Goal: Information Seeking & Learning: Learn about a topic

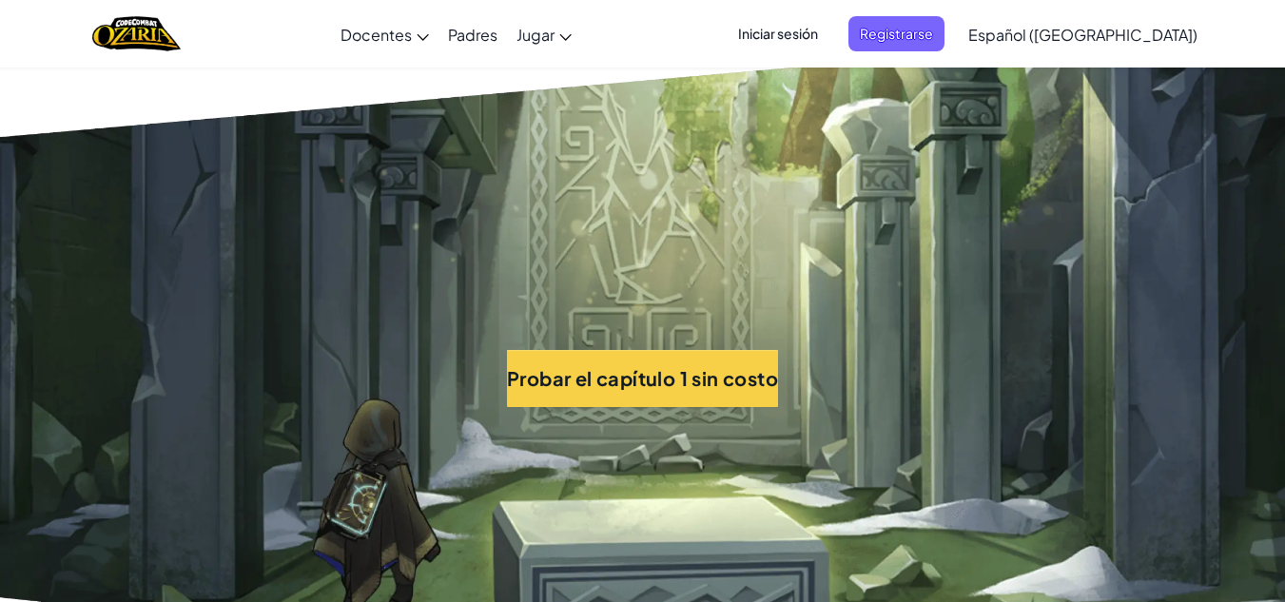
scroll to position [4072, 0]
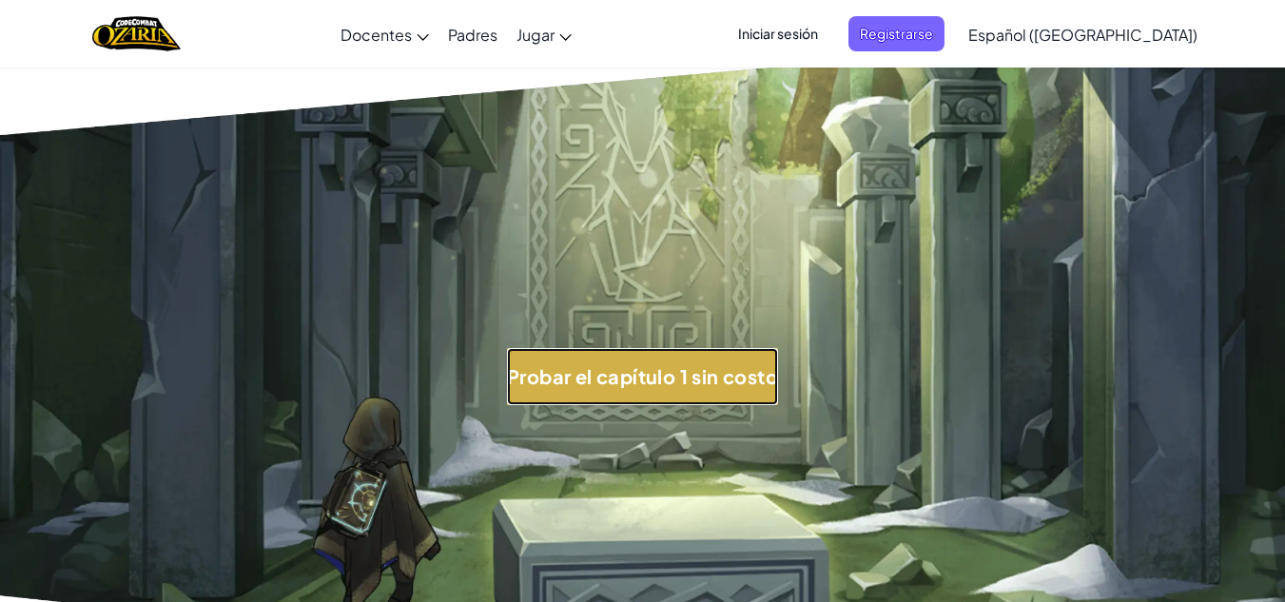
click at [684, 370] on button "Probar el capítulo 1 sin costo" at bounding box center [642, 376] width 271 height 57
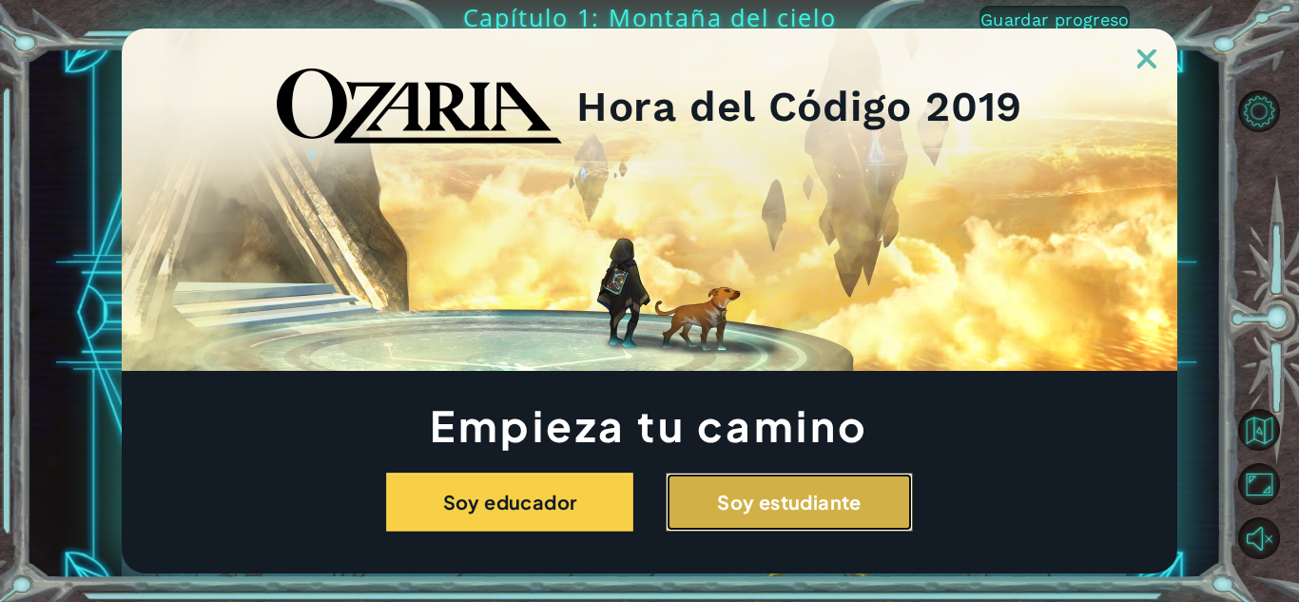
click at [757, 481] on button "Soy estudiante" at bounding box center [789, 502] width 247 height 59
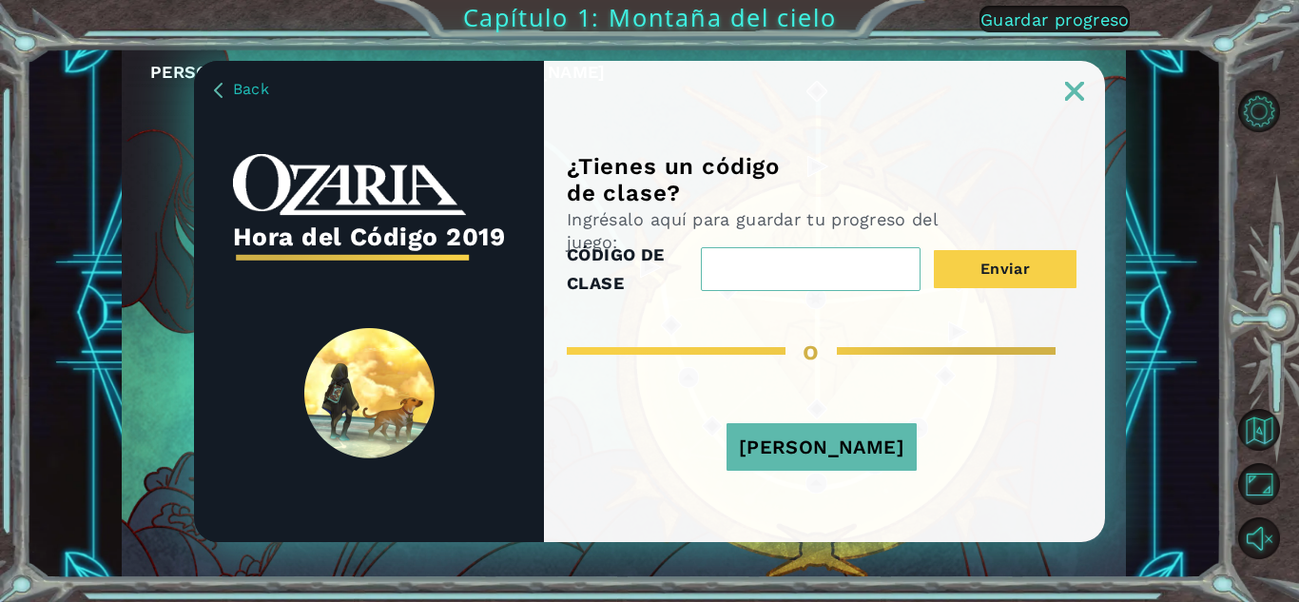
click at [863, 256] on input "CÓDIGO DE CLASE" at bounding box center [811, 269] width 220 height 44
click at [843, 264] on input "CÓDIGO DE CLASE" at bounding box center [811, 269] width 220 height 44
click at [778, 267] on input "CÓDIGO DE CLASE" at bounding box center [811, 269] width 220 height 44
click at [795, 265] on input "CÓDIGO DE CLASE" at bounding box center [811, 269] width 220 height 44
click at [830, 276] on input "CÓDIGO DE CLASE" at bounding box center [811, 269] width 220 height 44
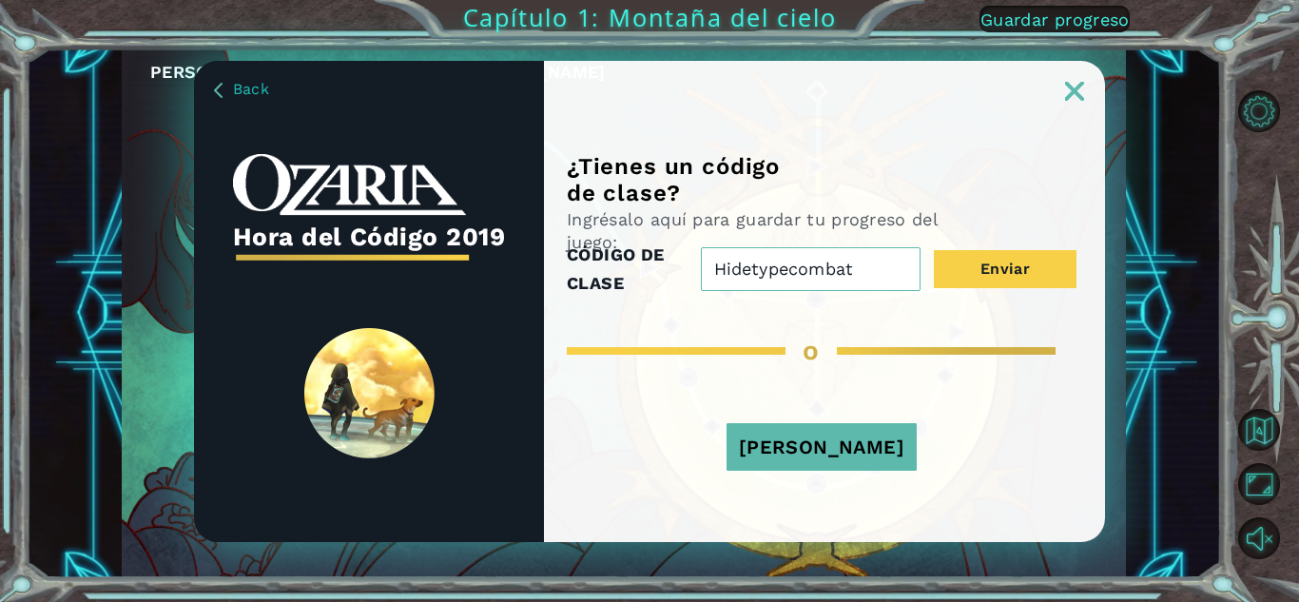
click at [987, 247] on div "CÓDIGO DE CLASE Hidetypecombat Enviar" at bounding box center [822, 269] width 510 height 57
click at [993, 259] on button "Enviar" at bounding box center [1005, 269] width 143 height 38
drag, startPoint x: 881, startPoint y: 272, endPoint x: 773, endPoint y: 275, distance: 107.5
click at [771, 275] on input "Hidetypecombat" at bounding box center [811, 269] width 220 height 44
type input "Hidetypecombat"
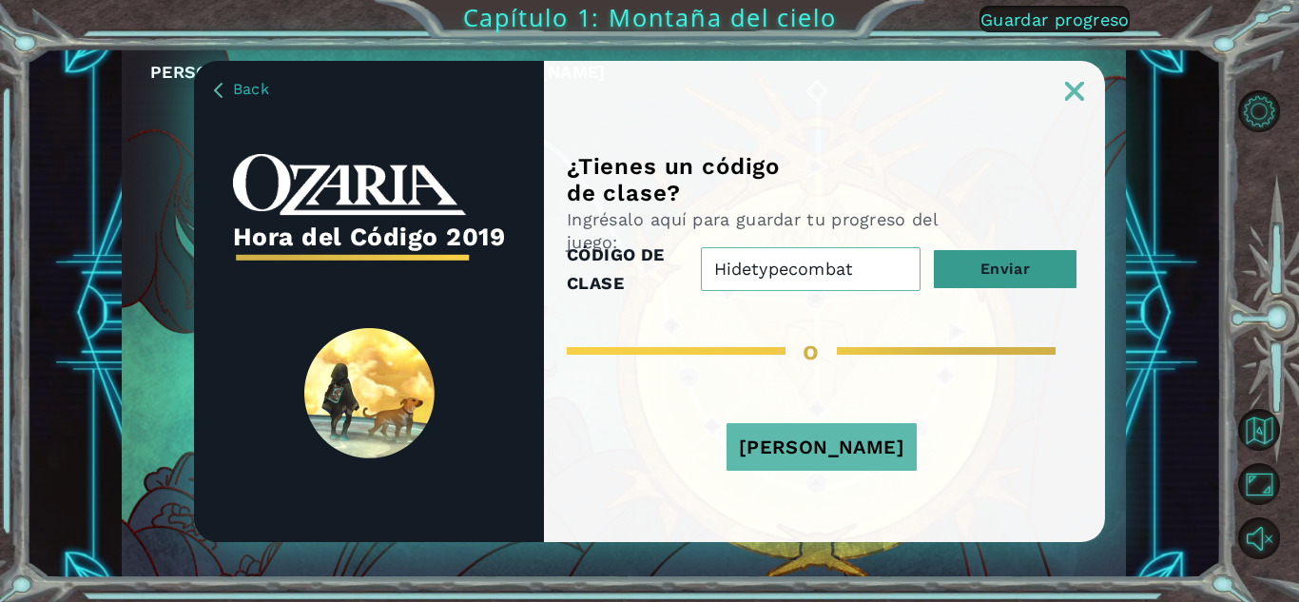
click at [988, 258] on button "Enviar" at bounding box center [1005, 269] width 143 height 38
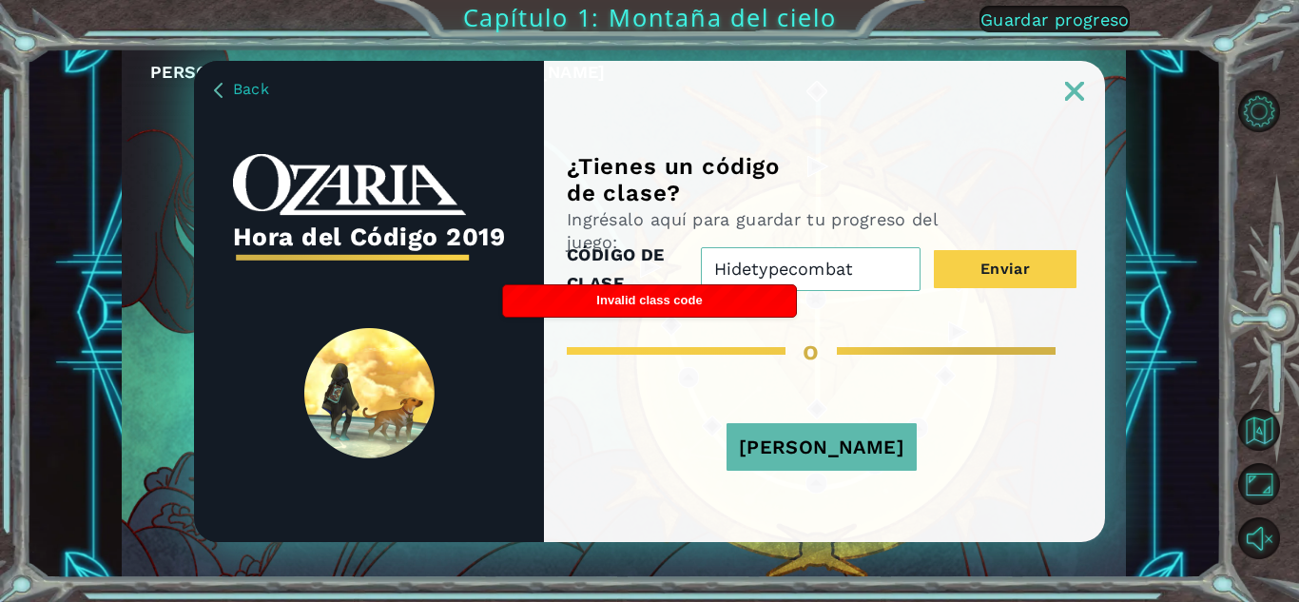
click at [857, 457] on button "[PERSON_NAME]" at bounding box center [822, 447] width 190 height 48
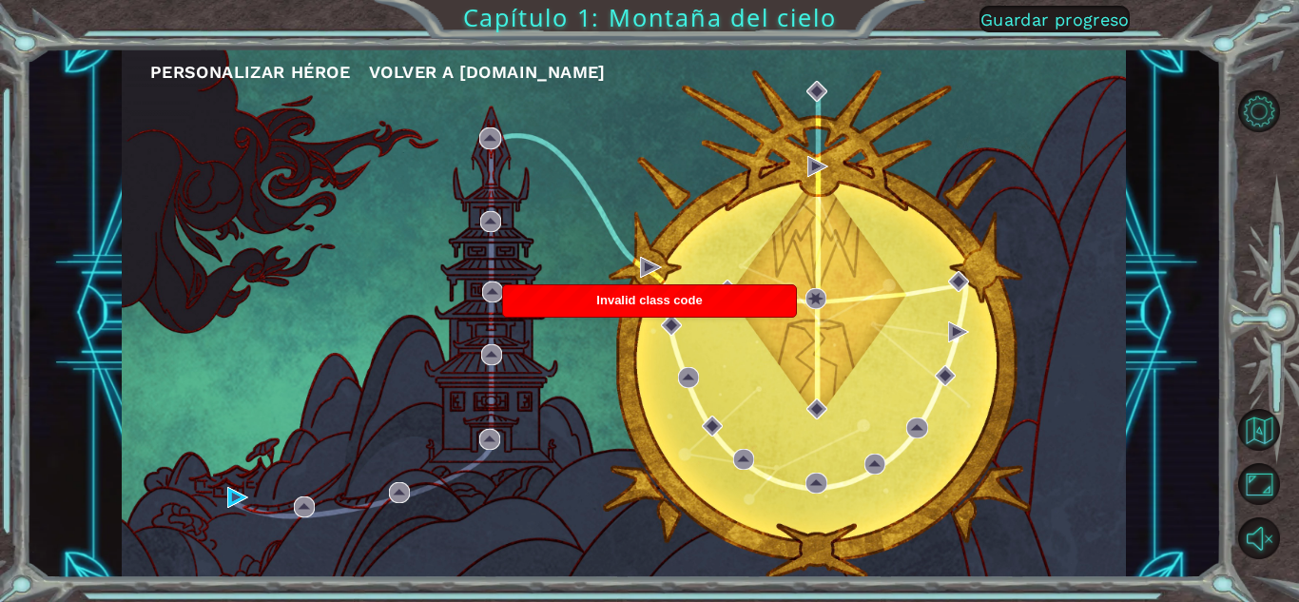
click at [848, 444] on div "Personalizar héroe [PERSON_NAME] a [DOMAIN_NAME]" at bounding box center [624, 313] width 1004 height 530
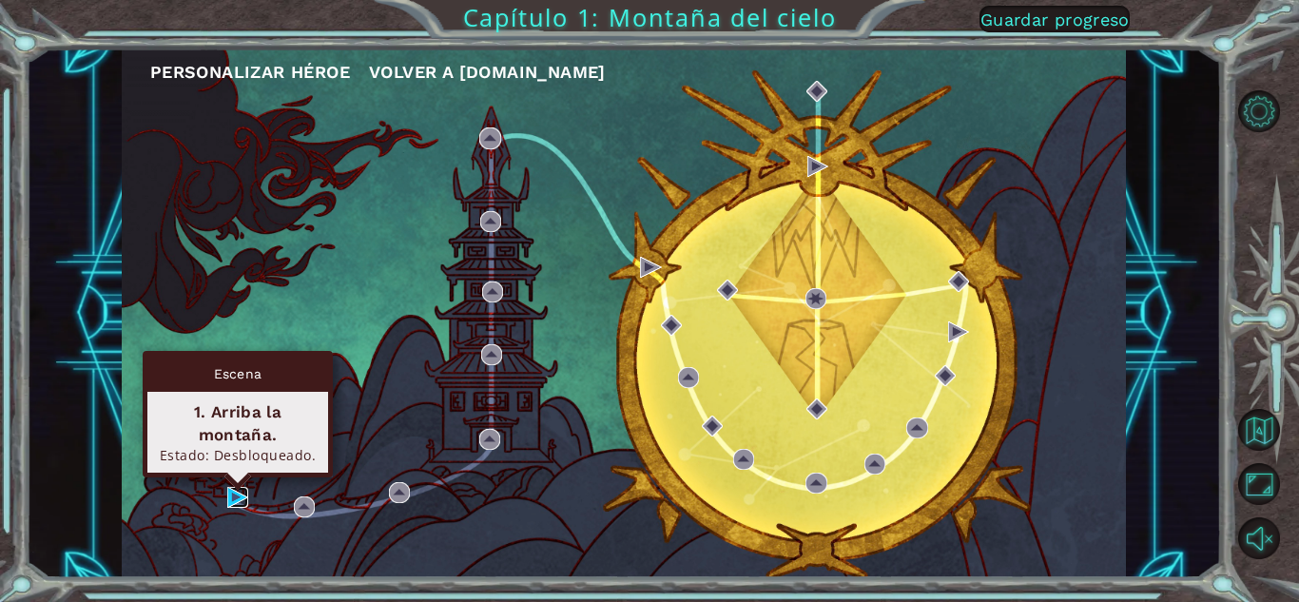
click at [240, 493] on img at bounding box center [237, 497] width 21 height 21
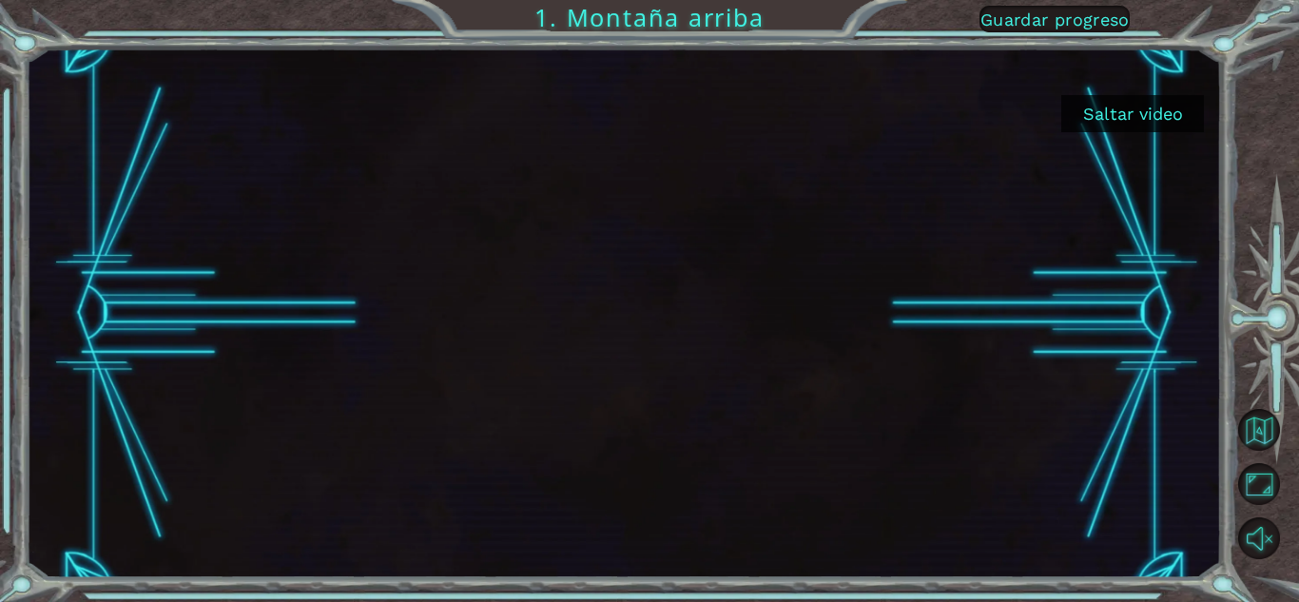
click at [1133, 118] on button "Saltar video" at bounding box center [1132, 113] width 143 height 37
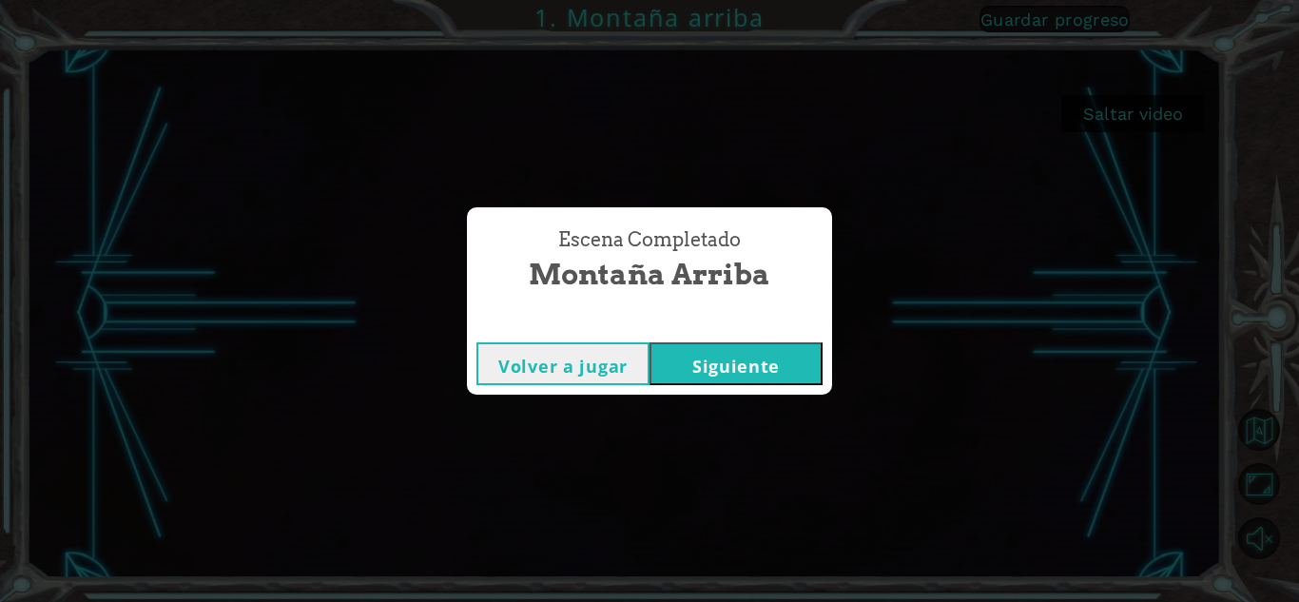
click at [742, 371] on button "Siguiente" at bounding box center [735, 363] width 173 height 43
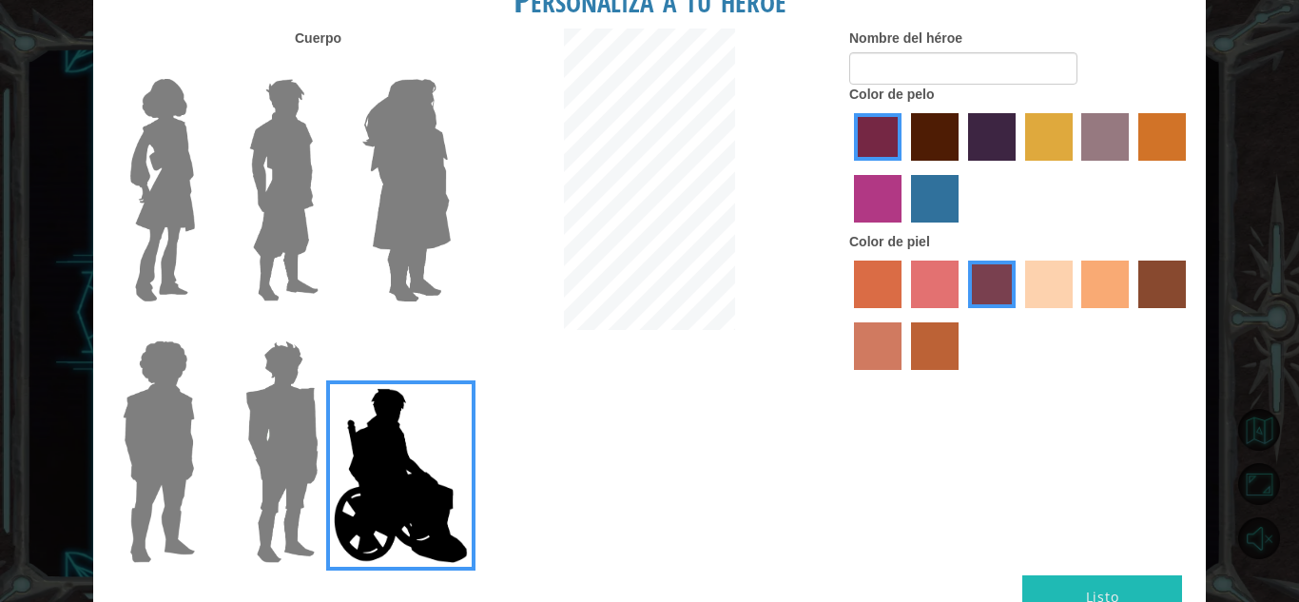
click at [930, 131] on label "maroon hair color" at bounding box center [935, 137] width 48 height 48
click at [904, 167] on input "maroon hair color" at bounding box center [904, 167] width 0 height 0
click at [852, 304] on div at bounding box center [1020, 318] width 342 height 124
click at [867, 203] on label "medium red violet hair color" at bounding box center [878, 199] width 48 height 48
click at [1189, 167] on input "medium red violet hair color" at bounding box center [1189, 167] width 0 height 0
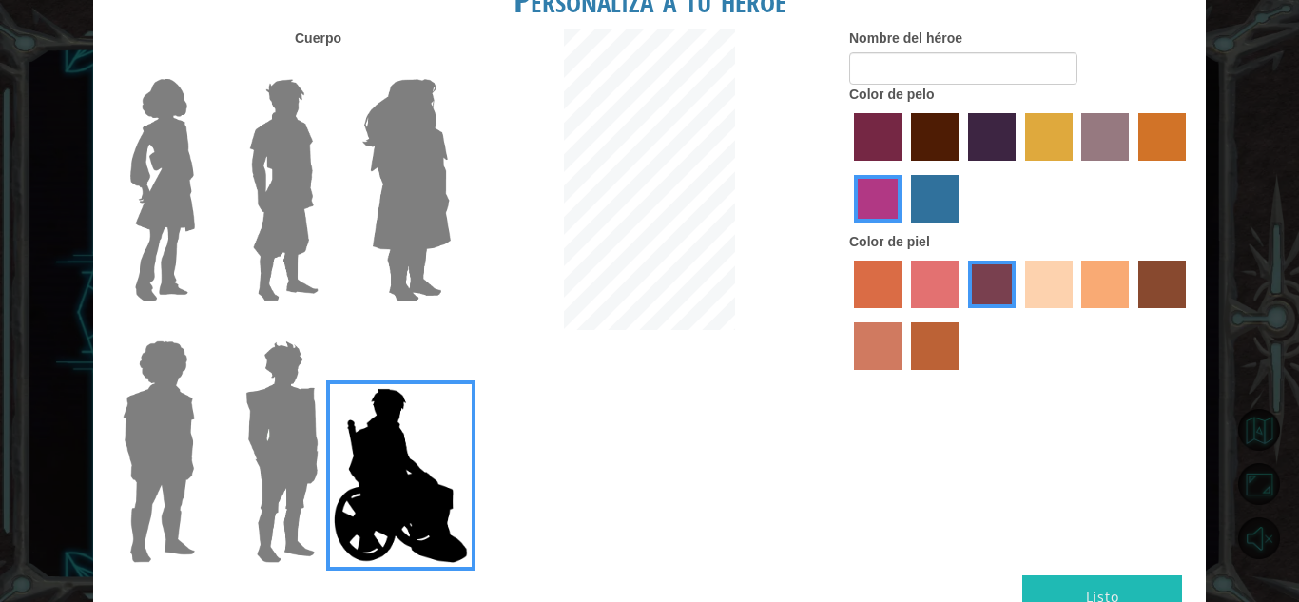
click at [1126, 592] on button "Listo" at bounding box center [1102, 596] width 160 height 43
type input "chicos tecmi"
click at [1132, 584] on button "Listo" at bounding box center [1102, 596] width 160 height 43
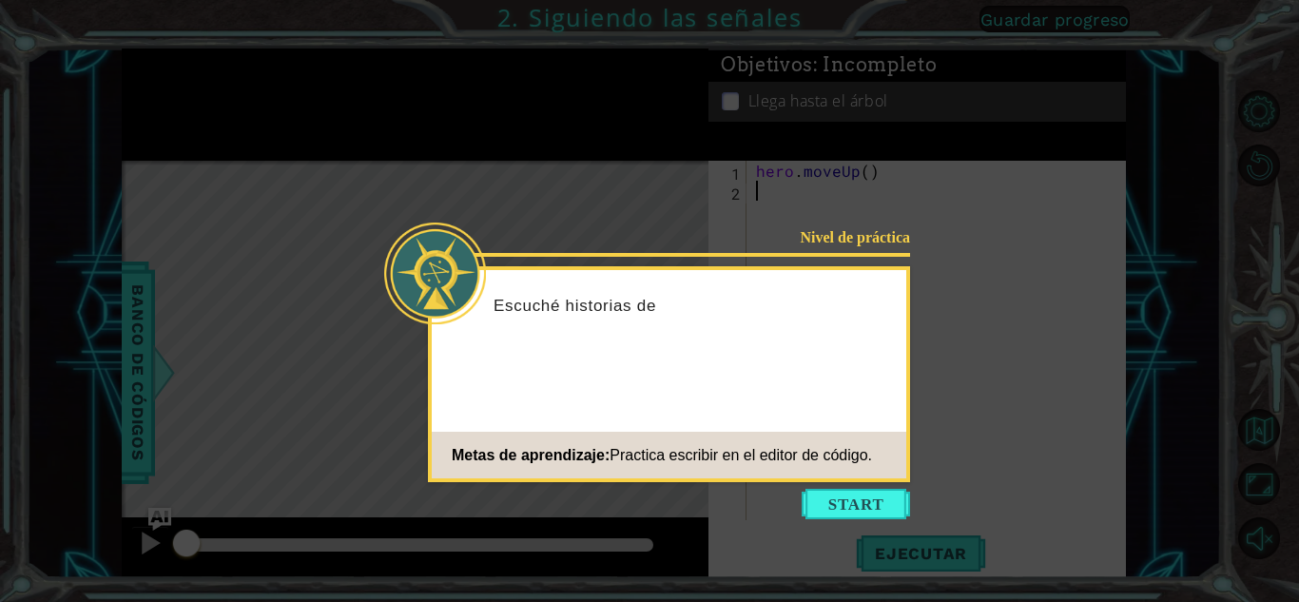
click at [871, 524] on icon at bounding box center [649, 301] width 1299 height 602
click at [870, 518] on button "Start" at bounding box center [856, 504] width 108 height 30
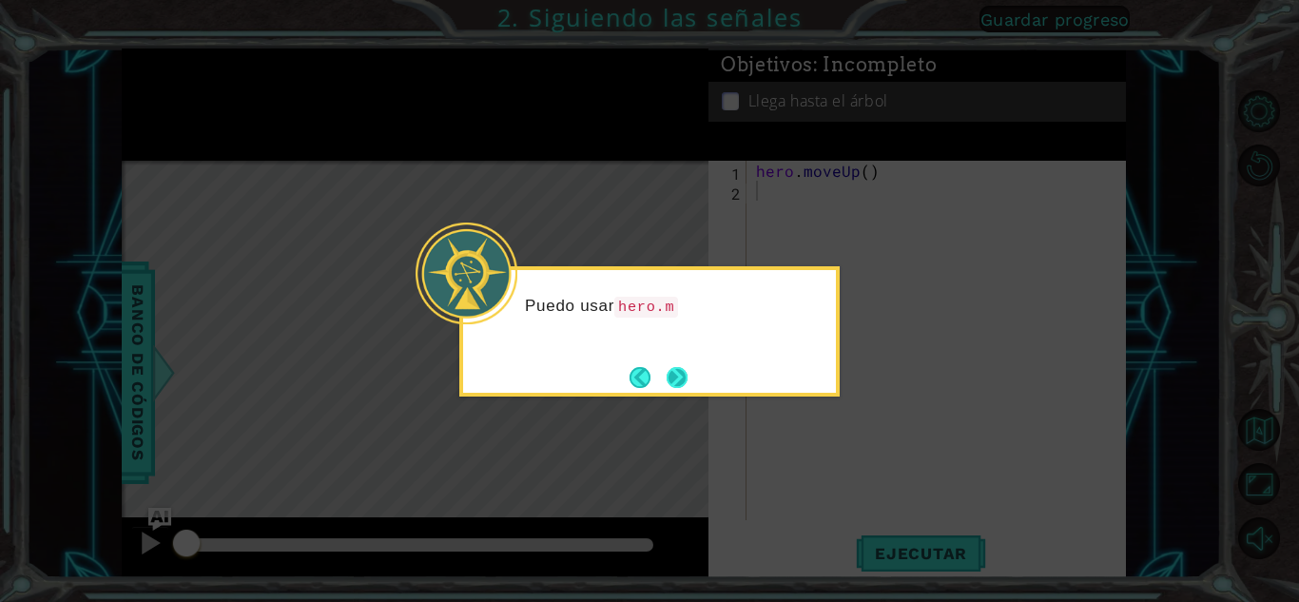
click at [671, 368] on button "Next" at bounding box center [677, 377] width 21 height 21
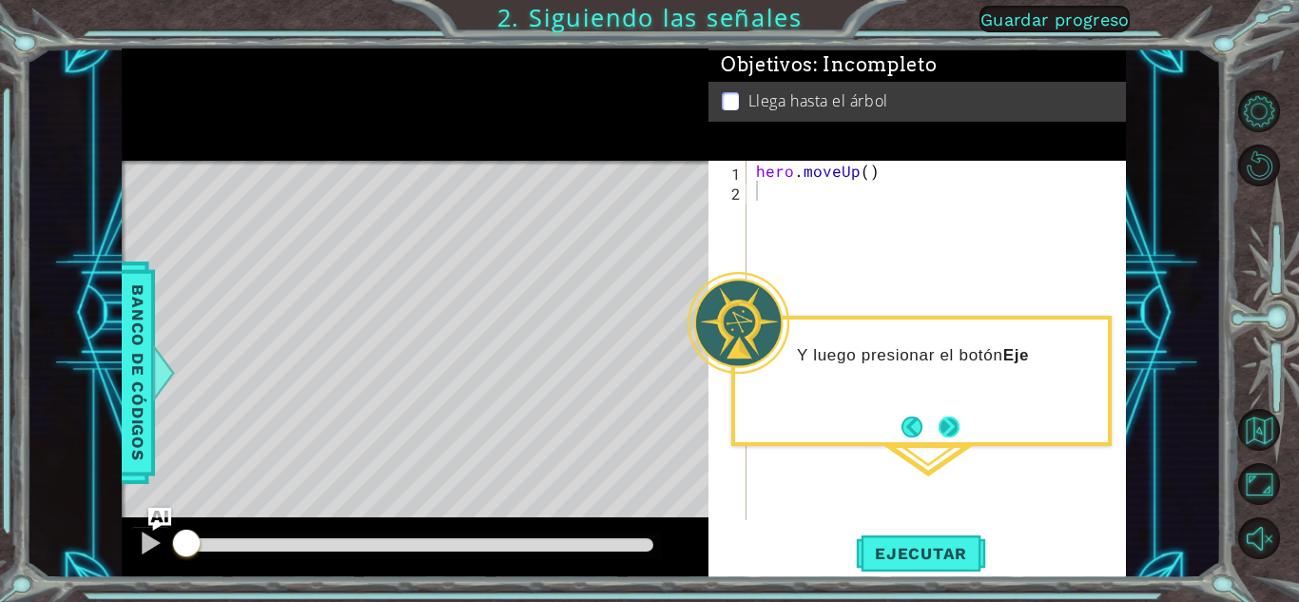
click at [948, 431] on button "Next" at bounding box center [949, 427] width 23 height 23
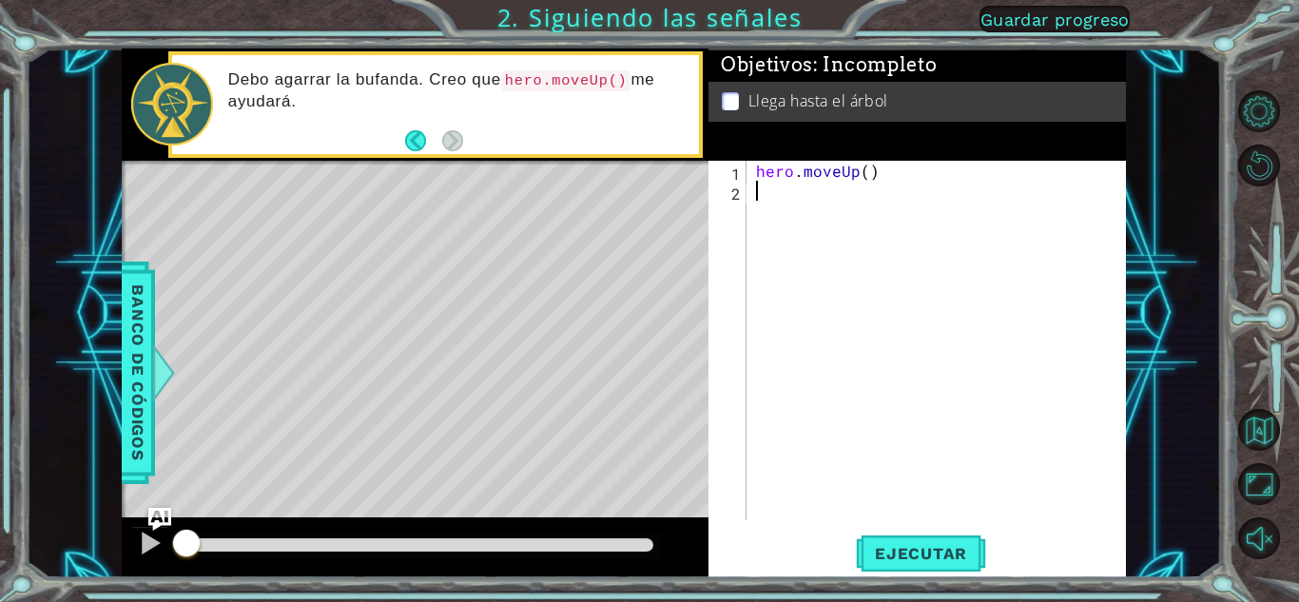
click at [827, 276] on div "hero . moveUp ( )" at bounding box center [941, 360] width 378 height 399
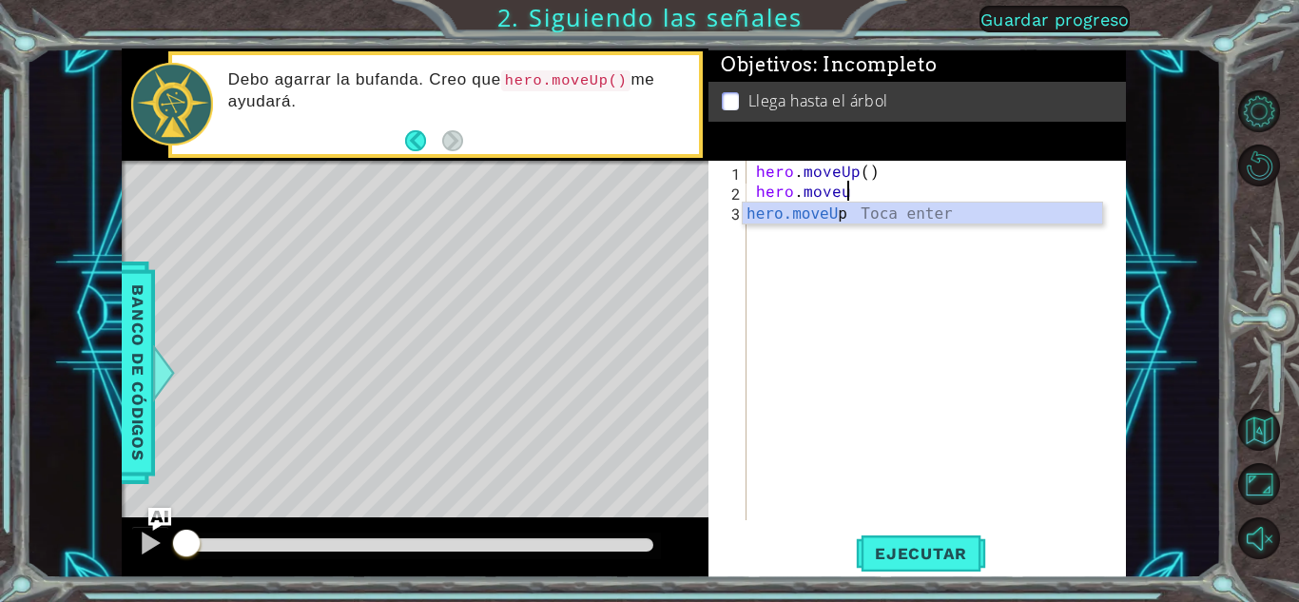
scroll to position [0, 5]
type textarea "hero.moveup"
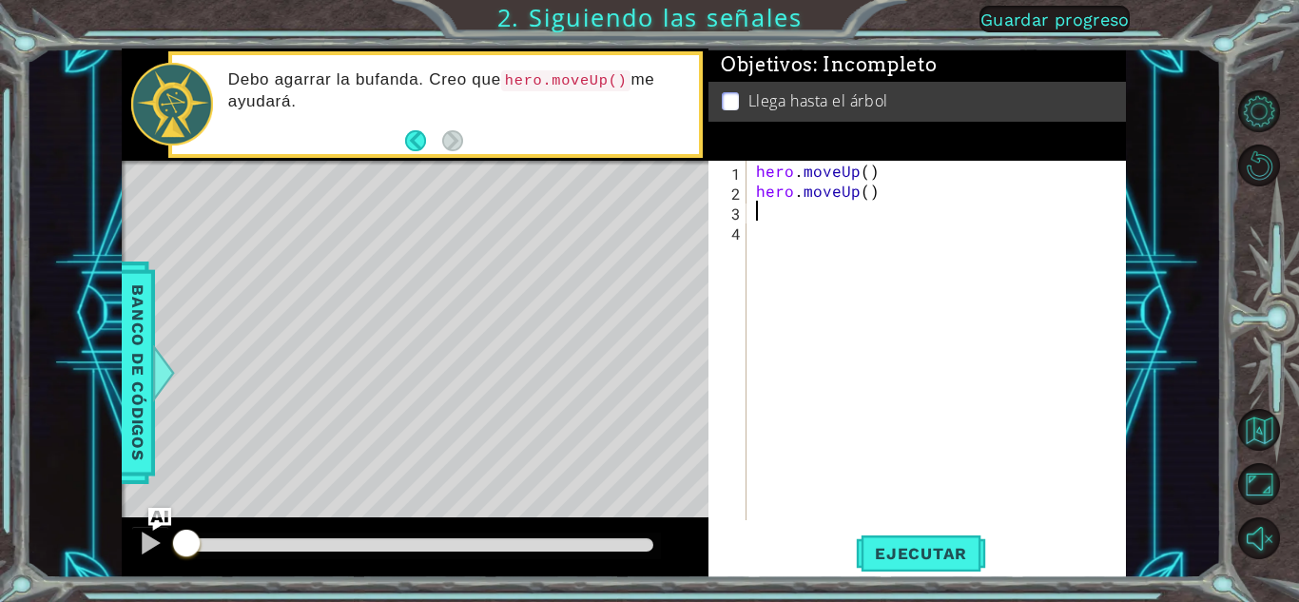
scroll to position [0, 0]
click at [921, 533] on button "Ejecutar" at bounding box center [921, 554] width 130 height 42
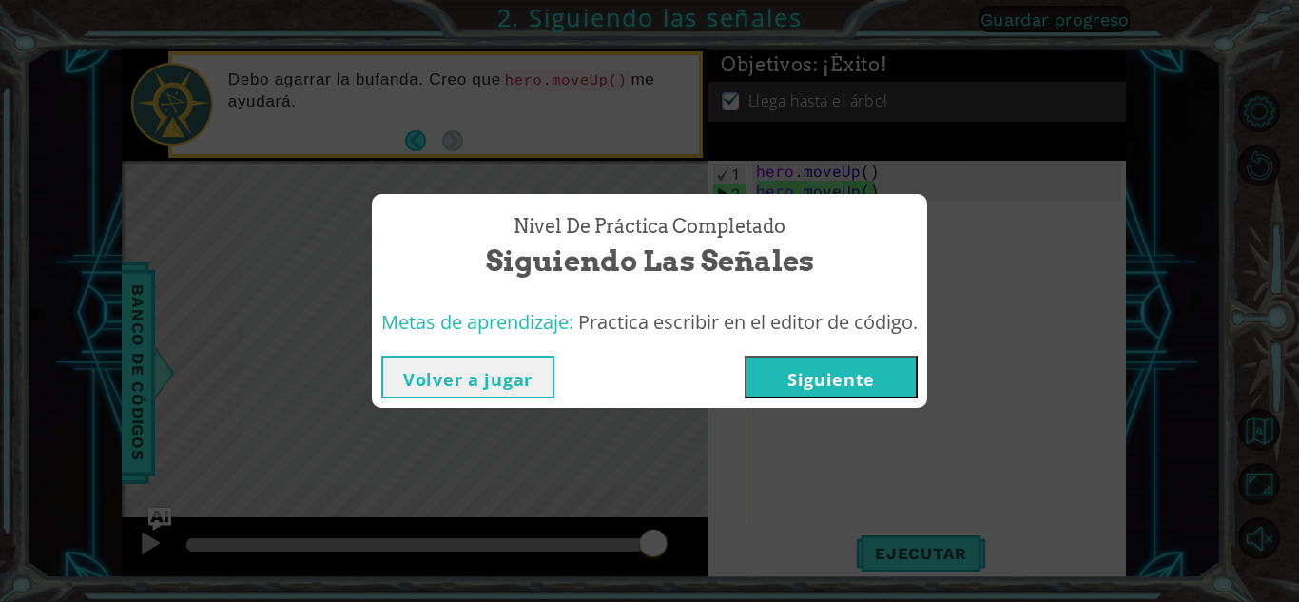
click at [801, 364] on button "Siguiente" at bounding box center [831, 377] width 173 height 43
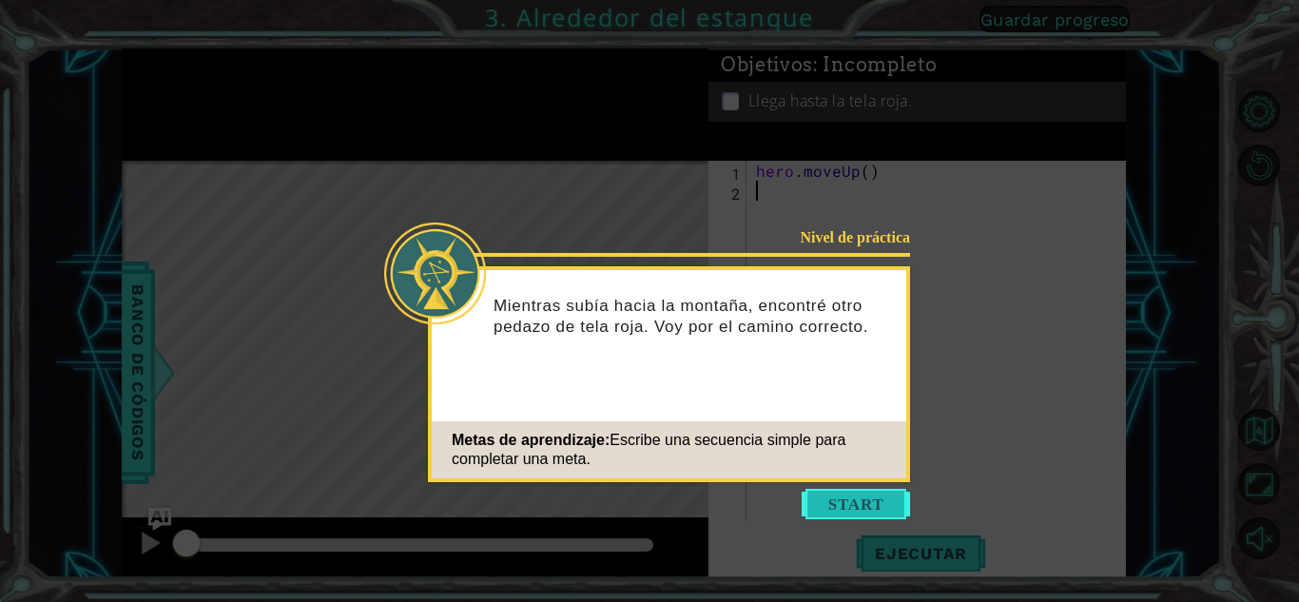
click at [850, 493] on button "Start" at bounding box center [856, 504] width 108 height 30
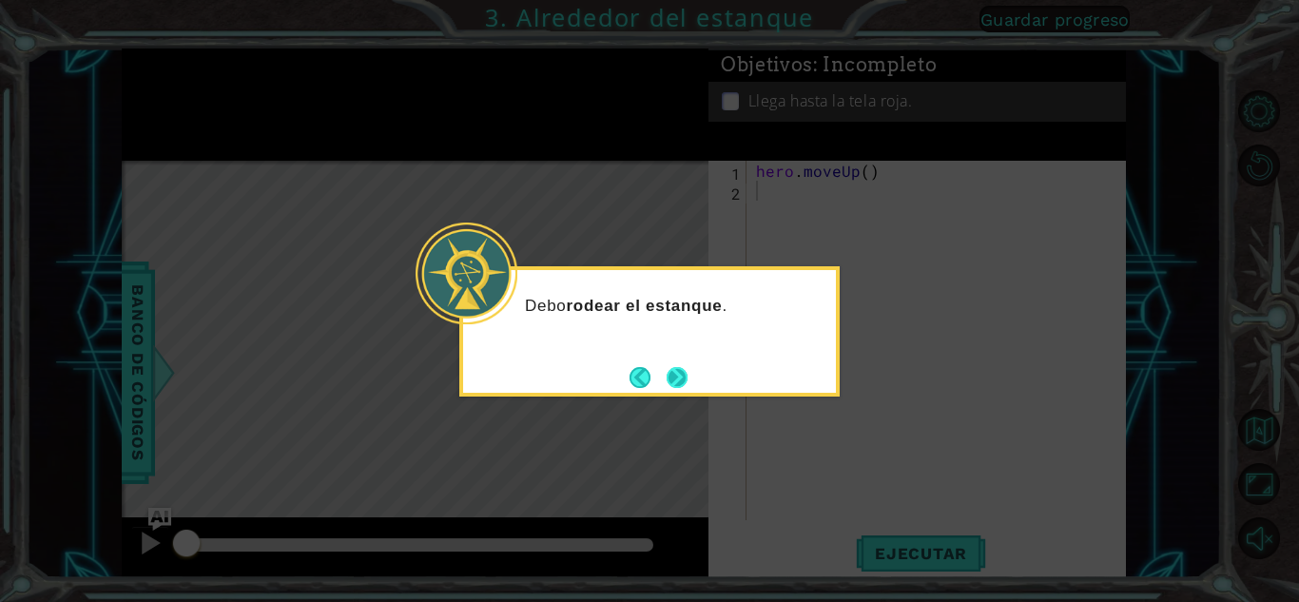
click at [663, 380] on button "Next" at bounding box center [677, 377] width 34 height 34
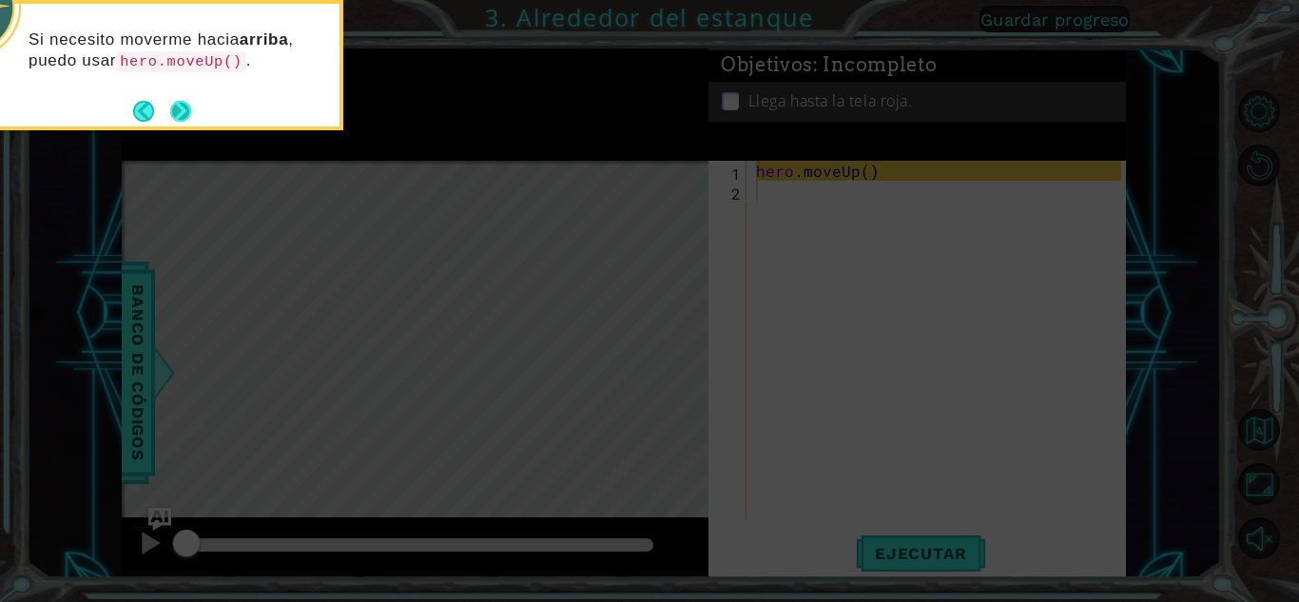
click at [173, 107] on button "Next" at bounding box center [180, 110] width 35 height 35
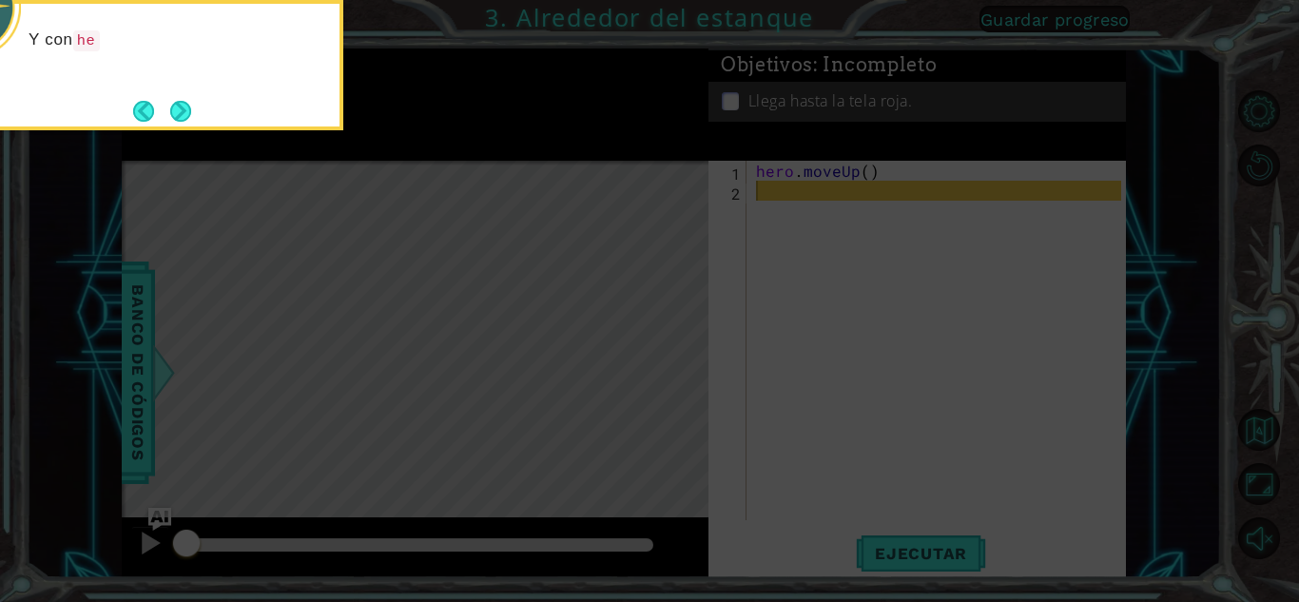
click at [173, 107] on button "Next" at bounding box center [180, 111] width 30 height 30
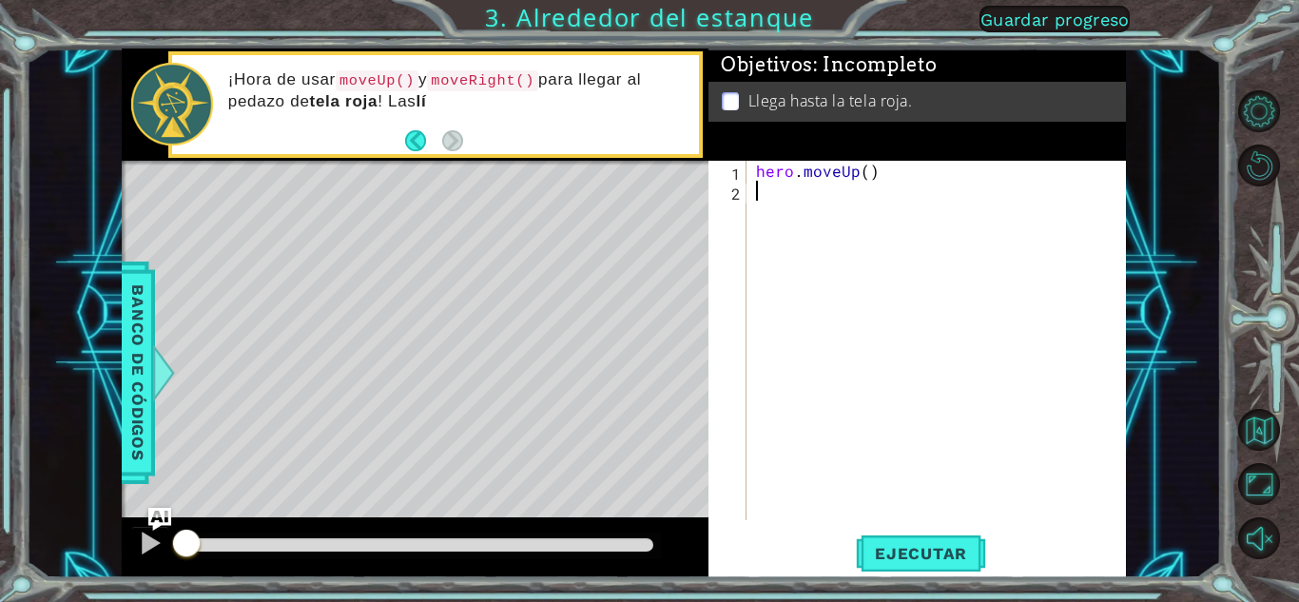
type textarea "j"
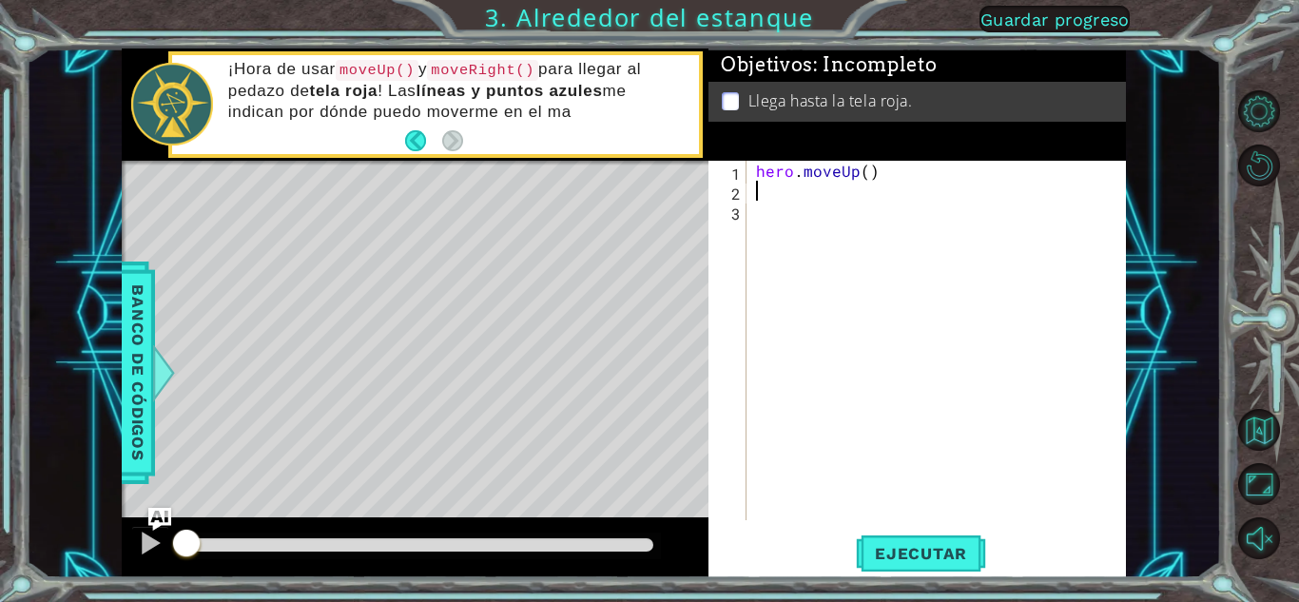
type textarea "h"
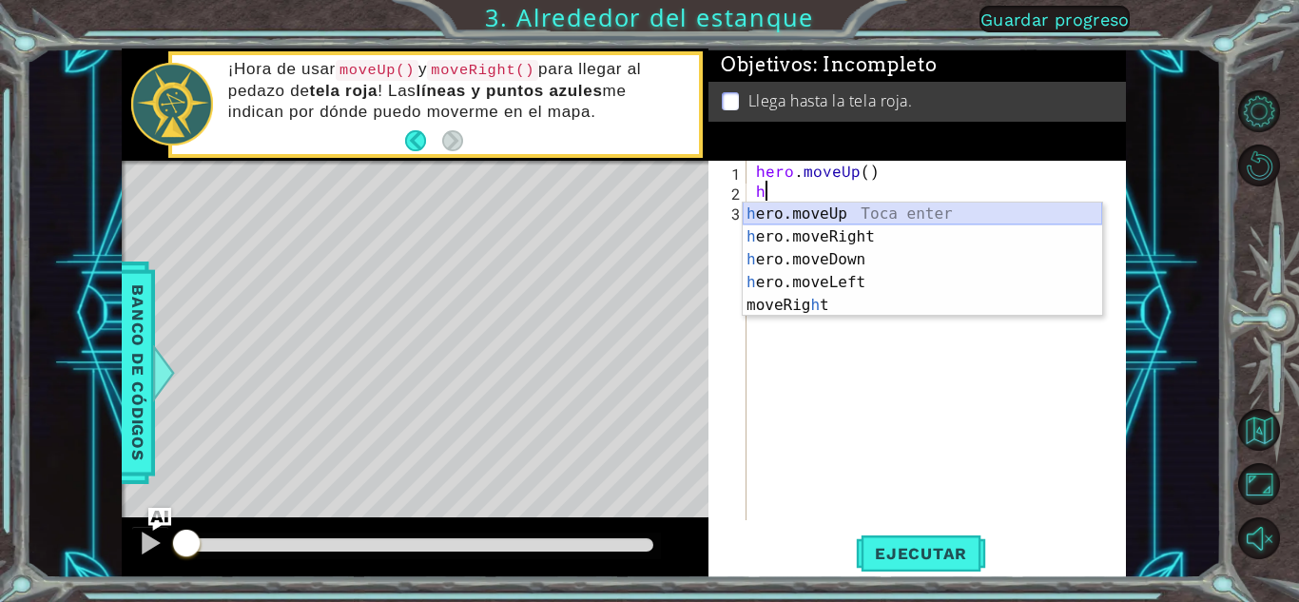
click at [807, 220] on div "h ero.moveUp Toca enter h ero.moveRight Toca enter h ero.moveDown Toca enter h …" at bounding box center [922, 283] width 359 height 160
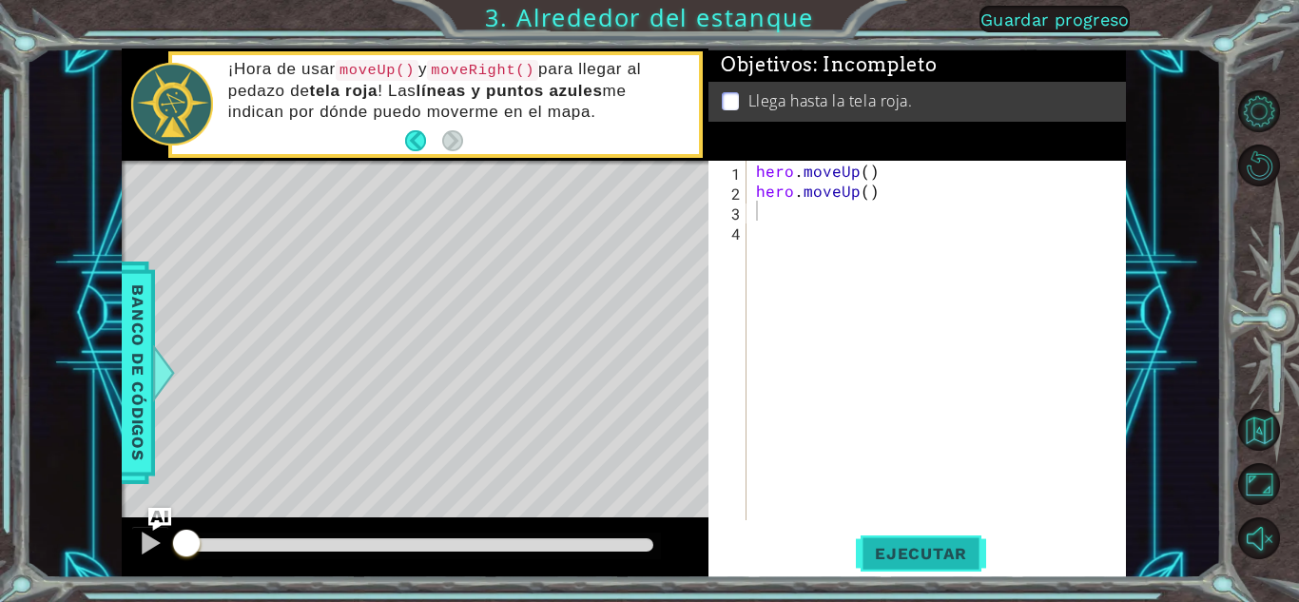
click at [899, 538] on button "Ejecutar" at bounding box center [921, 554] width 130 height 42
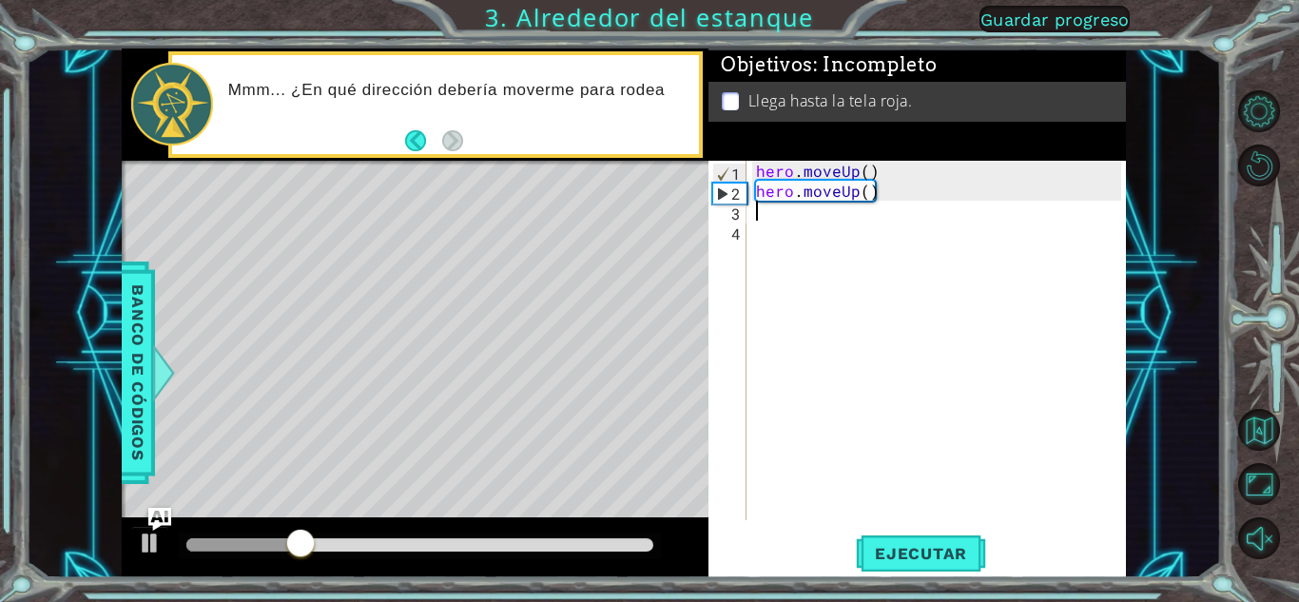
type textarea "h"
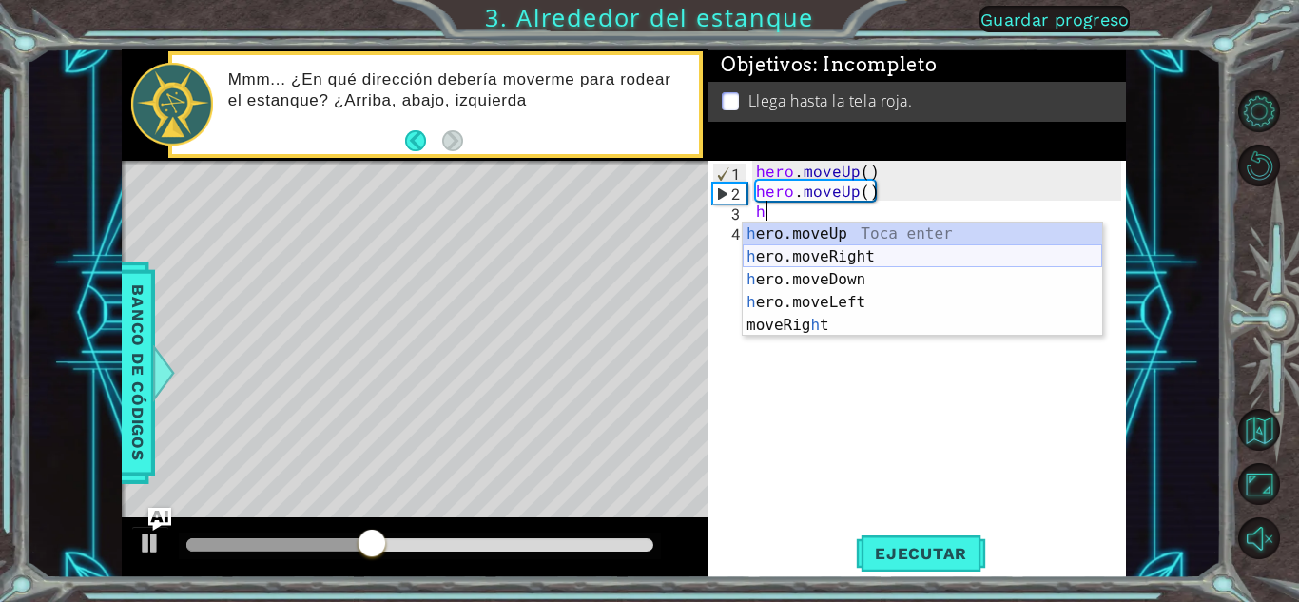
click at [831, 248] on div "h ero.moveUp Toca enter h ero.moveRight Toca enter h ero.moveDown Toca enter h …" at bounding box center [922, 303] width 359 height 160
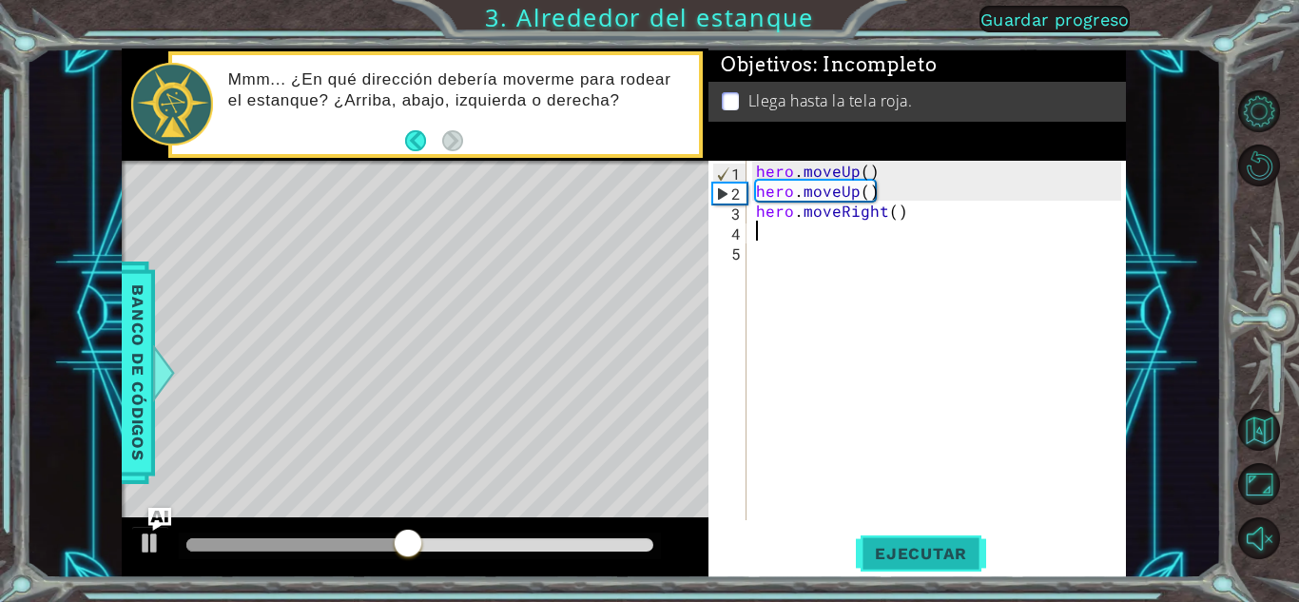
click at [923, 551] on span "Ejecutar" at bounding box center [921, 553] width 130 height 19
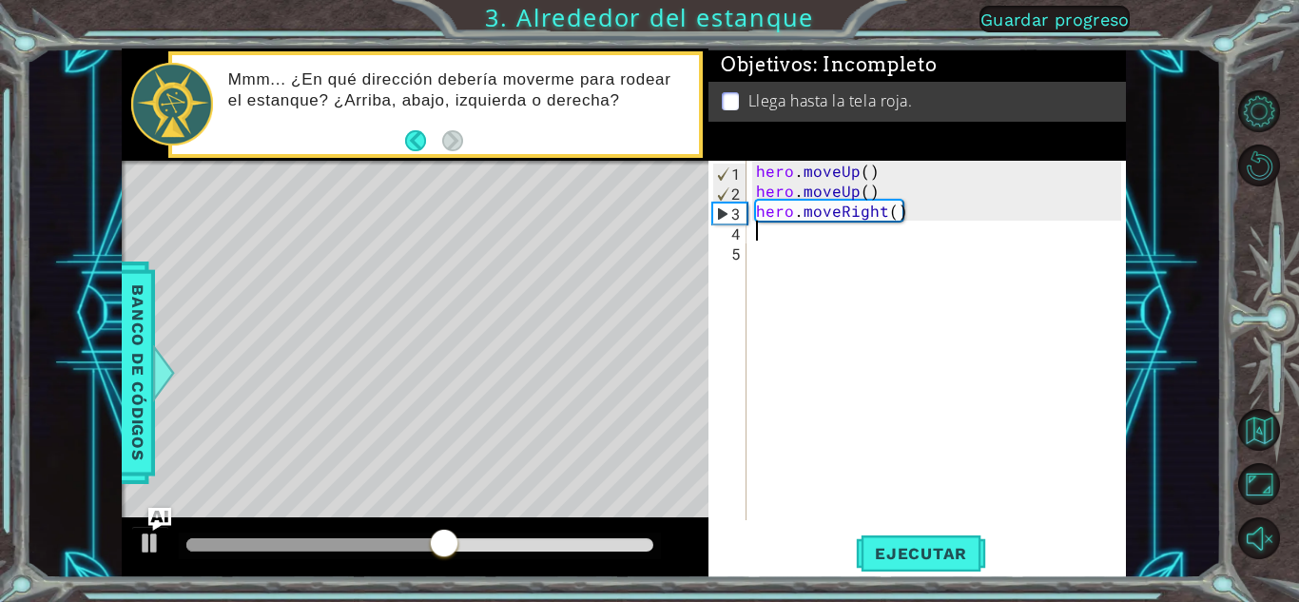
type textarea "h"
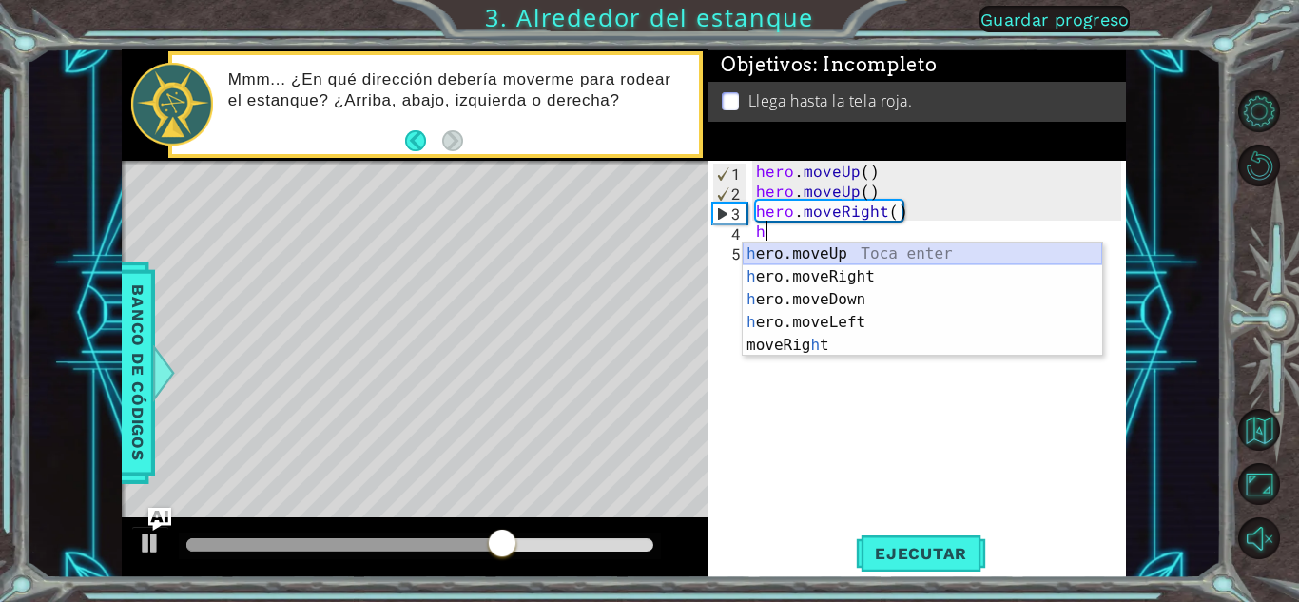
click at [800, 248] on div "h ero.moveUp Toca enter h ero.moveRight Toca enter h ero.moveDown Toca enter h …" at bounding box center [922, 322] width 359 height 160
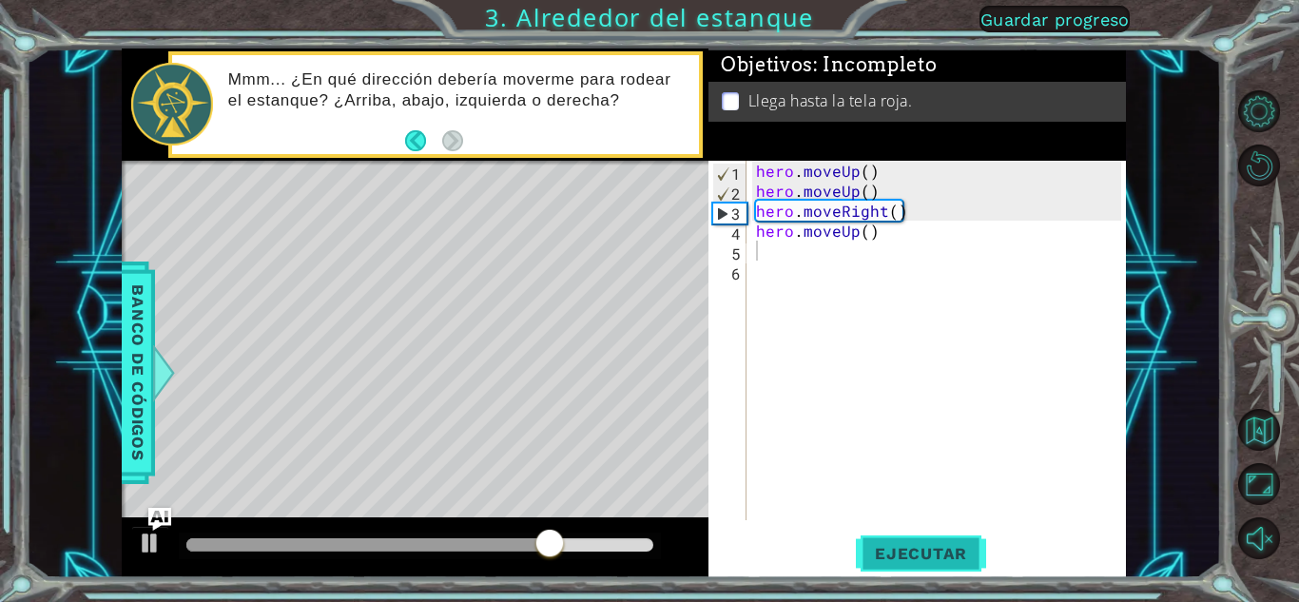
click at [908, 565] on button "Ejecutar" at bounding box center [921, 554] width 130 height 42
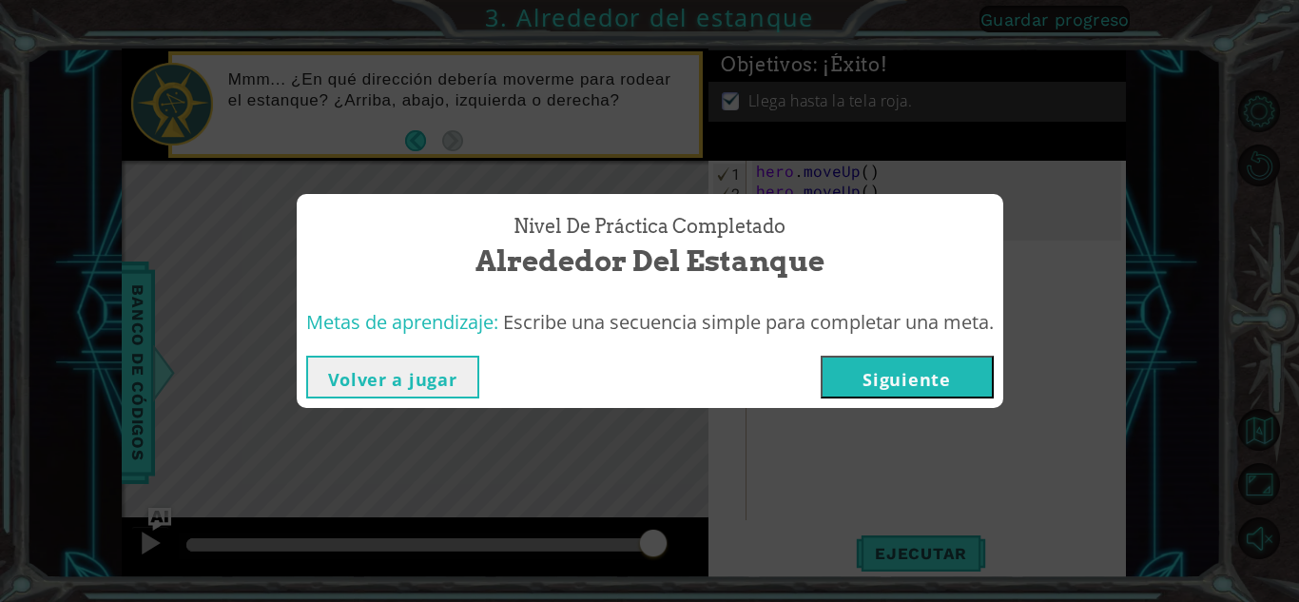
click at [885, 374] on div "Volver a jugar [GEOGRAPHIC_DATA]" at bounding box center [650, 377] width 707 height 62
click at [898, 386] on button "Siguiente" at bounding box center [907, 377] width 173 height 43
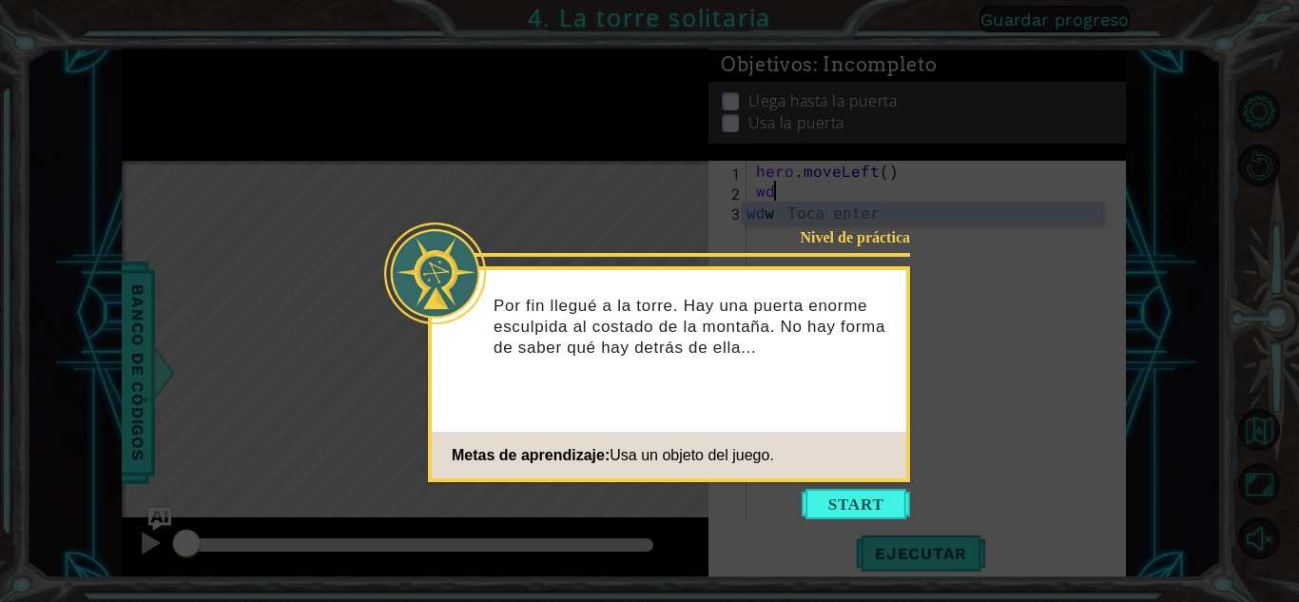
type textarea "w"
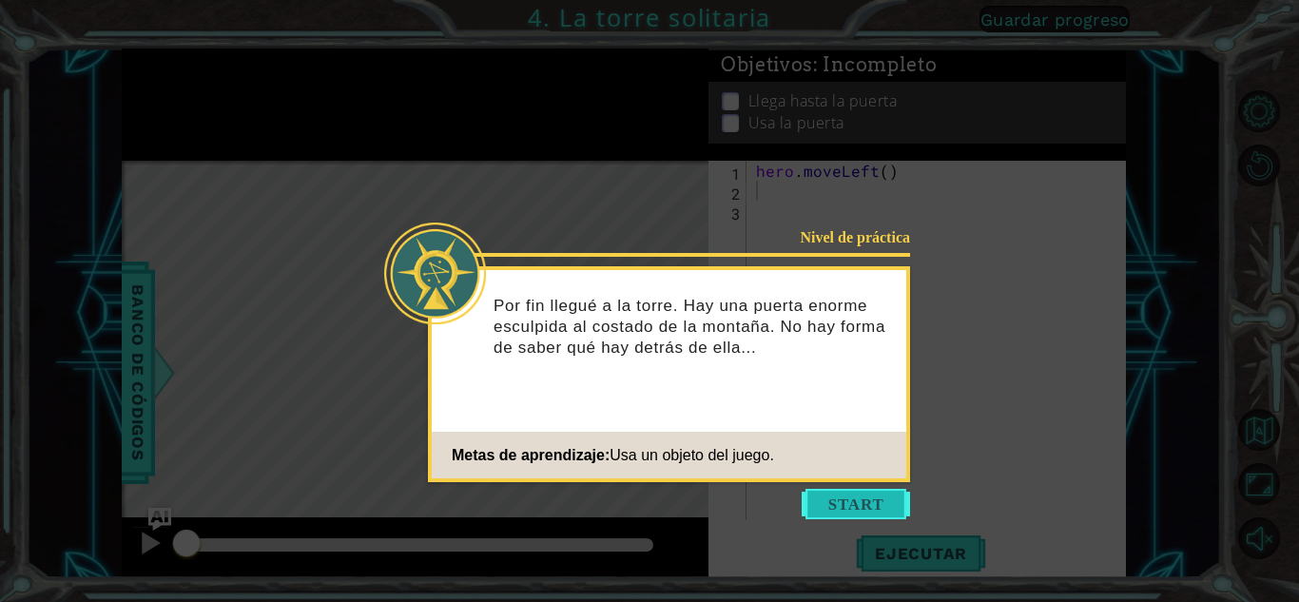
click at [858, 506] on button "Start" at bounding box center [856, 504] width 108 height 30
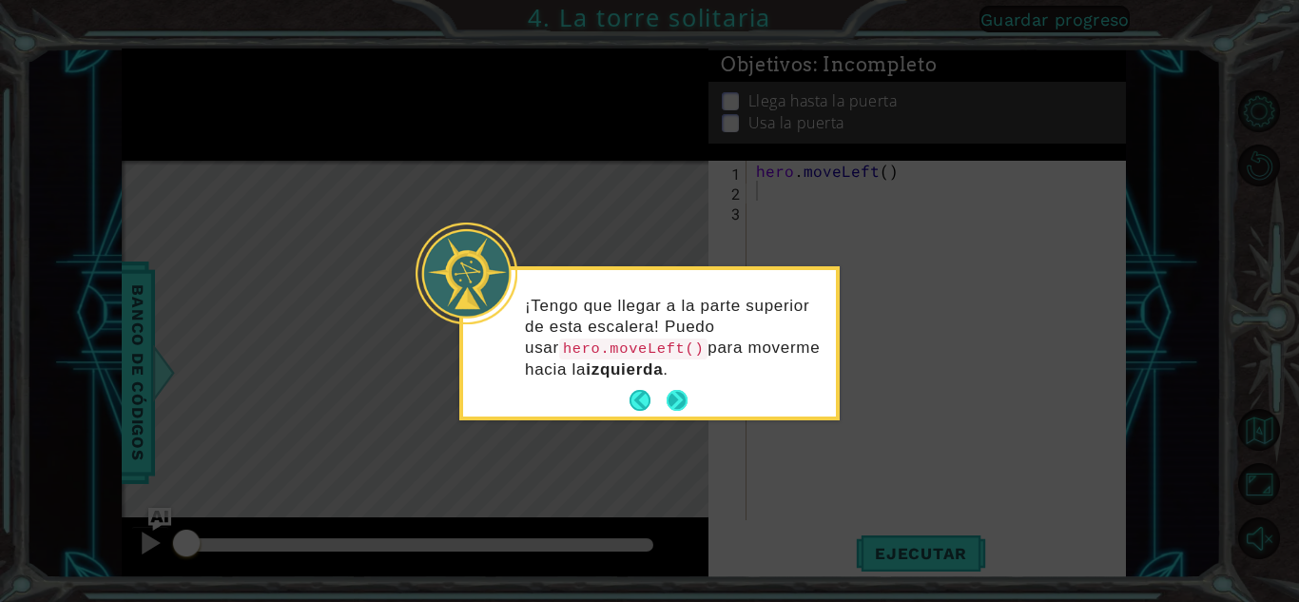
click at [674, 384] on button "Next" at bounding box center [677, 400] width 32 height 32
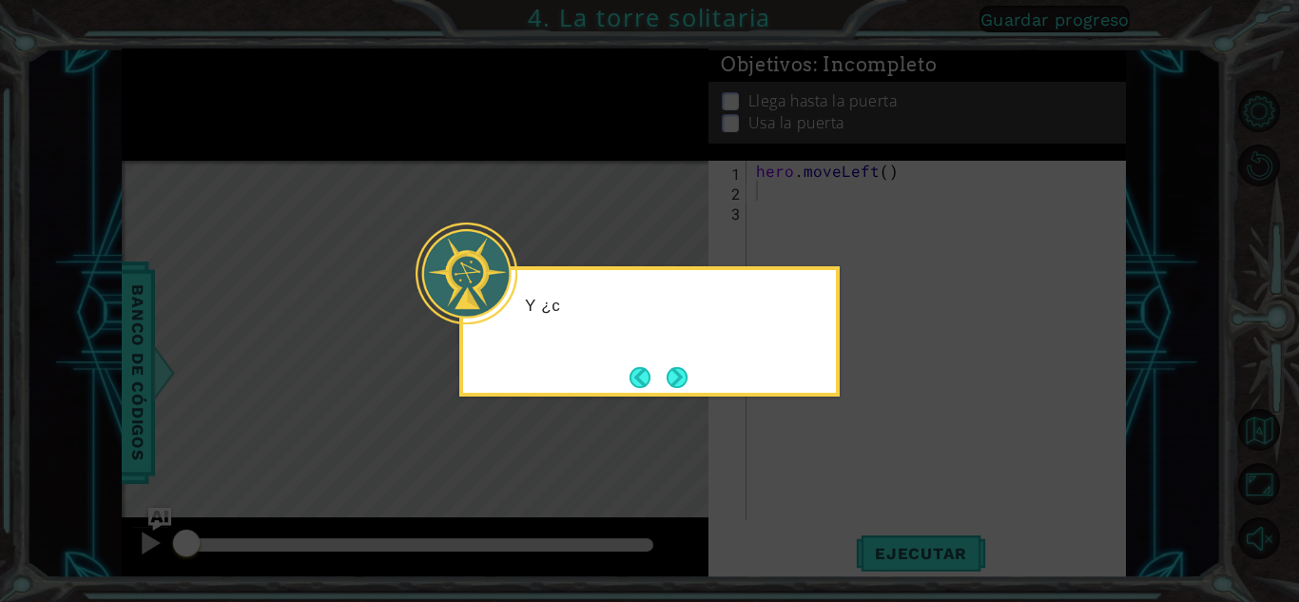
click at [674, 384] on button "Next" at bounding box center [677, 377] width 32 height 32
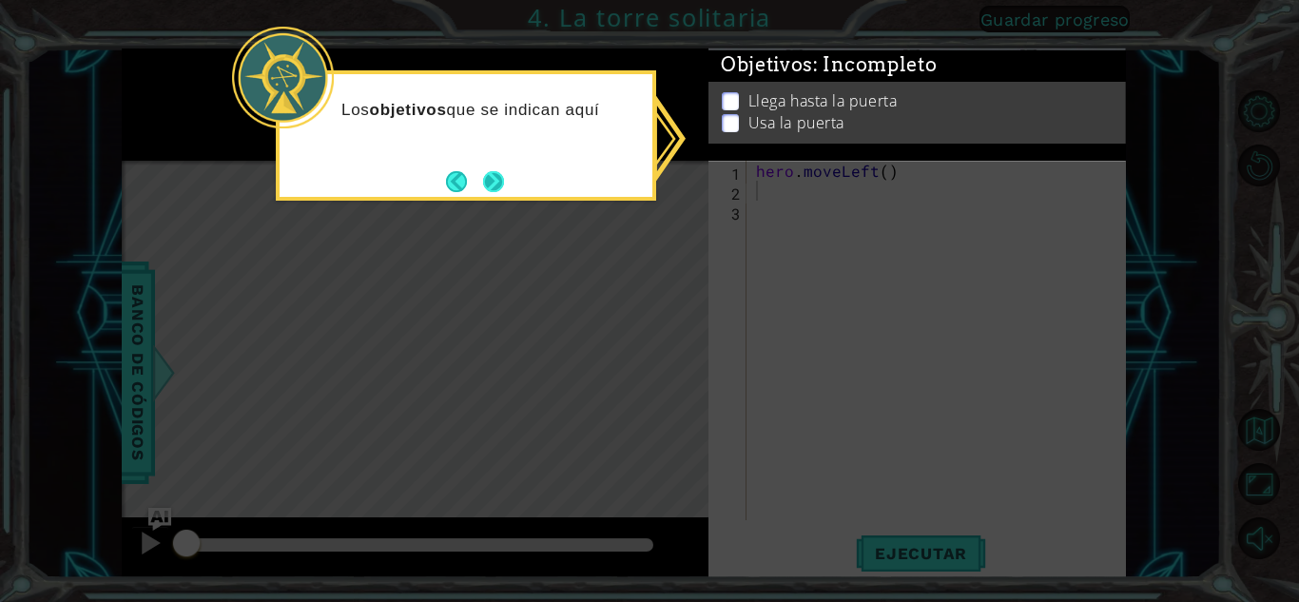
click at [492, 179] on button "Next" at bounding box center [492, 181] width 33 height 33
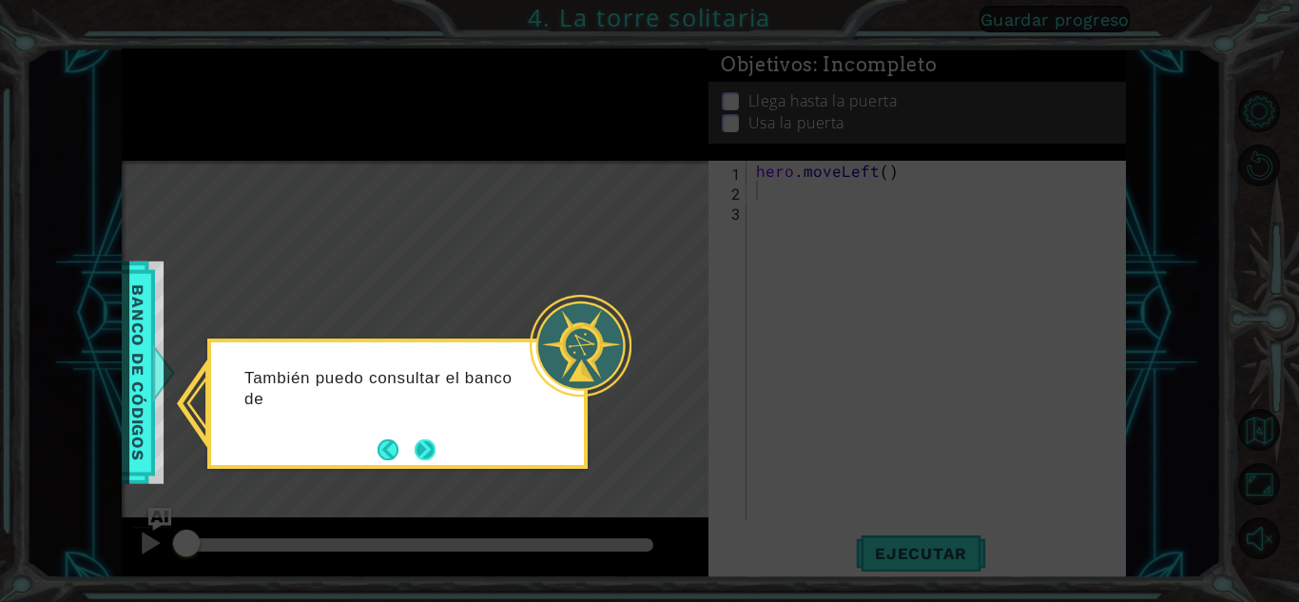
click at [436, 445] on button "Next" at bounding box center [426, 449] width 22 height 22
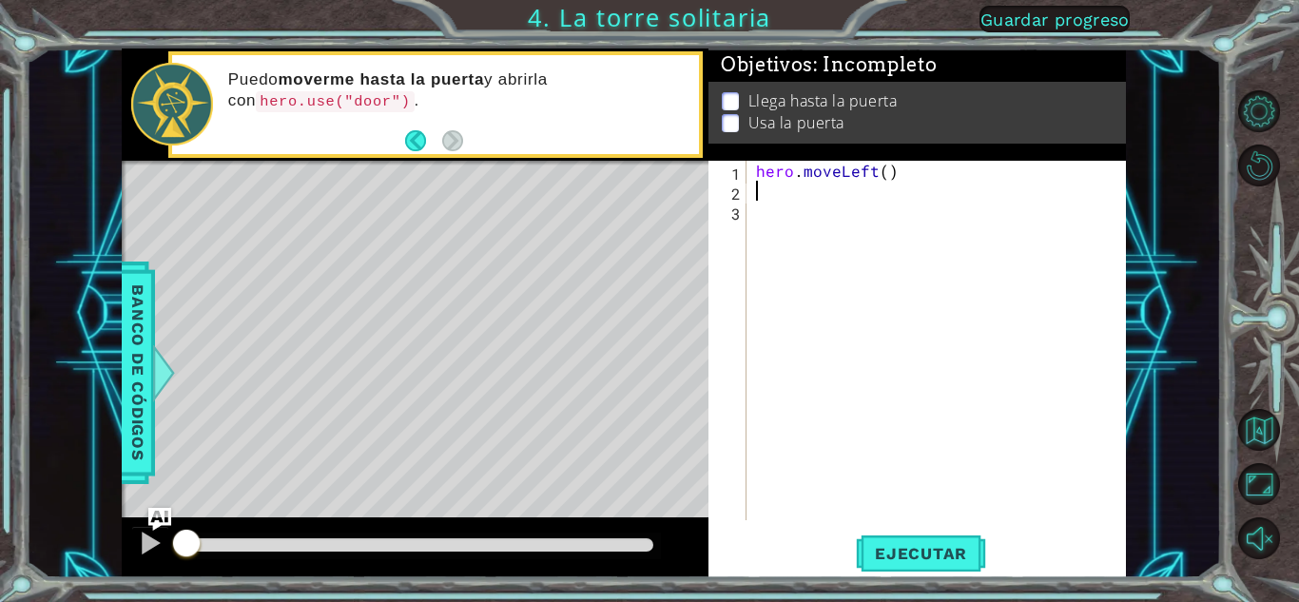
type textarea "h"
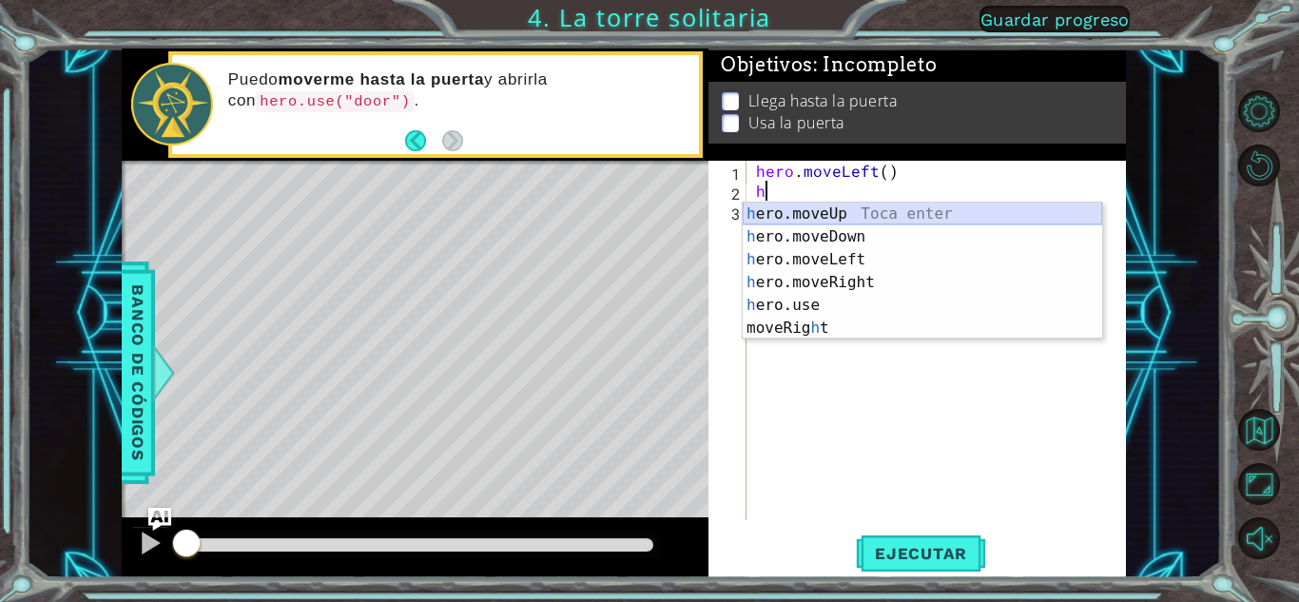
click at [820, 206] on div "h ero.moveUp Toca enter h ero.moveDown Toca enter h ero.moveLeft Toca enter h e…" at bounding box center [922, 294] width 359 height 183
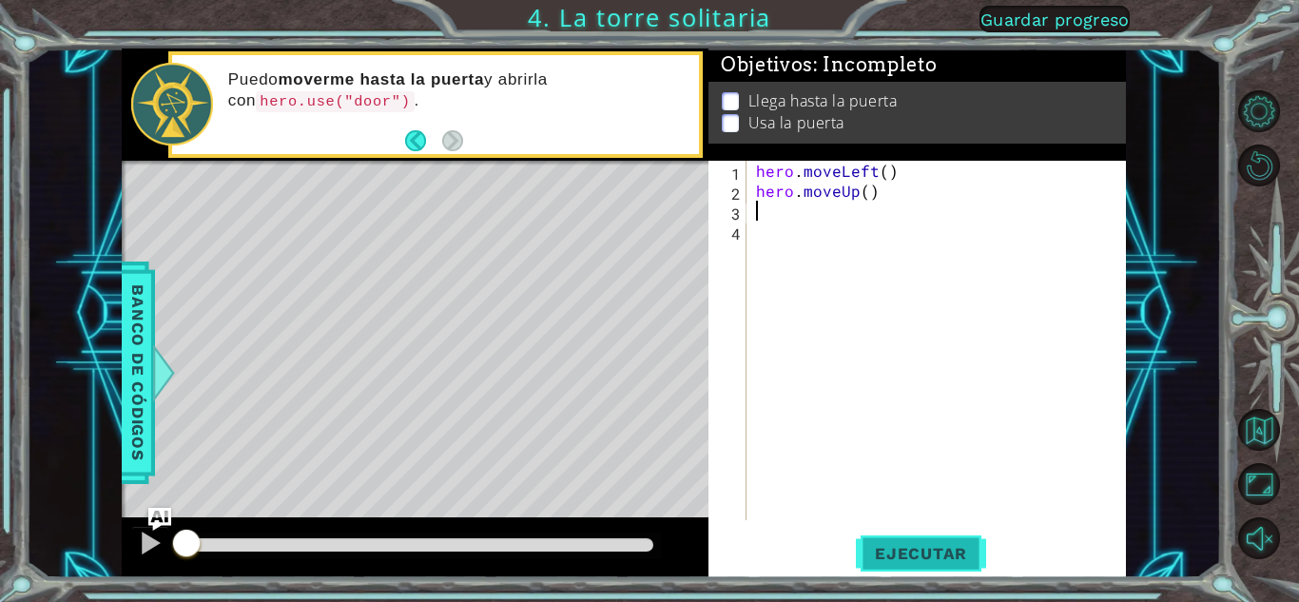
click at [927, 555] on span "Ejecutar" at bounding box center [921, 553] width 130 height 19
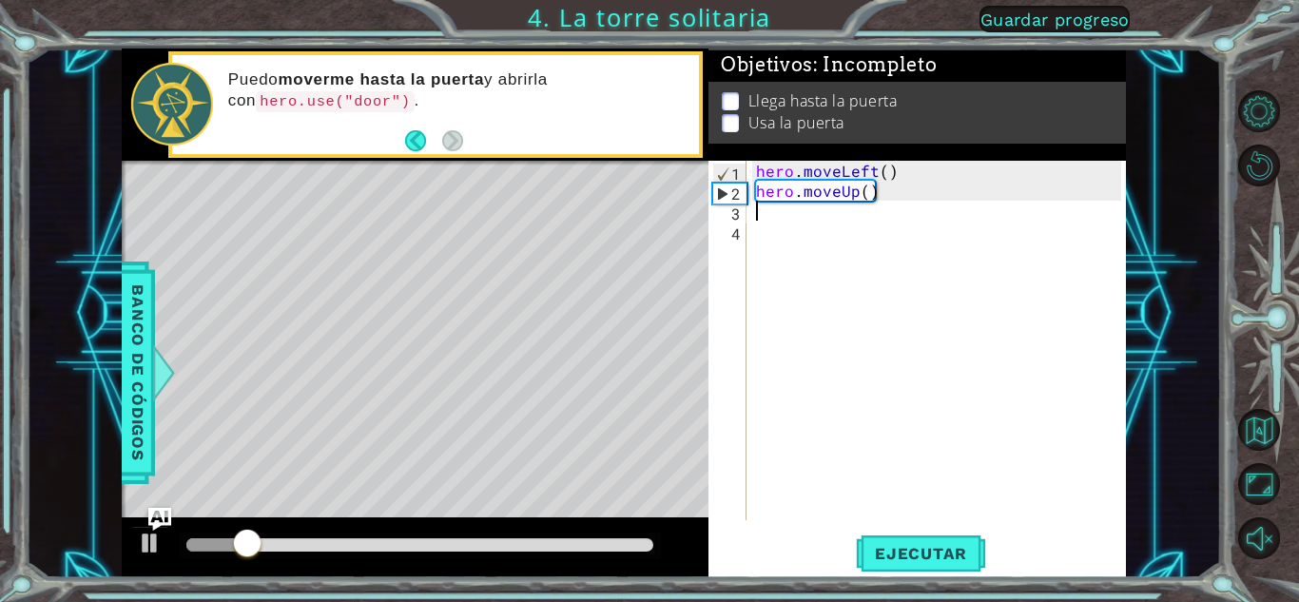
click at [767, 212] on div "hero . moveLeft ( ) hero . moveUp ( )" at bounding box center [941, 360] width 378 height 399
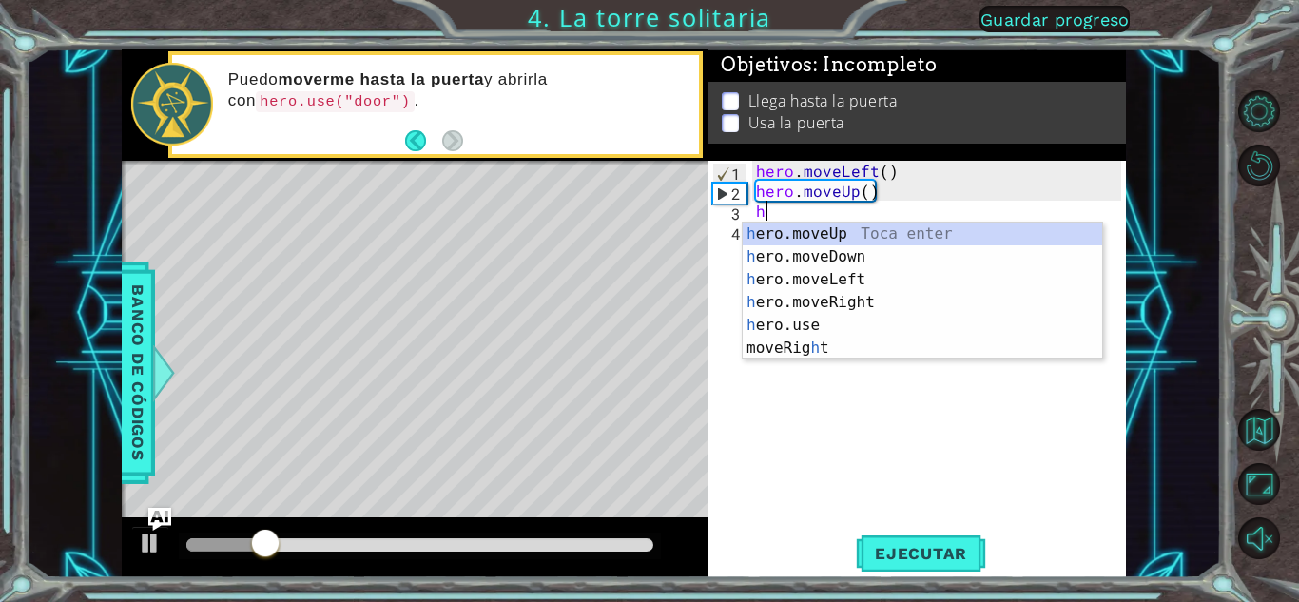
type textarea "h"
click at [798, 229] on div "h ero.moveUp Toca enter h ero.moveDown Toca enter h ero.moveLeft Toca enter h e…" at bounding box center [922, 314] width 359 height 183
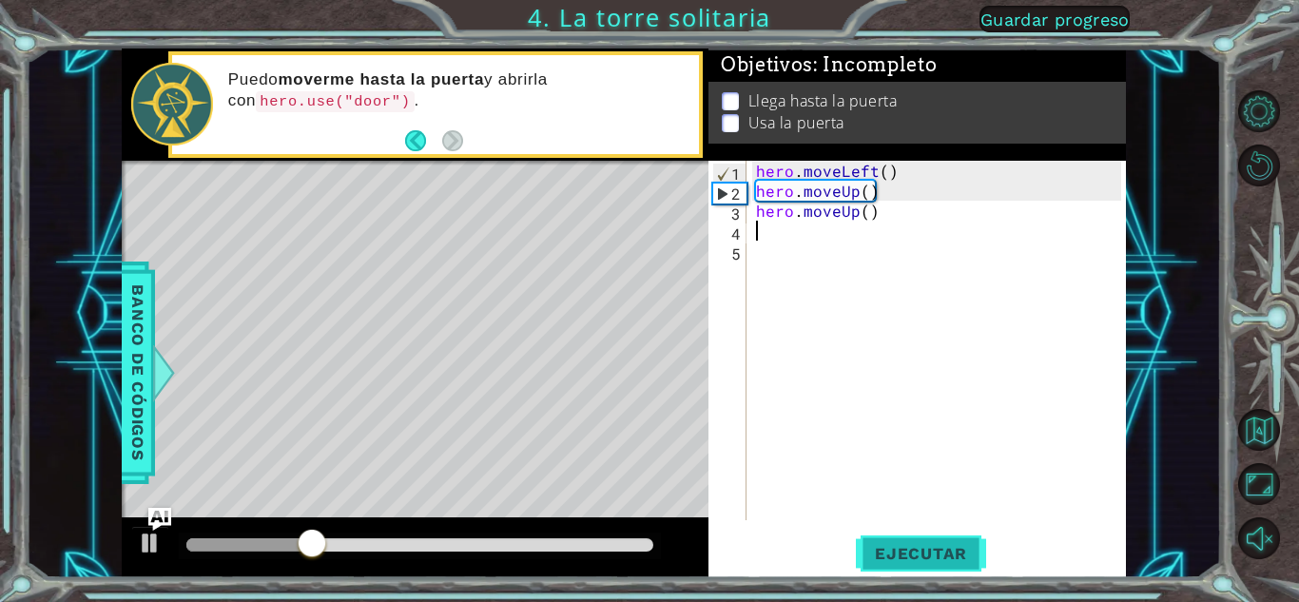
click at [920, 572] on button "Ejecutar" at bounding box center [921, 554] width 130 height 42
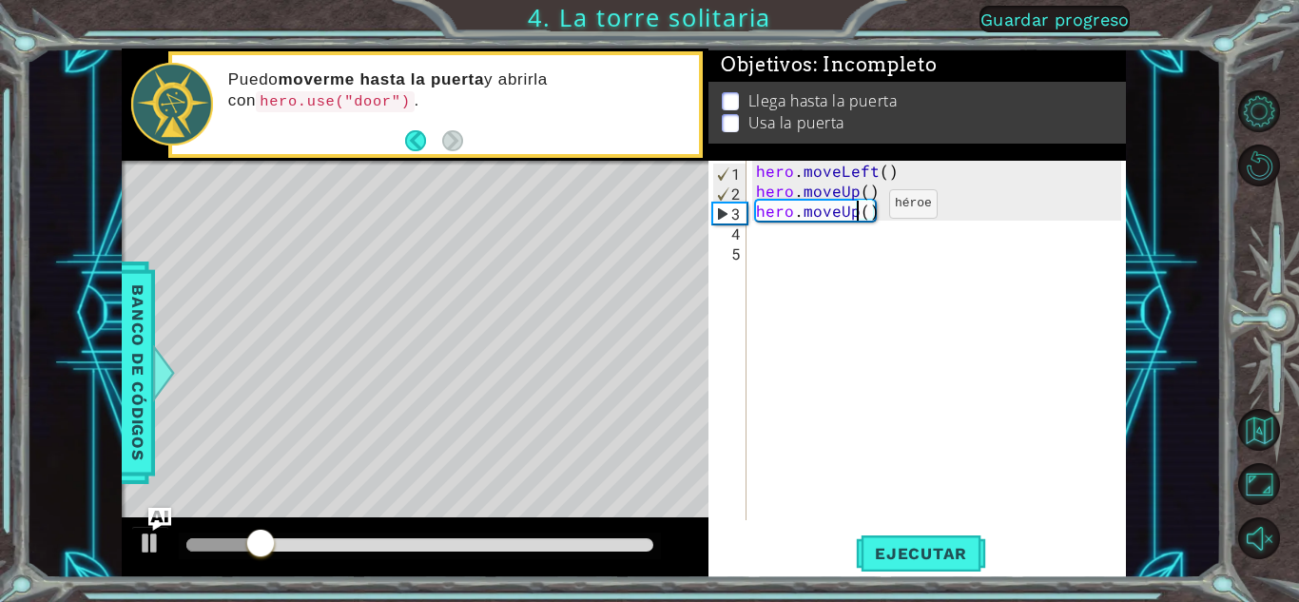
click at [857, 208] on div "hero . moveLeft ( ) hero . moveUp ( ) hero . moveUp ( )" at bounding box center [941, 360] width 378 height 399
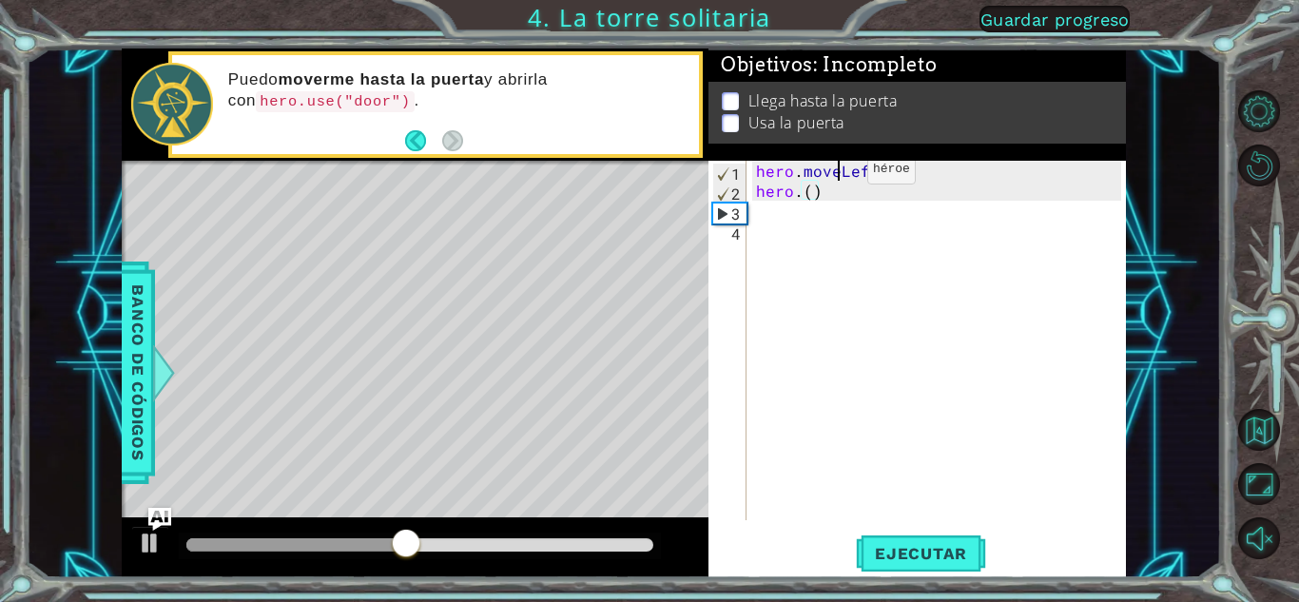
drag, startPoint x: 835, startPoint y: 174, endPoint x: 832, endPoint y: 186, distance: 12.7
click at [835, 178] on div "hero . moveLeft ( ) hero . ( )" at bounding box center [941, 360] width 378 height 399
click at [832, 192] on div "hero . moveLeft ( ) hero . ( )" at bounding box center [941, 360] width 378 height 399
drag, startPoint x: 832, startPoint y: 192, endPoint x: 774, endPoint y: 193, distance: 58.0
click at [774, 193] on div "hero . moveLeft ( ) hero . ( )" at bounding box center [941, 360] width 378 height 399
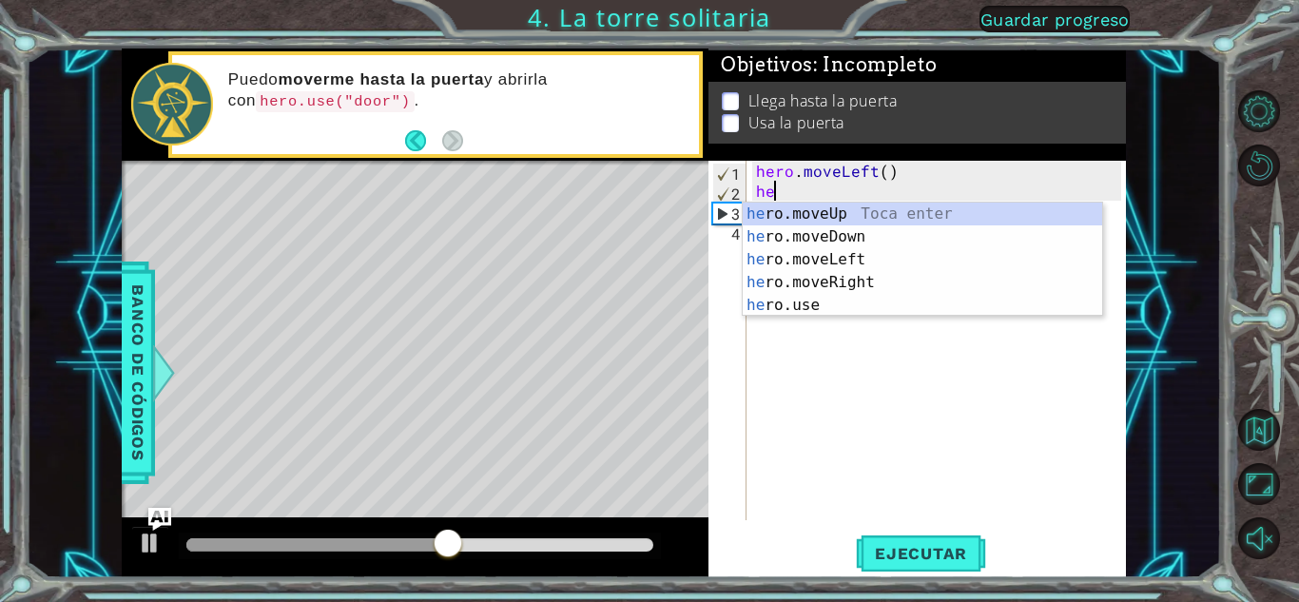
type textarea "h"
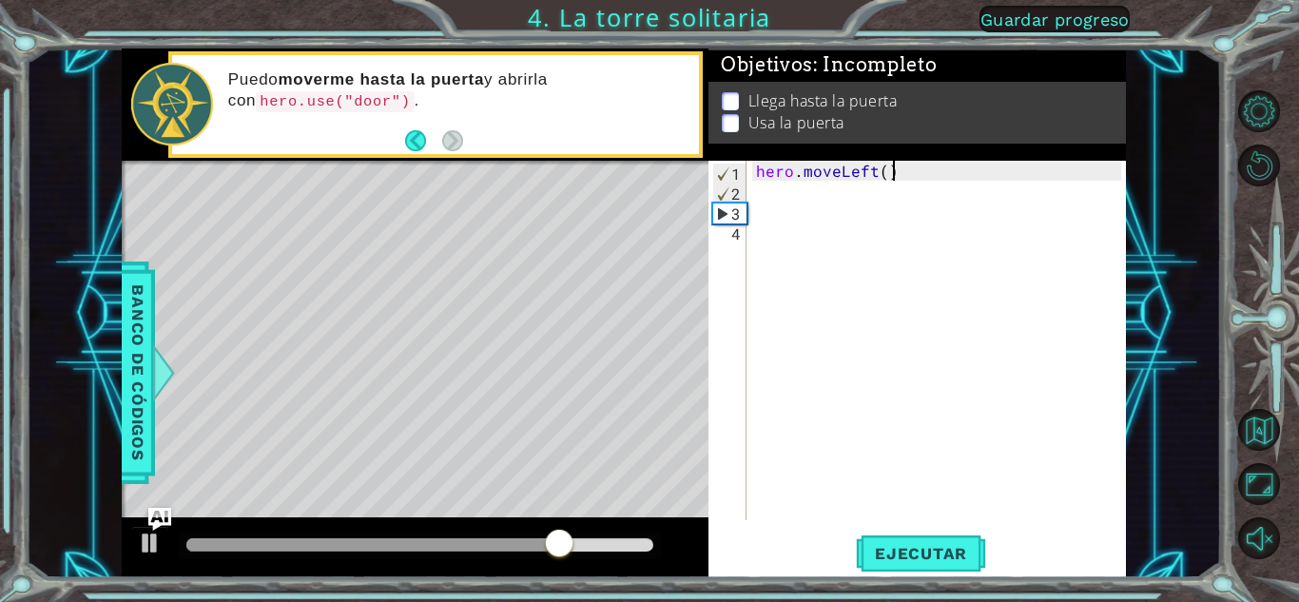
click at [904, 178] on div "hero . moveLeft ( )" at bounding box center [941, 360] width 378 height 399
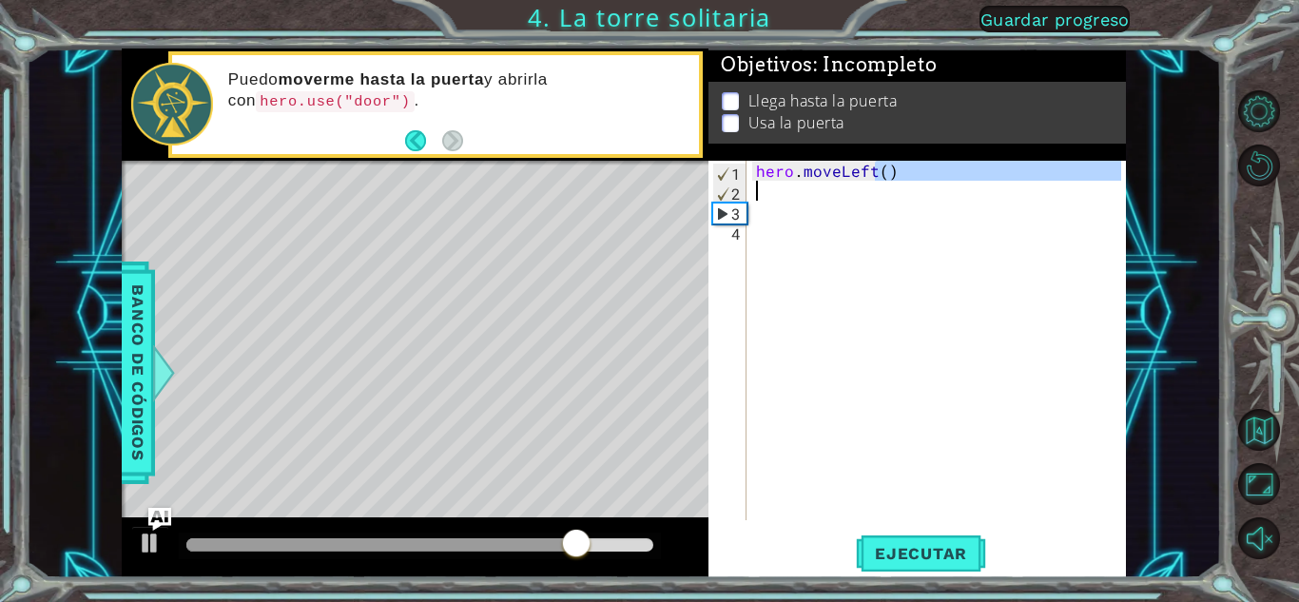
drag, startPoint x: 904, startPoint y: 181, endPoint x: 798, endPoint y: 189, distance: 106.8
click at [798, 189] on div "hero . moveLeft ( )" at bounding box center [941, 360] width 378 height 399
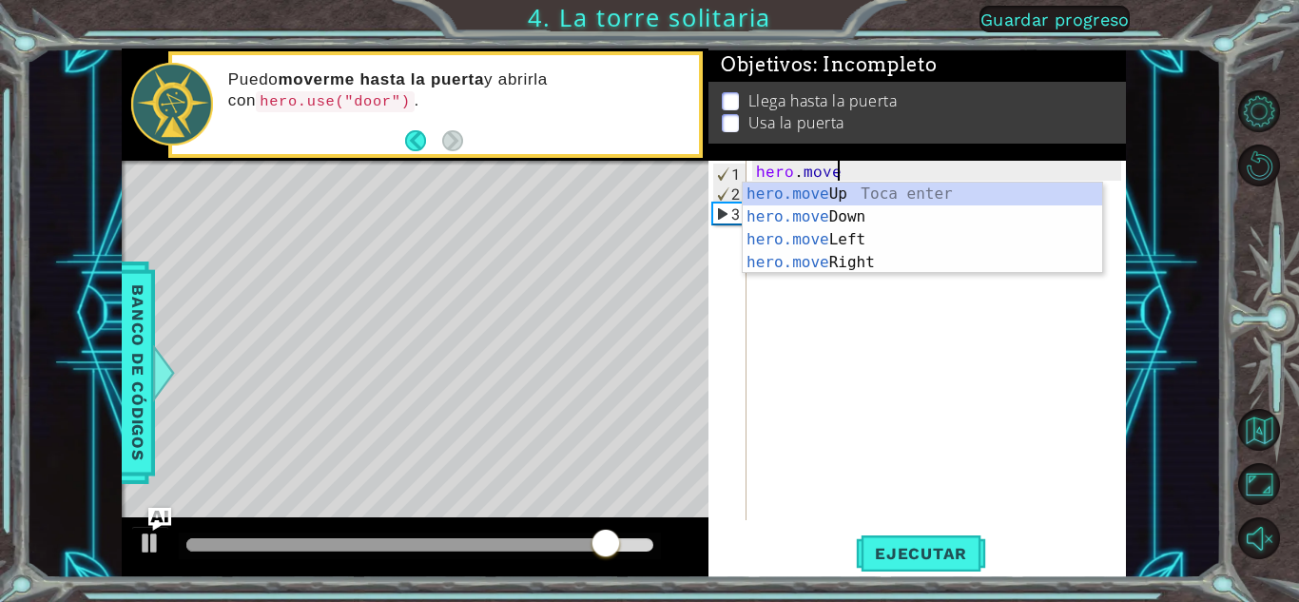
type textarea "hero.mov"
click at [841, 198] on div "hero.mov eUp Toca enter hero.mov eDown Toca enter hero.mov eLeft Toca enter her…" at bounding box center [922, 251] width 359 height 137
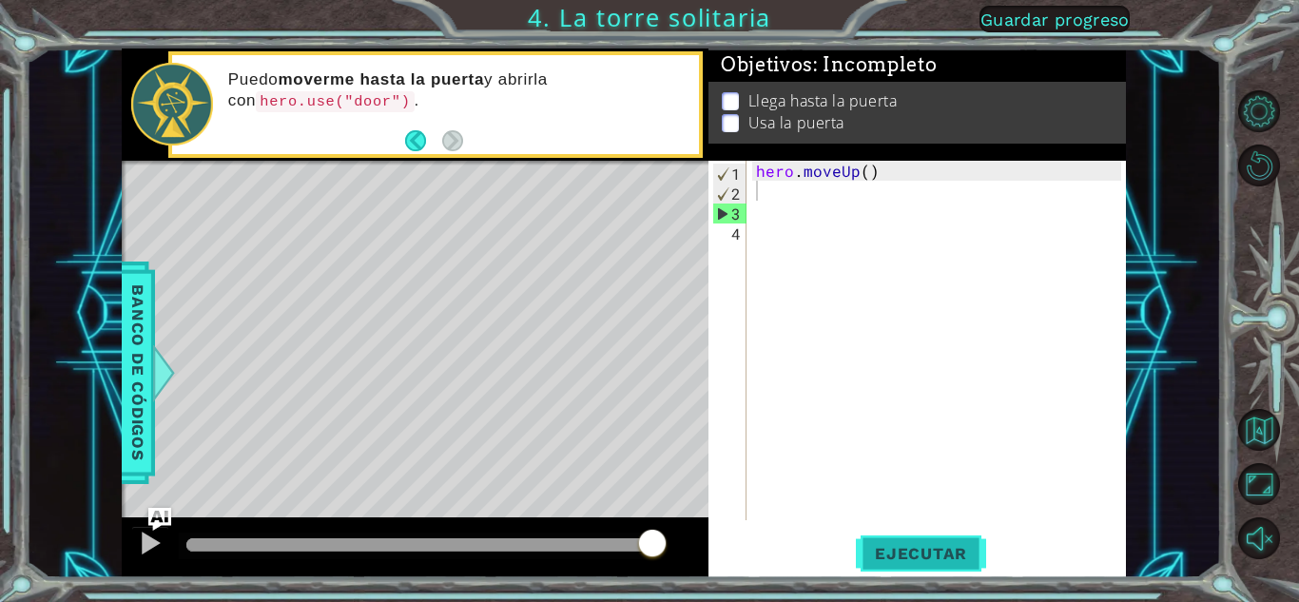
click at [918, 533] on button "Ejecutar" at bounding box center [921, 554] width 130 height 42
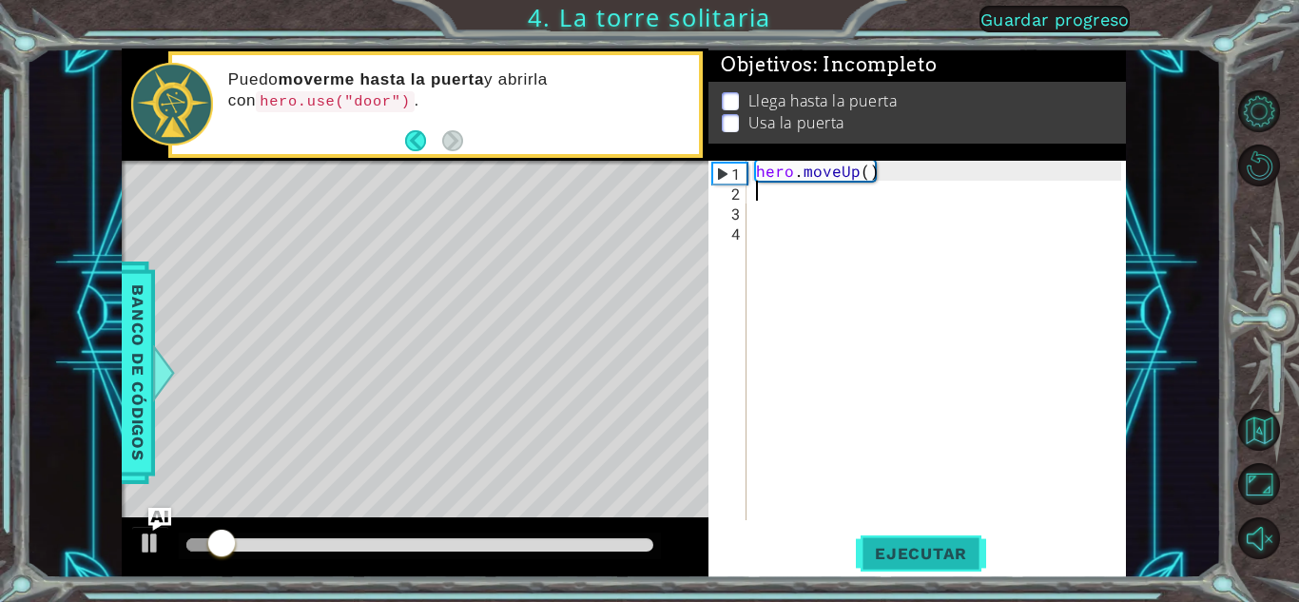
click at [952, 549] on span "Ejecutar" at bounding box center [921, 553] width 130 height 19
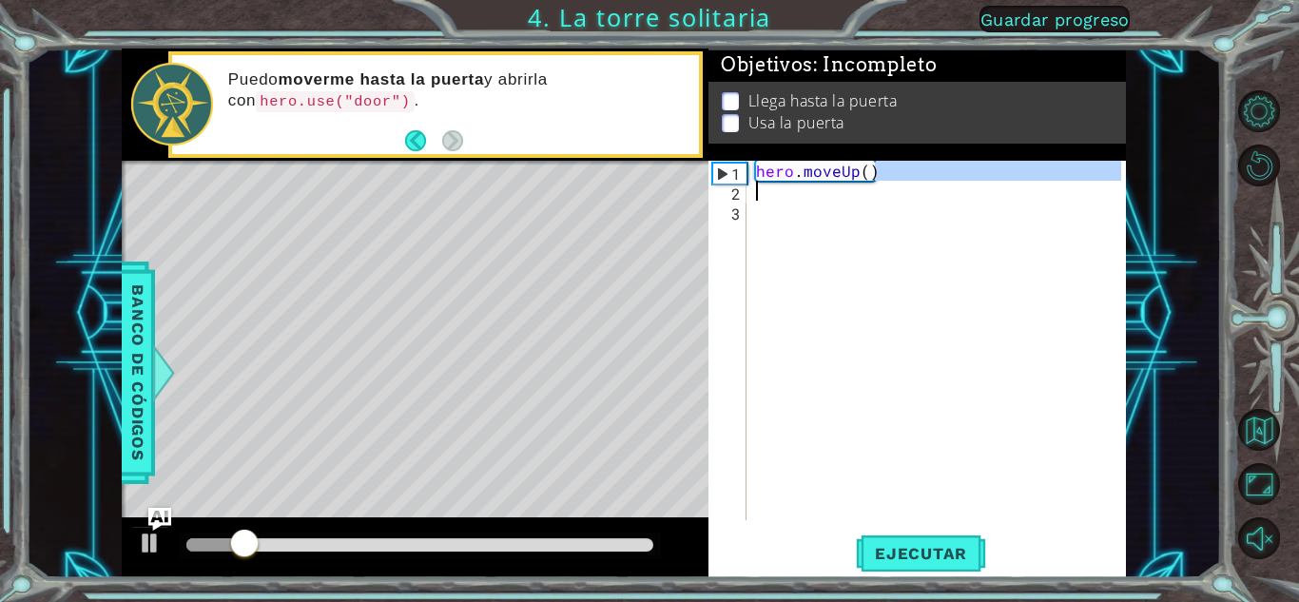
drag, startPoint x: 904, startPoint y: 167, endPoint x: 781, endPoint y: 179, distance: 124.1
click at [781, 181] on div "hero . moveUp ( )" at bounding box center [941, 360] width 378 height 399
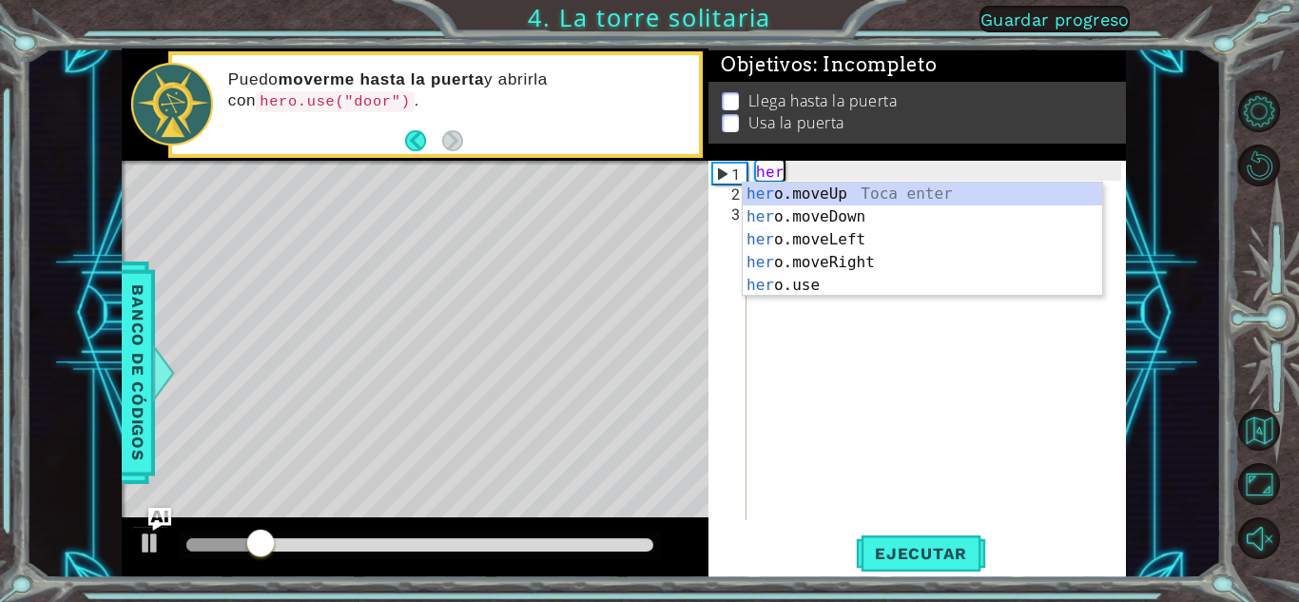
type textarea "h"
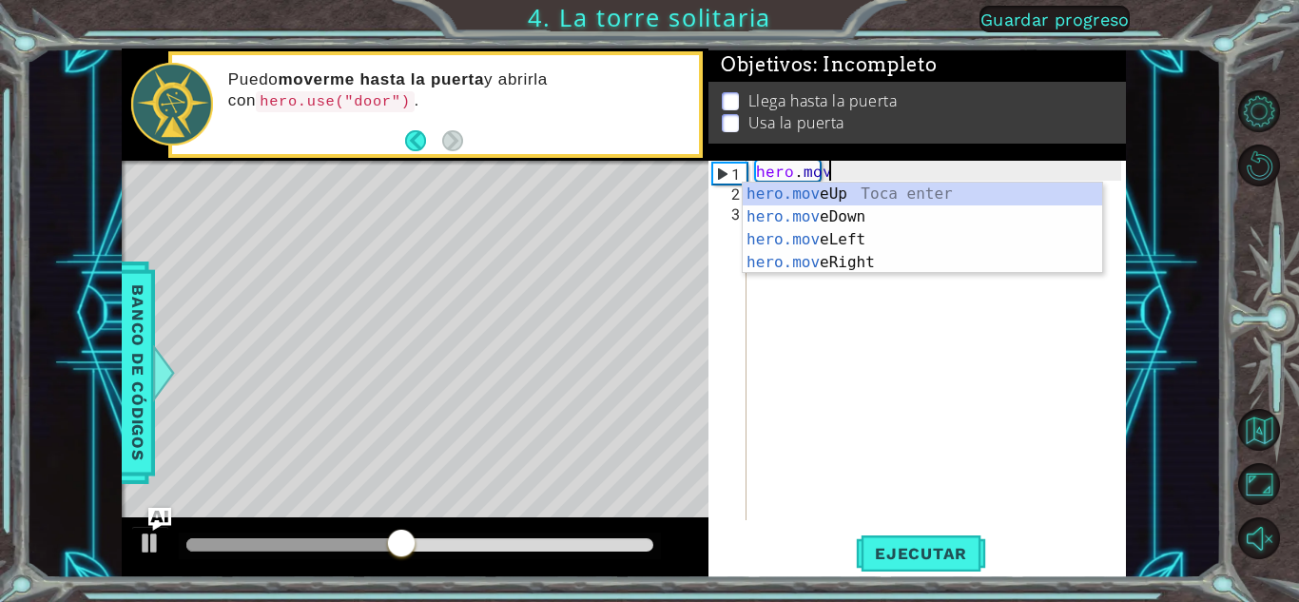
type textarea "hero.move"
click at [855, 256] on div "hero.move Up Toca enter hero.move Down Toca enter hero.move Left Toca enter her…" at bounding box center [922, 251] width 359 height 137
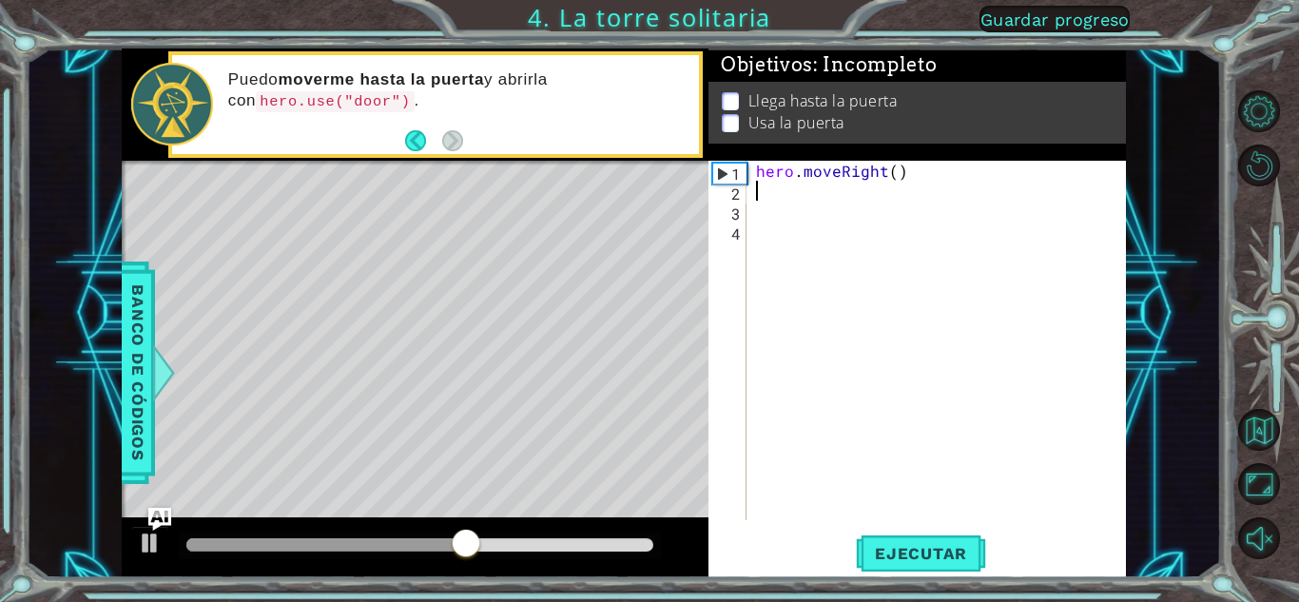
scroll to position [0, 0]
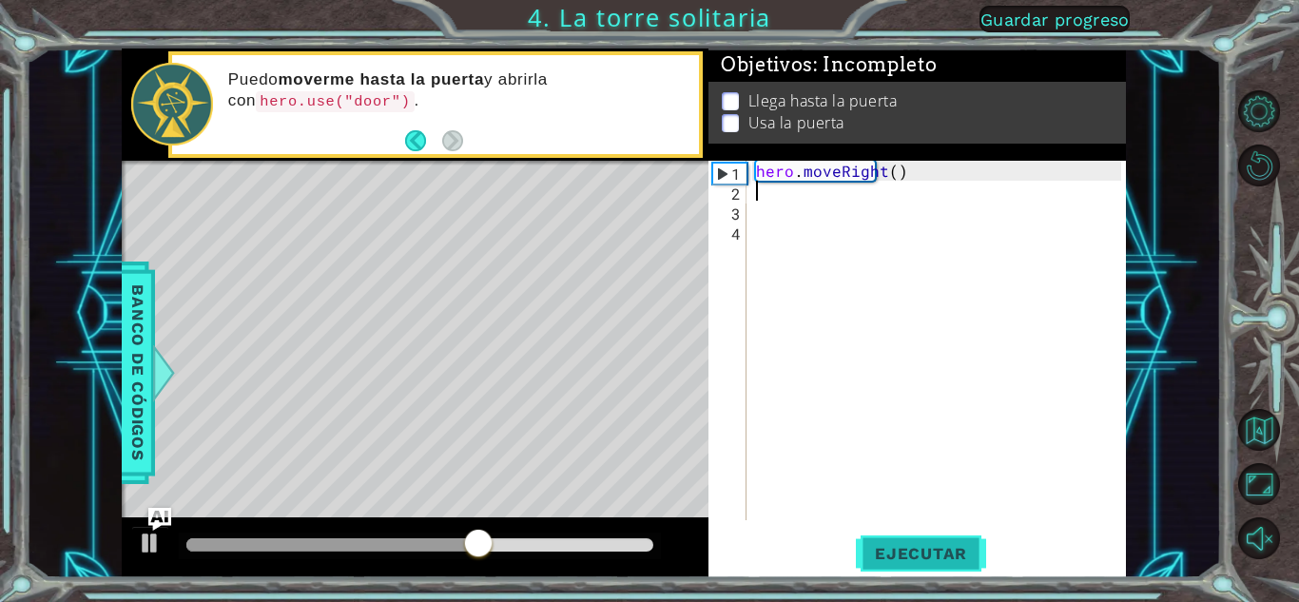
click at [909, 550] on span "Ejecutar" at bounding box center [921, 553] width 130 height 19
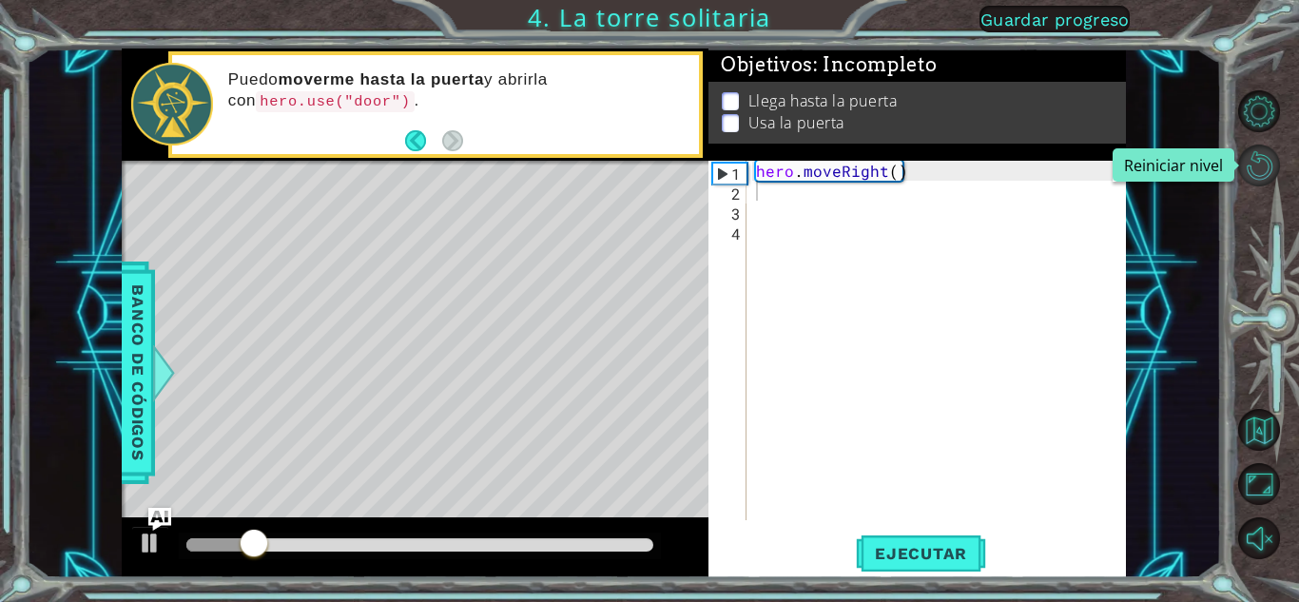
click at [1264, 172] on button "Reiniciar nivel" at bounding box center [1259, 166] width 42 height 42
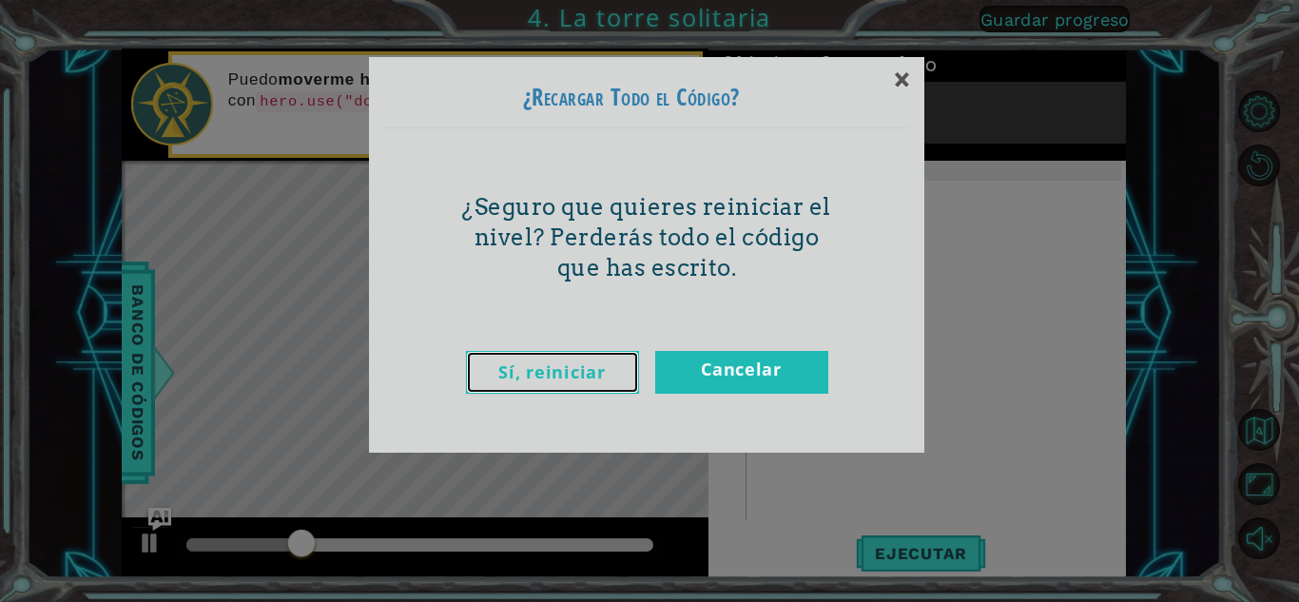
click at [541, 378] on link "Sí, reiniciar" at bounding box center [552, 372] width 173 height 43
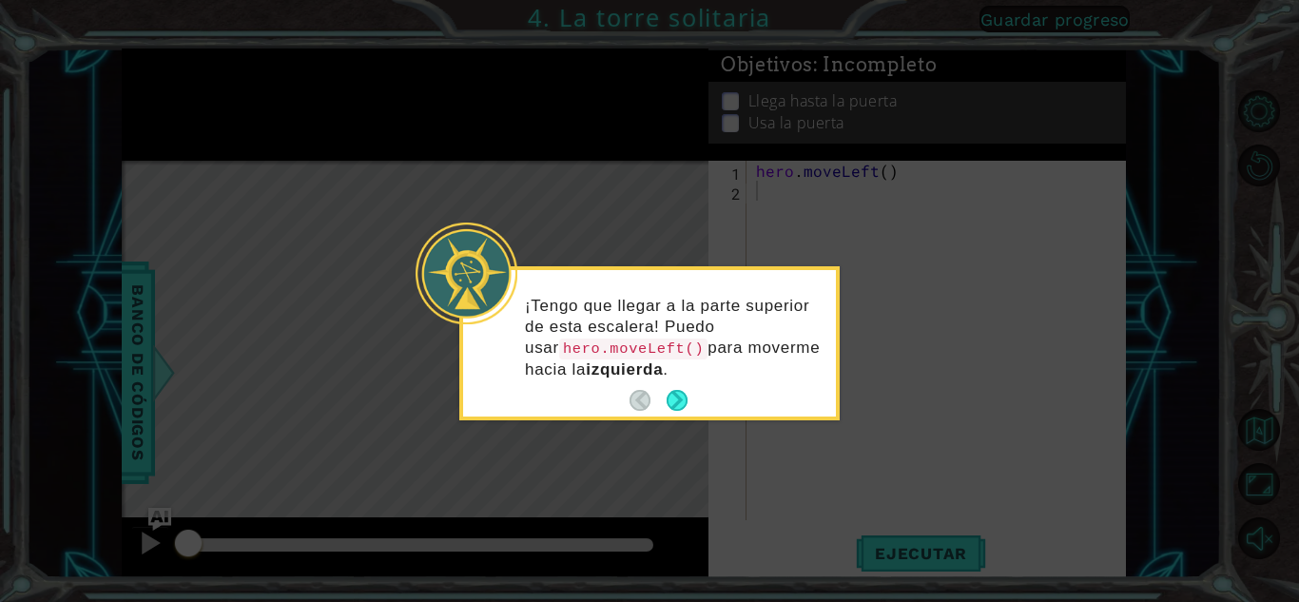
drag, startPoint x: 677, startPoint y: 390, endPoint x: 715, endPoint y: 376, distance: 40.6
click at [715, 376] on div "¡Tengo que llegar a la parte superior de esta escalera! Puedo usar hero.moveLef…" at bounding box center [649, 343] width 373 height 146
click at [677, 397] on button "Next" at bounding box center [677, 400] width 34 height 34
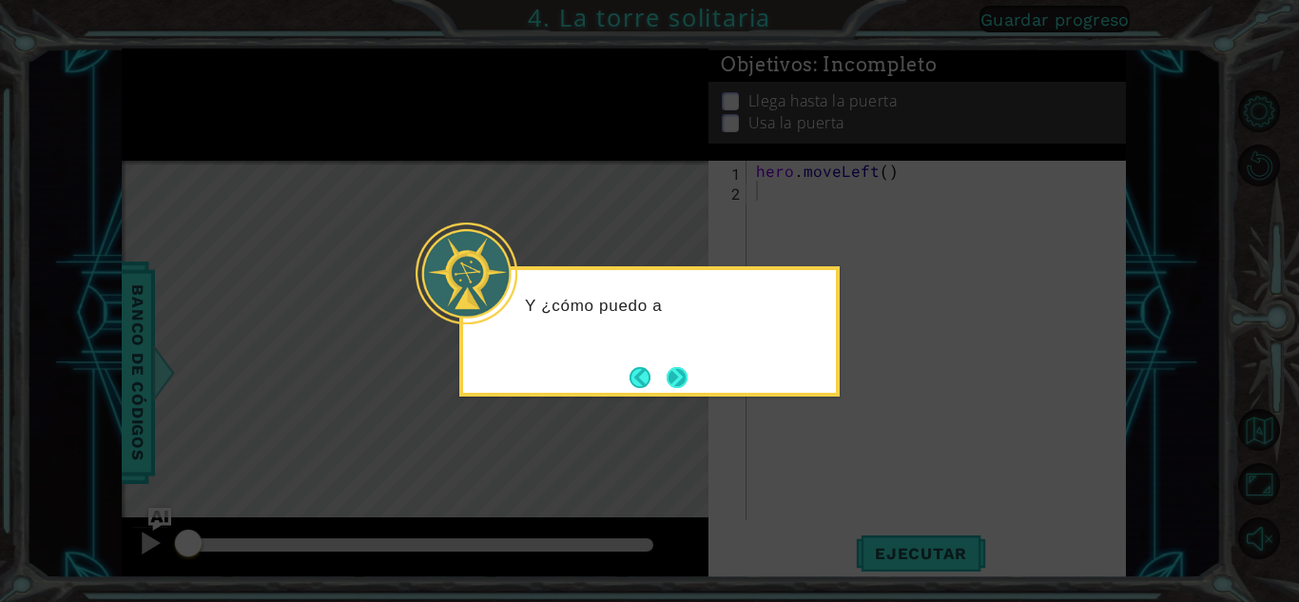
click at [680, 382] on button "Next" at bounding box center [677, 376] width 31 height 31
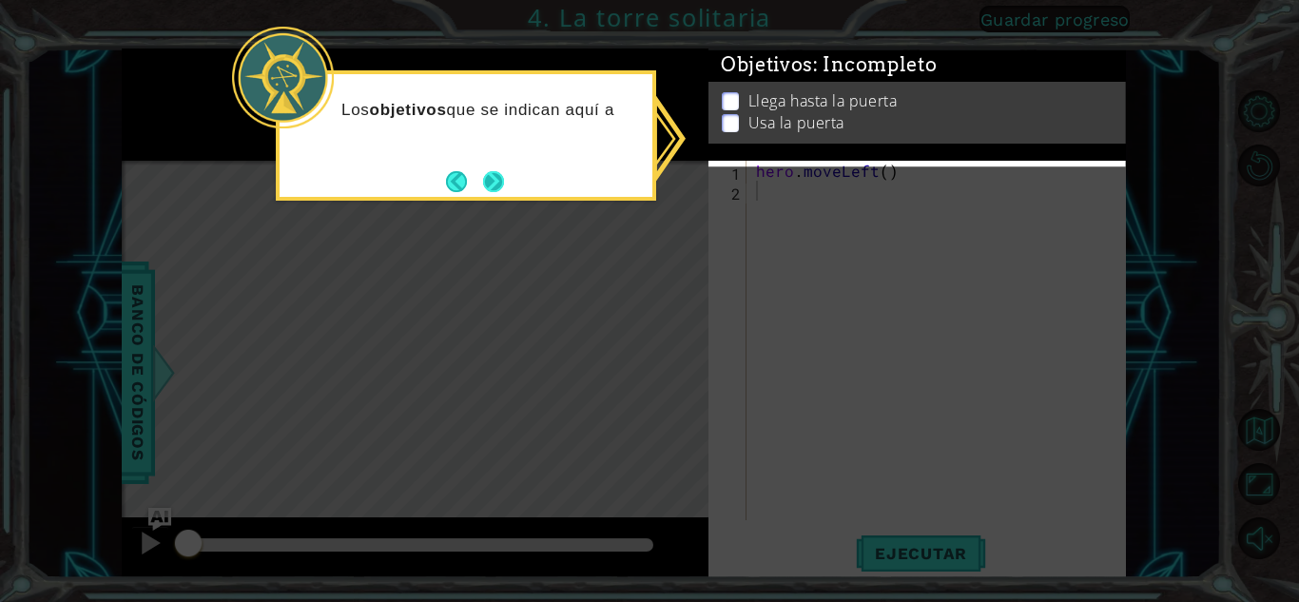
click at [495, 174] on button "Next" at bounding box center [493, 180] width 31 height 31
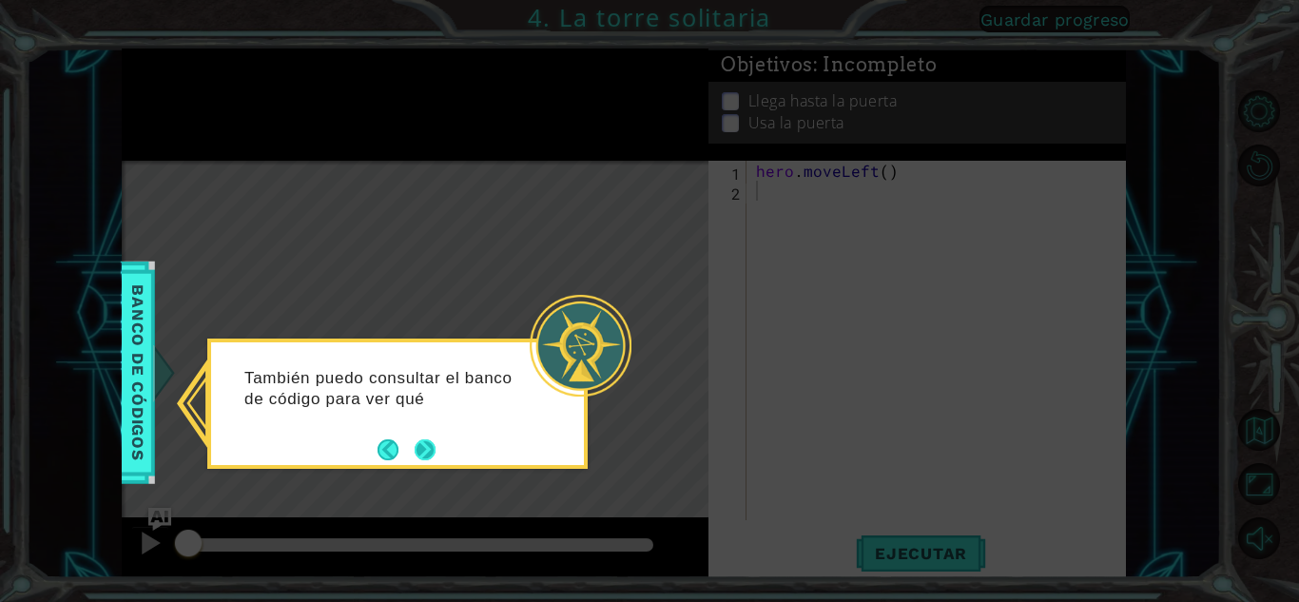
click at [425, 442] on button "Next" at bounding box center [425, 449] width 31 height 31
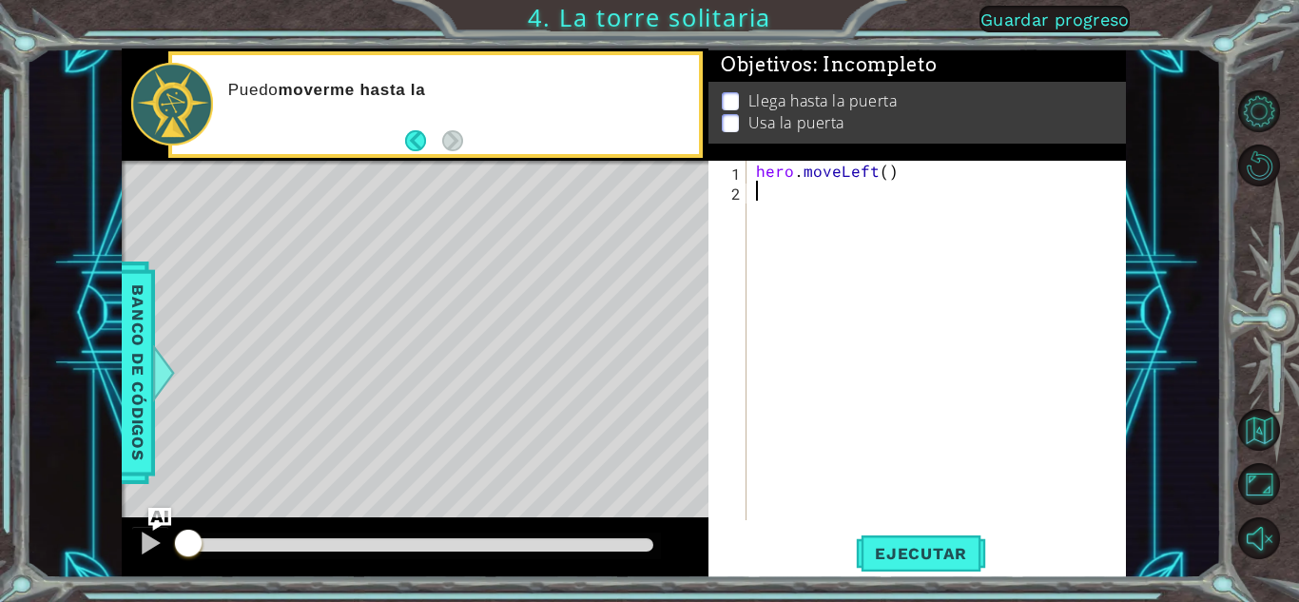
type textarea "h"
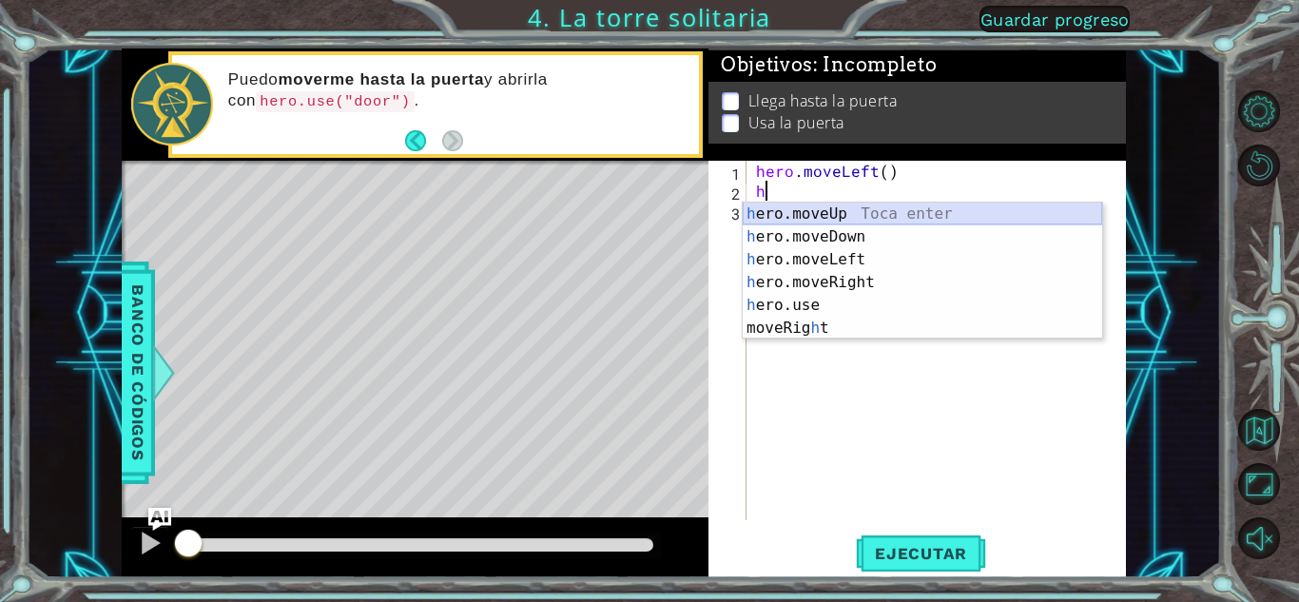
click at [834, 205] on div "h ero.moveUp Toca enter h ero.moveDown Toca enter h ero.moveLeft Toca enter h e…" at bounding box center [922, 294] width 359 height 183
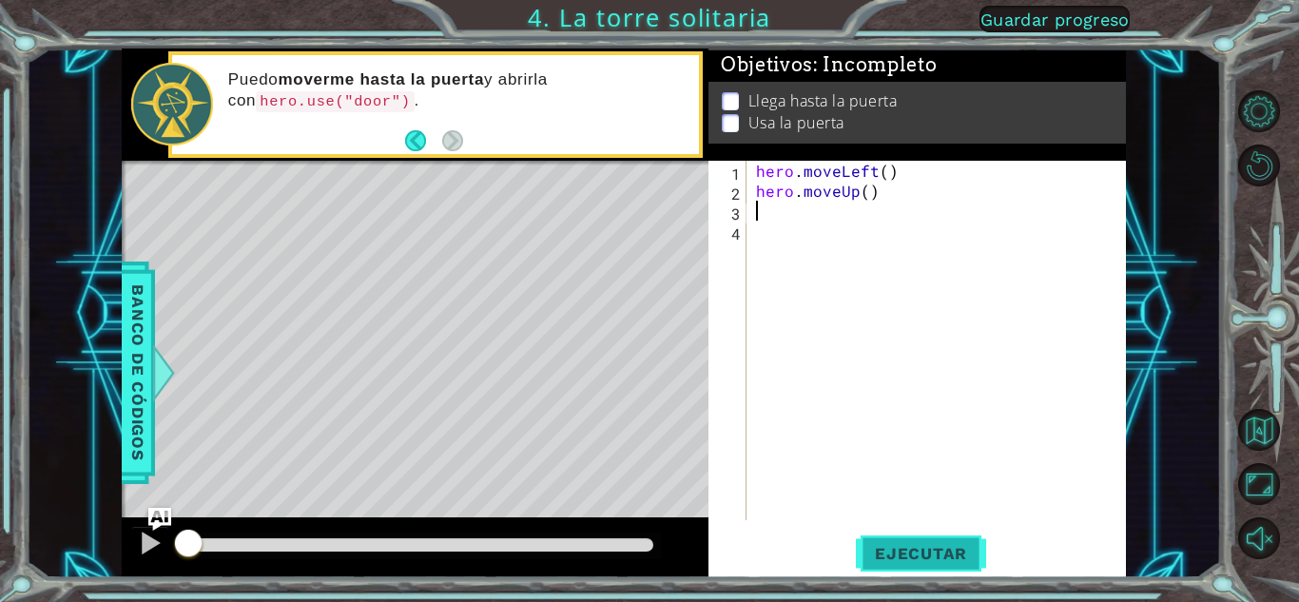
click at [919, 557] on span "Ejecutar" at bounding box center [921, 553] width 130 height 19
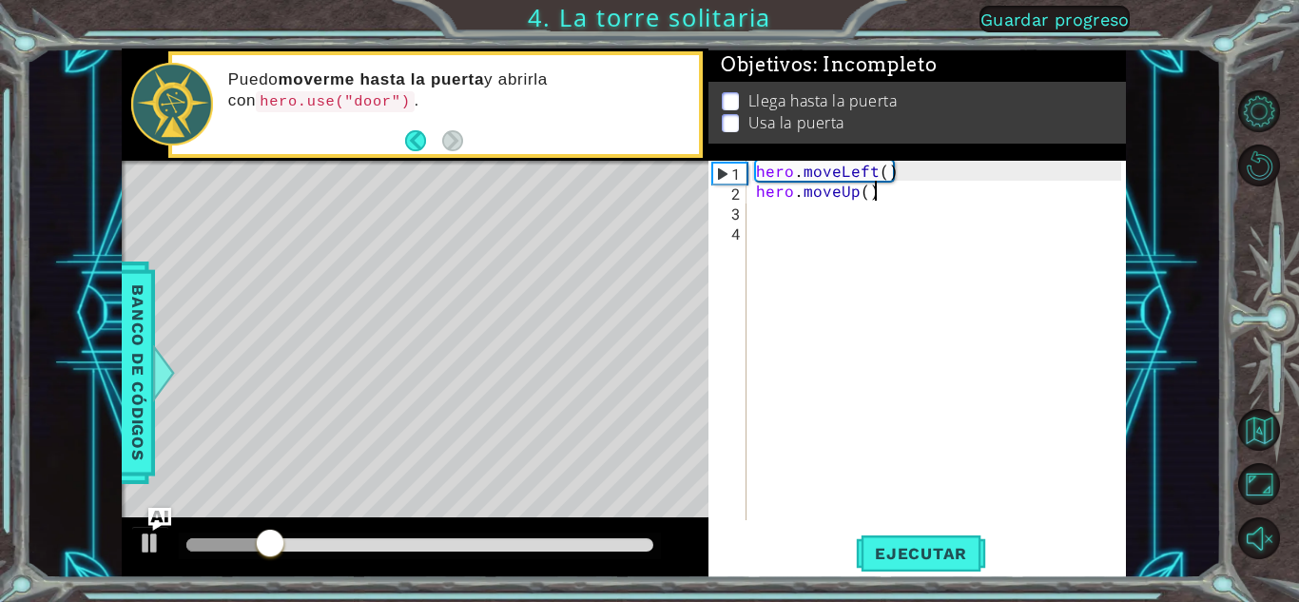
click at [878, 194] on div "hero . moveLeft ( ) hero . moveUp ( )" at bounding box center [941, 360] width 378 height 399
type textarea "hero.moveUp()"
click at [766, 204] on div "hero . moveLeft ( ) hero . moveUp ( )" at bounding box center [941, 360] width 378 height 399
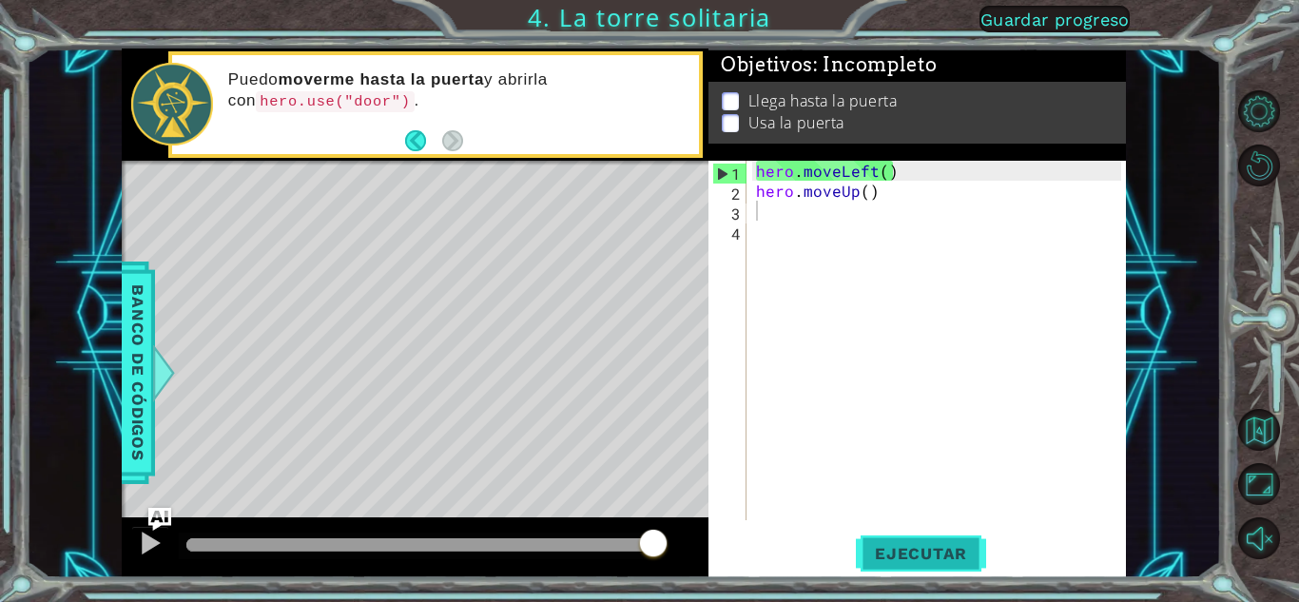
click at [924, 552] on span "Ejecutar" at bounding box center [921, 553] width 130 height 19
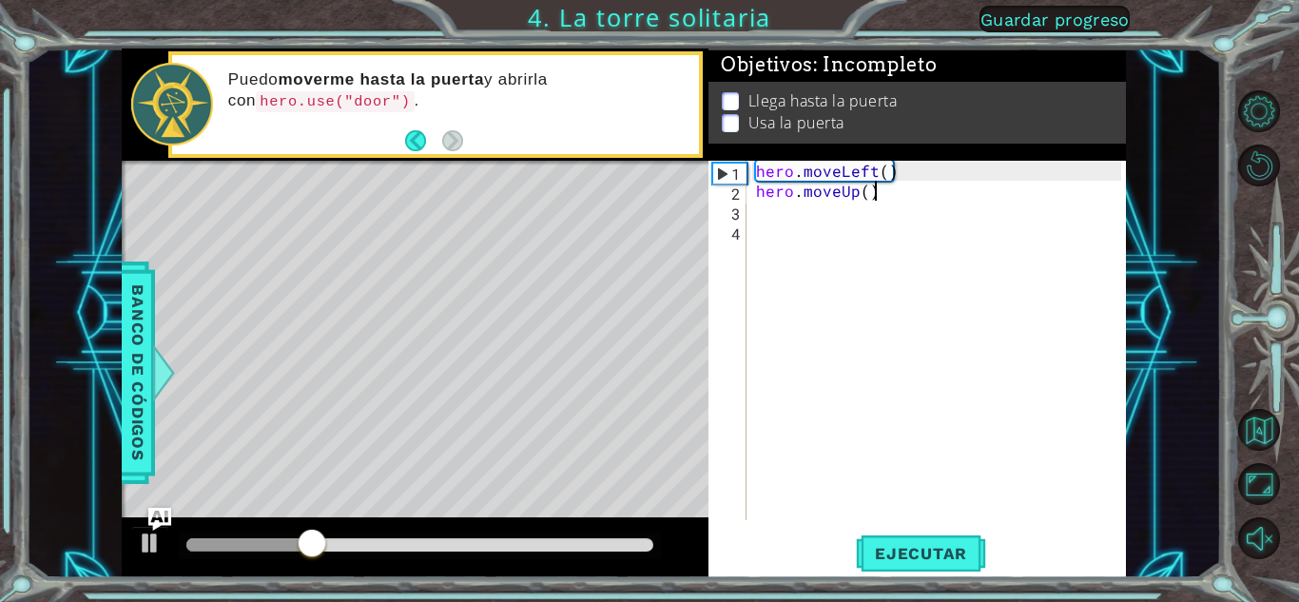
click at [882, 194] on div "hero . moveLeft ( ) hero . moveUp ( )" at bounding box center [941, 360] width 378 height 399
type textarea "hero.moveUp()"
drag, startPoint x: 882, startPoint y: 194, endPoint x: 758, endPoint y: 188, distance: 123.8
click at [758, 188] on div "hero . moveLeft ( ) hero . moveUp ( )" at bounding box center [941, 360] width 378 height 399
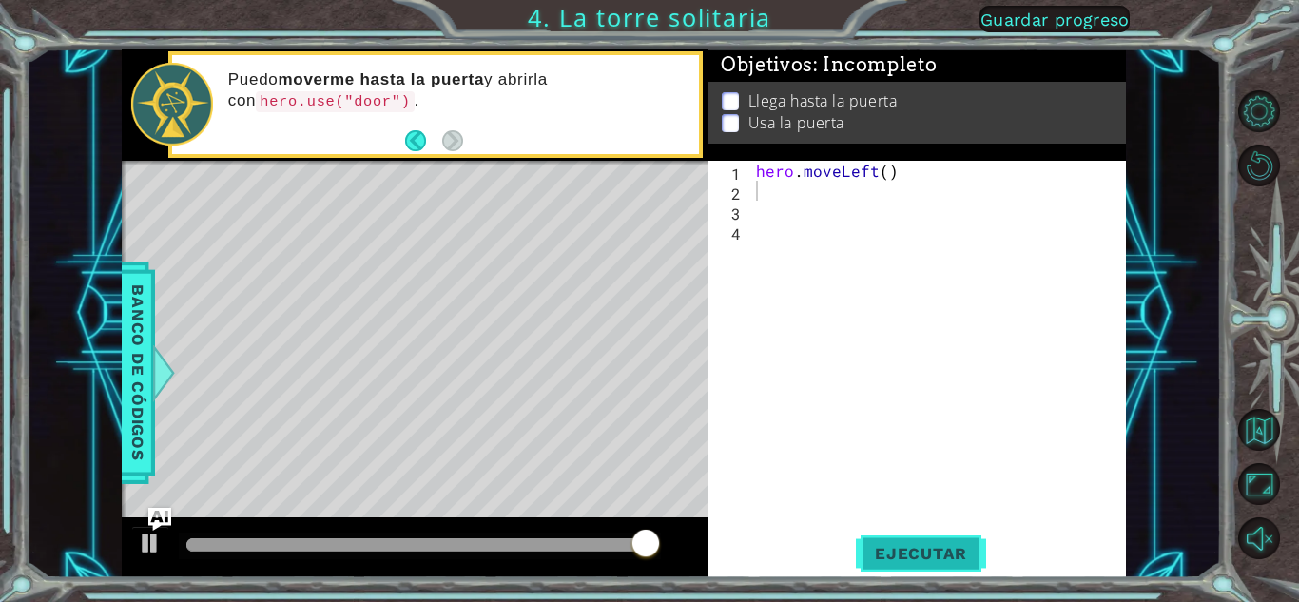
click at [935, 562] on button "Ejecutar" at bounding box center [921, 554] width 130 height 42
click at [911, 537] on button "Ejecutar" at bounding box center [921, 554] width 130 height 42
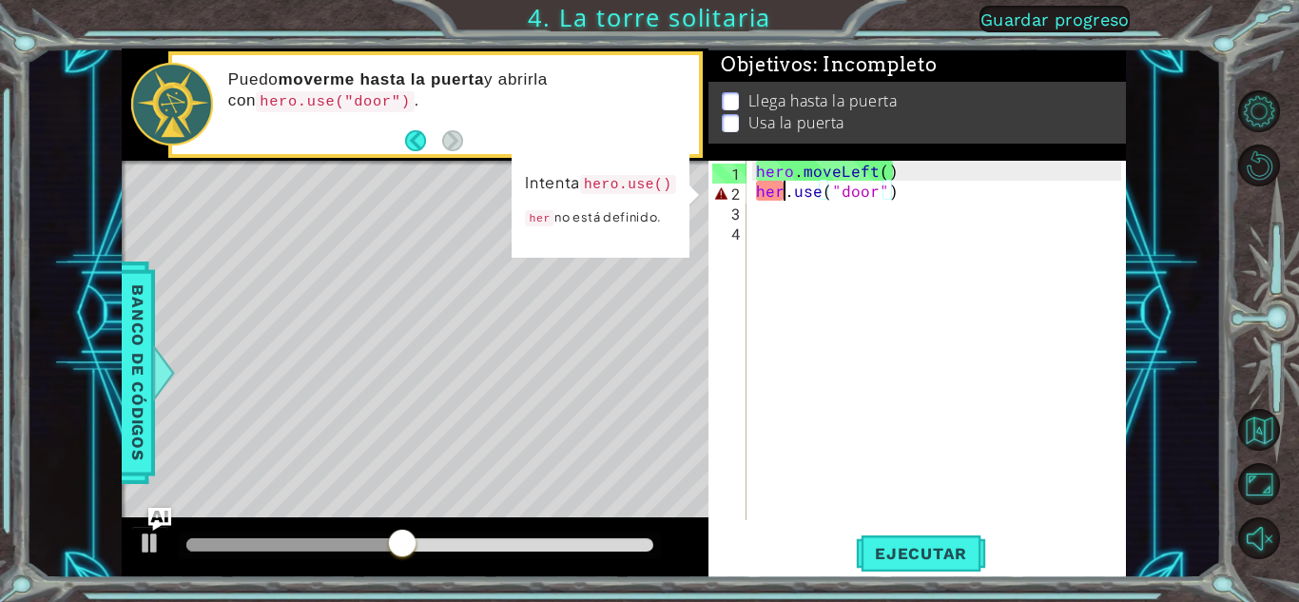
click at [784, 191] on div "hero . moveLeft ( ) her . use ( "door" )" at bounding box center [941, 360] width 378 height 399
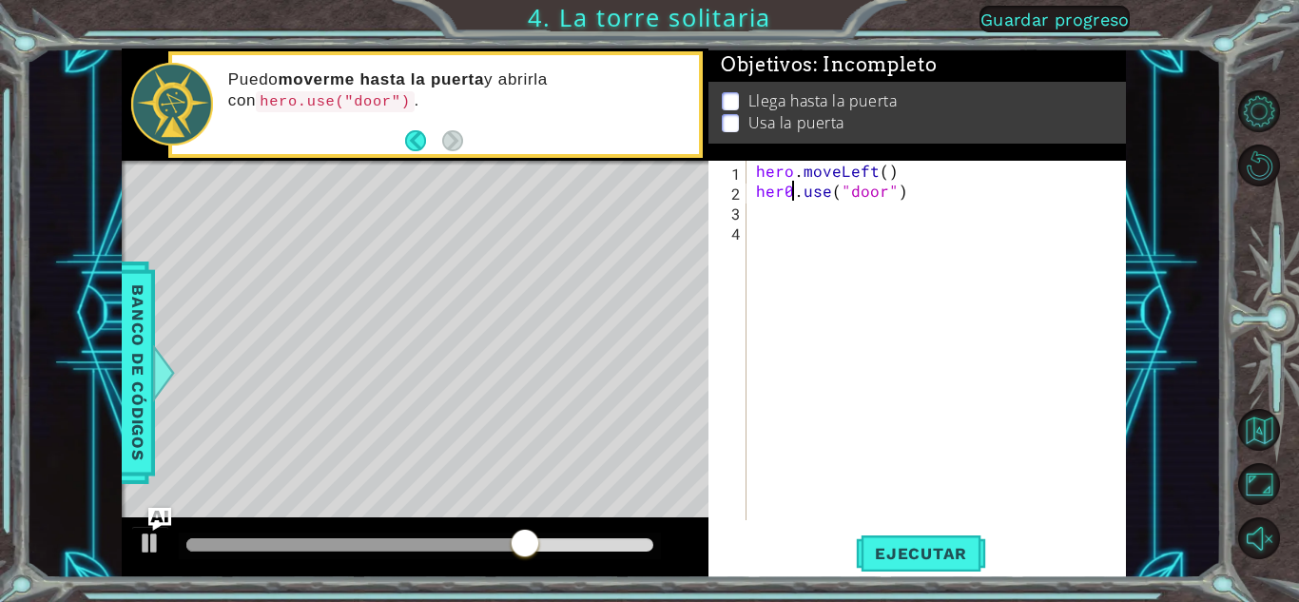
scroll to position [0, 2]
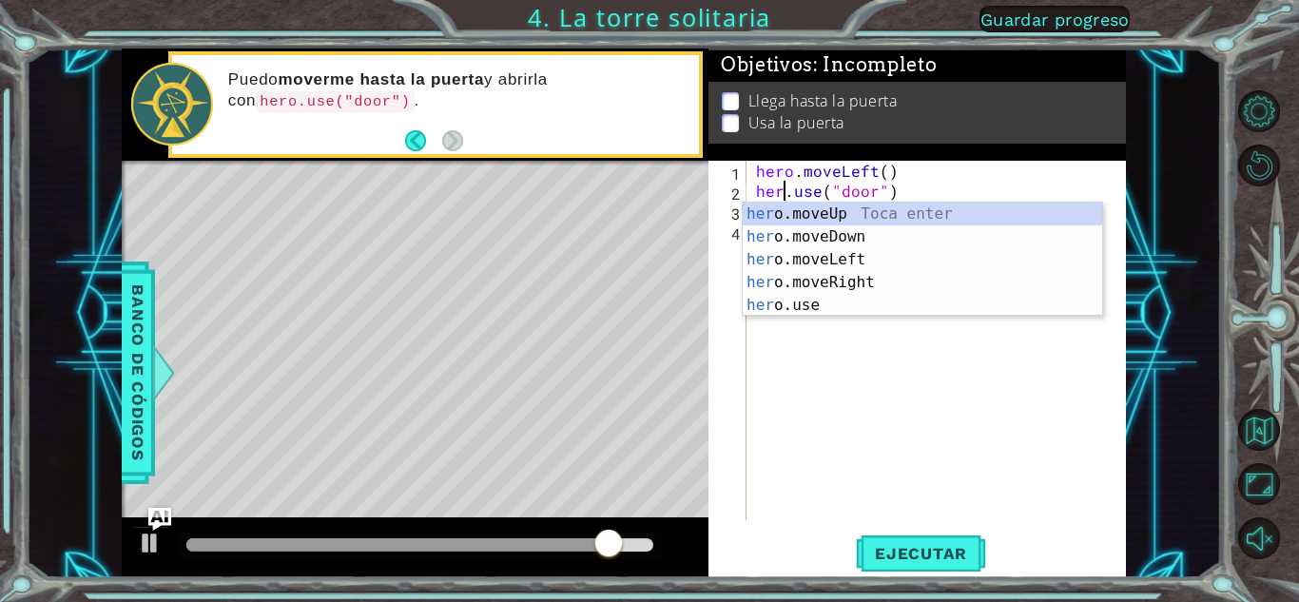
type textarea "hero.use("door")"
click at [851, 430] on div "hero . moveLeft ( ) hero . use ( "door" )" at bounding box center [941, 360] width 378 height 399
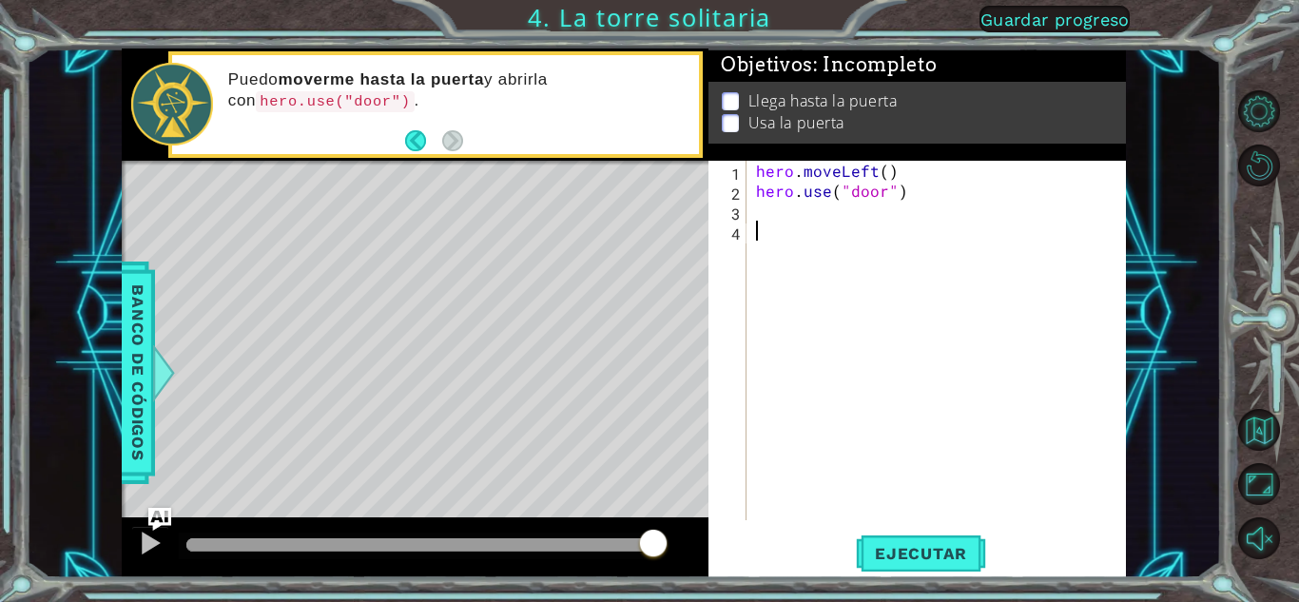
click at [897, 578] on div "1 ההההההההההההההההההההההההההההההההההההההההההההההההההההההההההההההההההההההההההההה…" at bounding box center [649, 301] width 1299 height 602
click at [897, 562] on span "Ejecutar" at bounding box center [921, 553] width 130 height 19
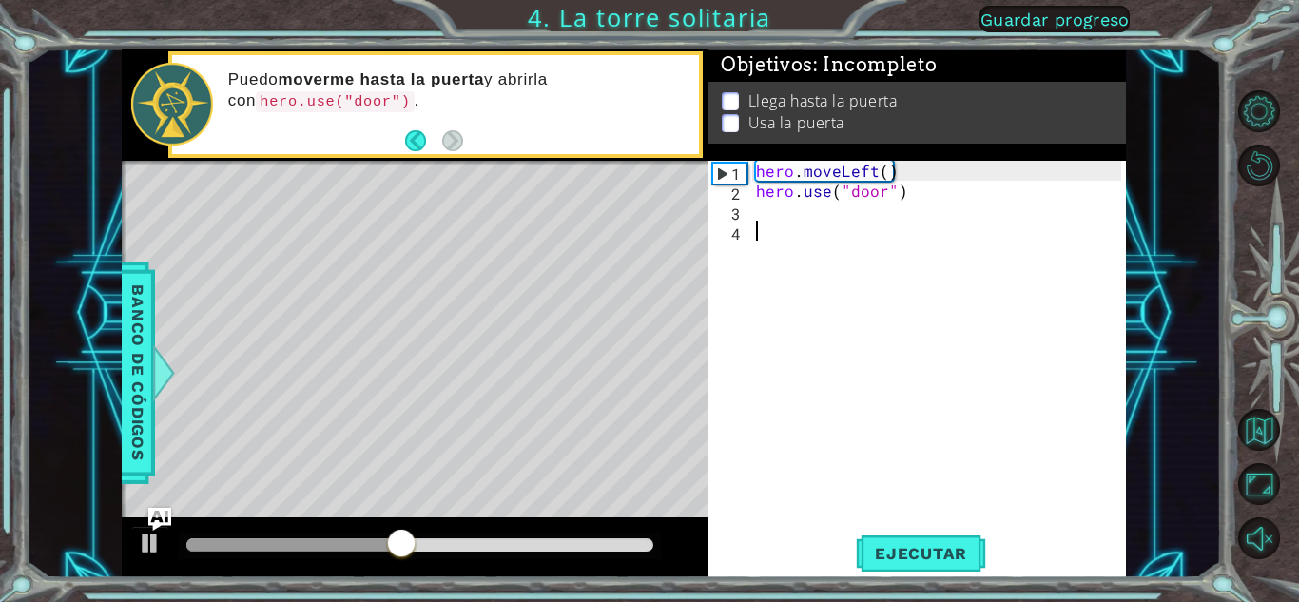
click at [783, 204] on div "hero . moveLeft ( ) hero . use ( "door" )" at bounding box center [941, 360] width 378 height 399
click at [927, 572] on button "Ejecutar" at bounding box center [921, 554] width 130 height 42
drag, startPoint x: 925, startPoint y: 193, endPoint x: 743, endPoint y: 195, distance: 182.6
click at [743, 195] on div "1 2 3 4 hero . moveLeft ( ) hero . use ( "door" ) ההההההההההההההההההההההההההההה…" at bounding box center [914, 340] width 413 height 359
type textarea "hero.use("door")"
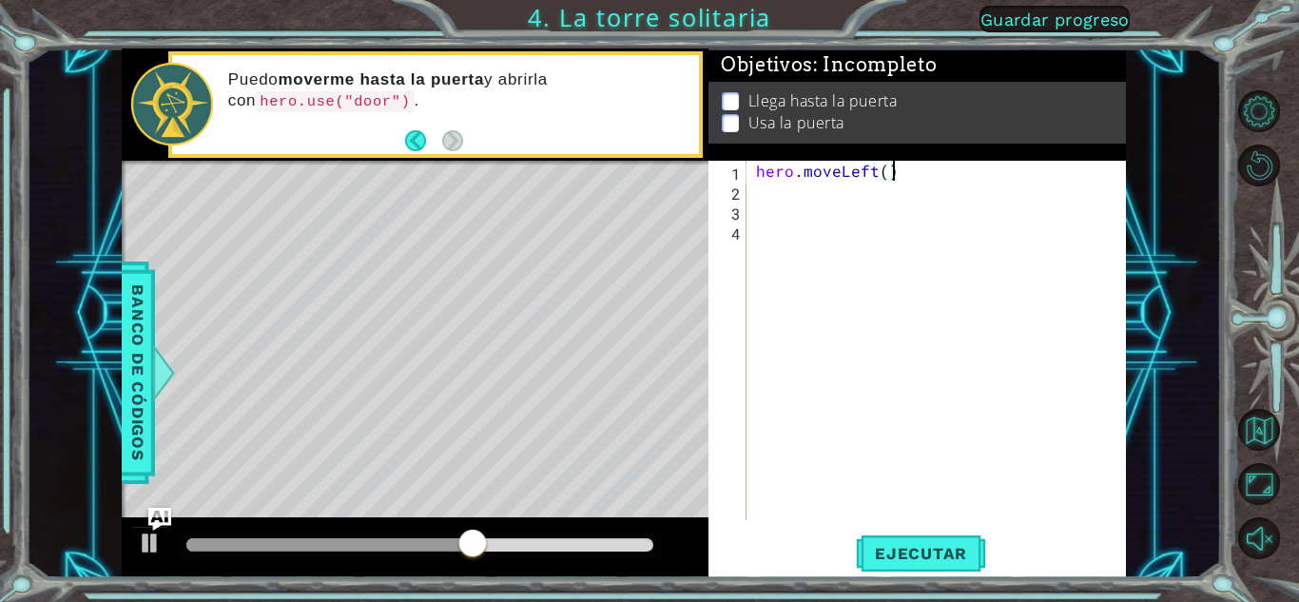
click at [930, 171] on div "hero . moveLeft ( )" at bounding box center [941, 360] width 378 height 399
type textarea "hero.moveLeft()"
drag, startPoint x: 921, startPoint y: 169, endPoint x: 697, endPoint y: 141, distance: 226.2
click at [697, 141] on div "1 ההההההההההההההההההההההההההההההההההההההההההההההההההההההההההההההההההההההההההההה…" at bounding box center [624, 313] width 1004 height 530
click at [881, 553] on span "Ejecutar" at bounding box center [921, 553] width 130 height 19
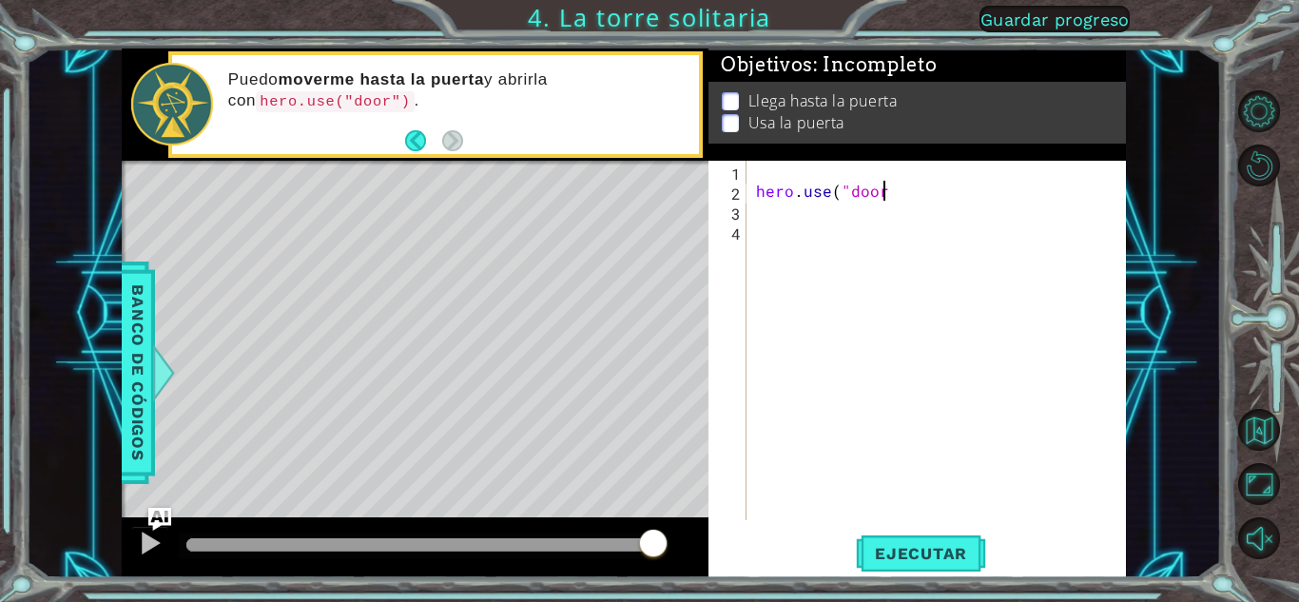
scroll to position [0, 8]
click at [933, 557] on span "Ejecutar" at bounding box center [921, 553] width 130 height 19
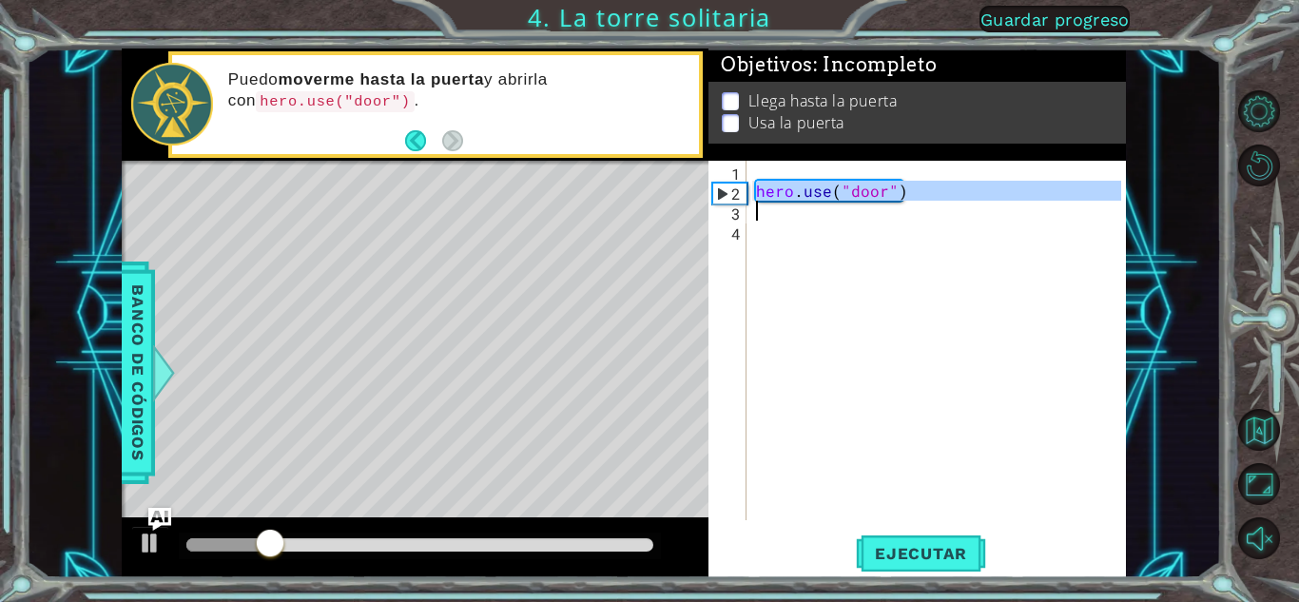
drag, startPoint x: 755, startPoint y: 193, endPoint x: 962, endPoint y: 207, distance: 207.8
click at [963, 207] on div "hero . use ( "door" )" at bounding box center [941, 360] width 378 height 399
type textarea "hero.use("door")"
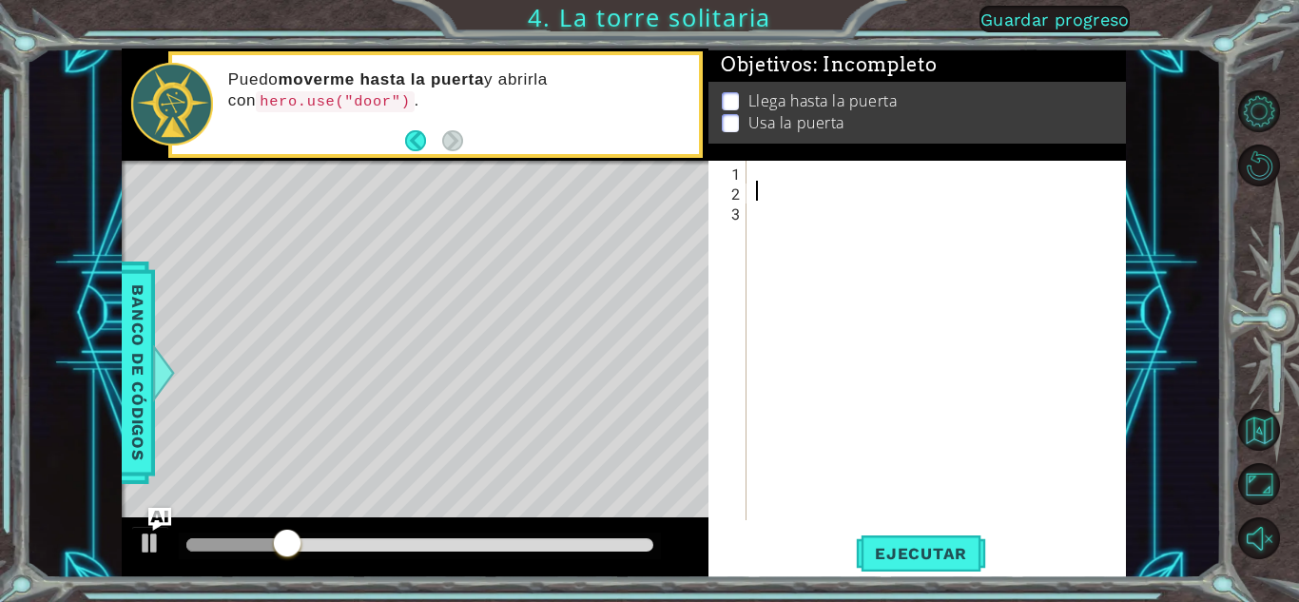
scroll to position [0, 0]
click at [835, 170] on div at bounding box center [941, 360] width 378 height 399
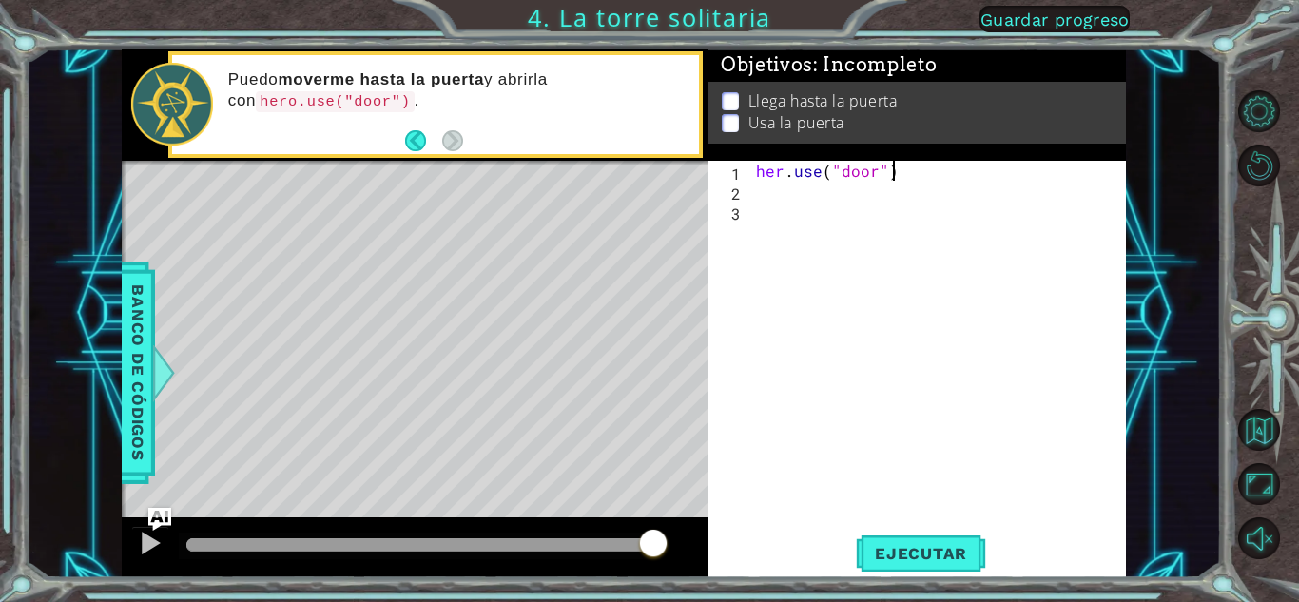
scroll to position [0, 8]
type textarea "her.use("door")"
click at [882, 555] on span "Ejecutar" at bounding box center [921, 553] width 130 height 19
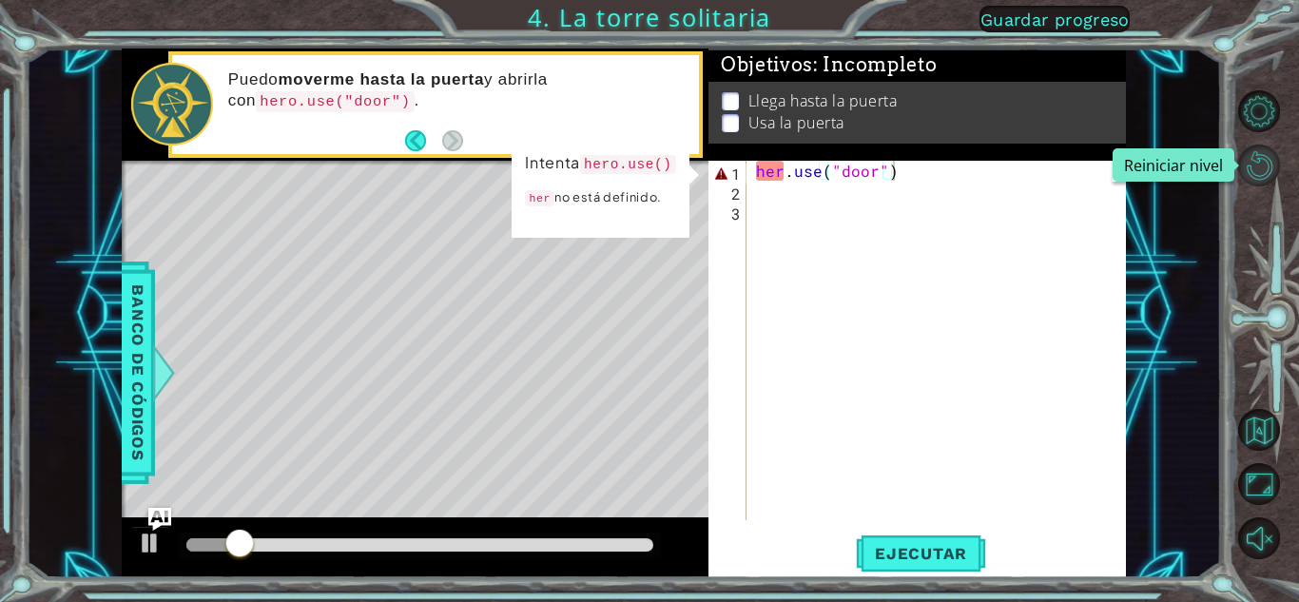
click at [1267, 174] on button "Reiniciar nivel" at bounding box center [1259, 166] width 42 height 42
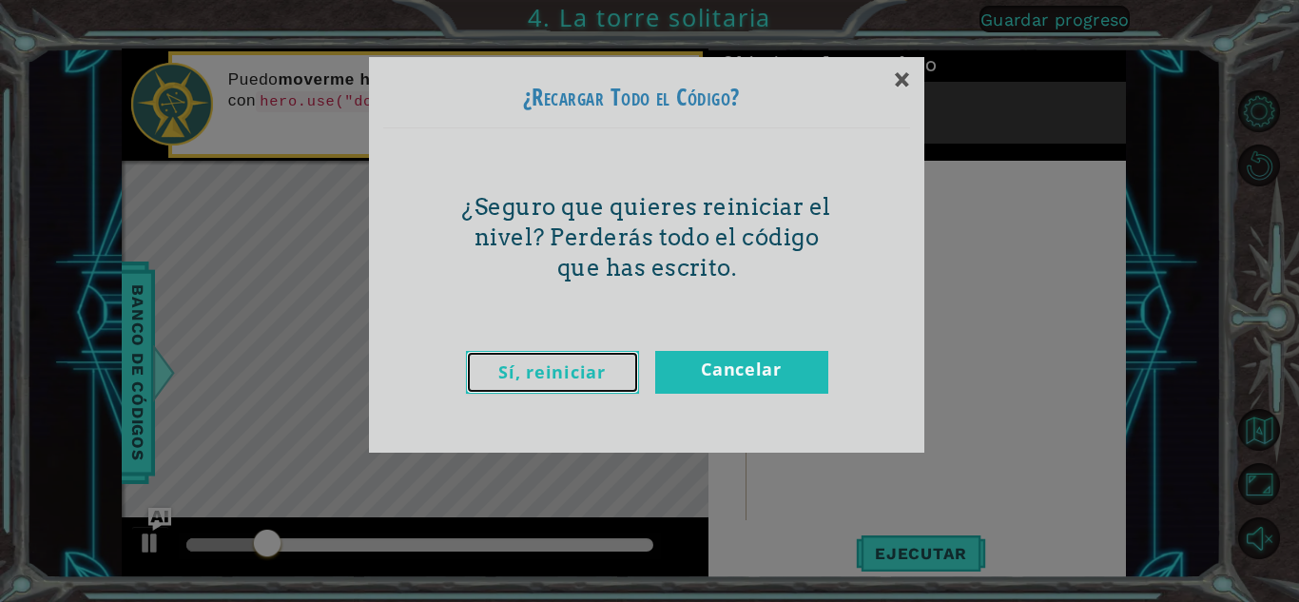
click at [568, 355] on link "Sí, reiniciar" at bounding box center [552, 372] width 173 height 43
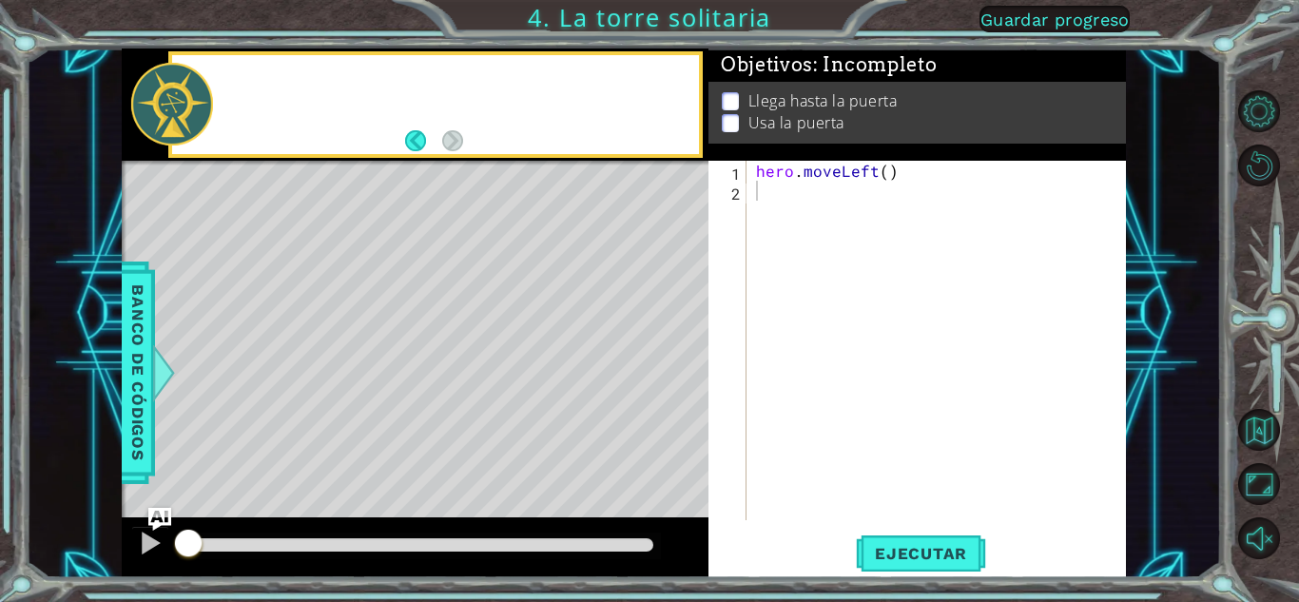
scroll to position [0, 0]
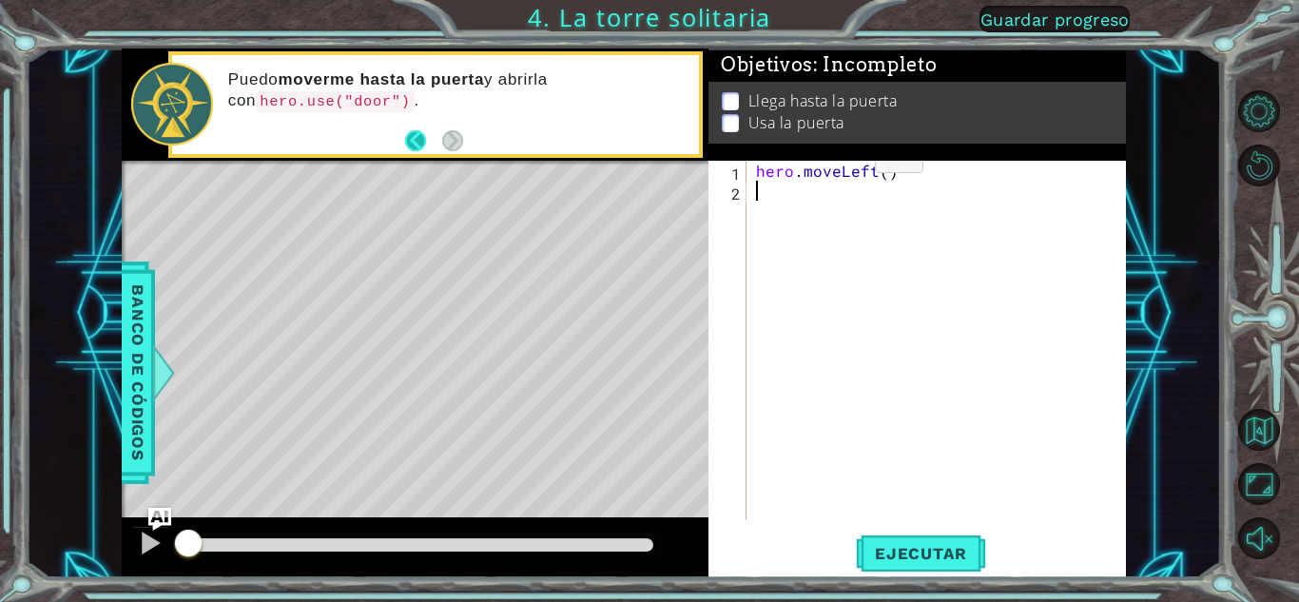
click at [425, 144] on button "Back" at bounding box center [423, 140] width 37 height 21
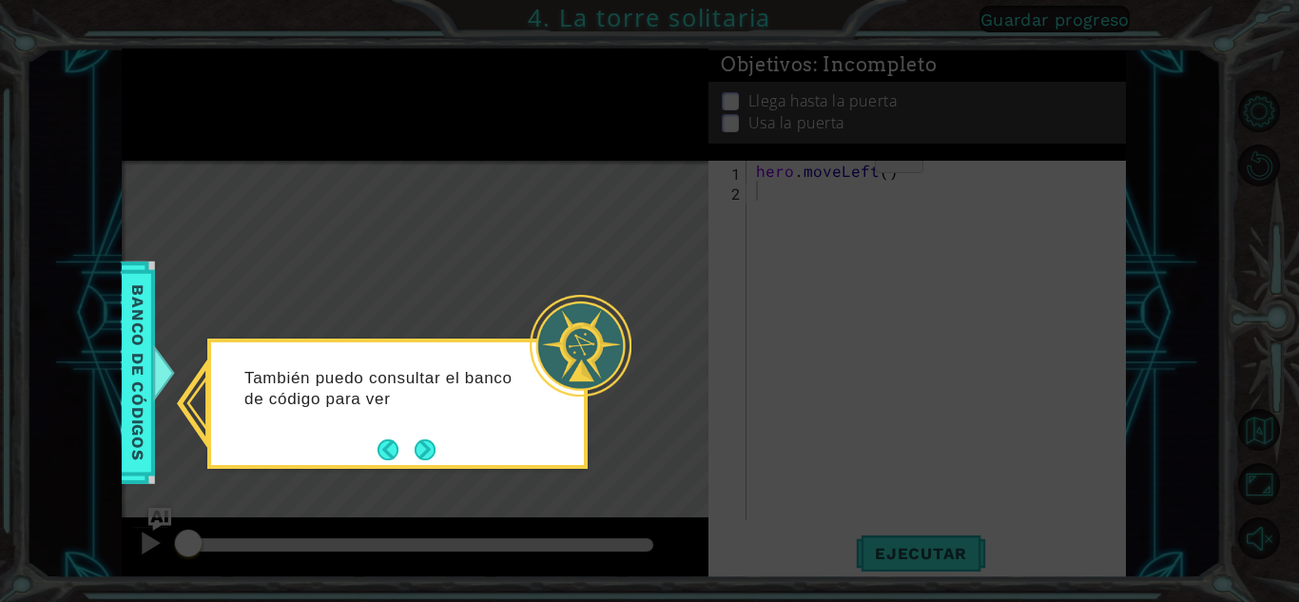
click at [428, 436] on footer at bounding box center [407, 450] width 58 height 29
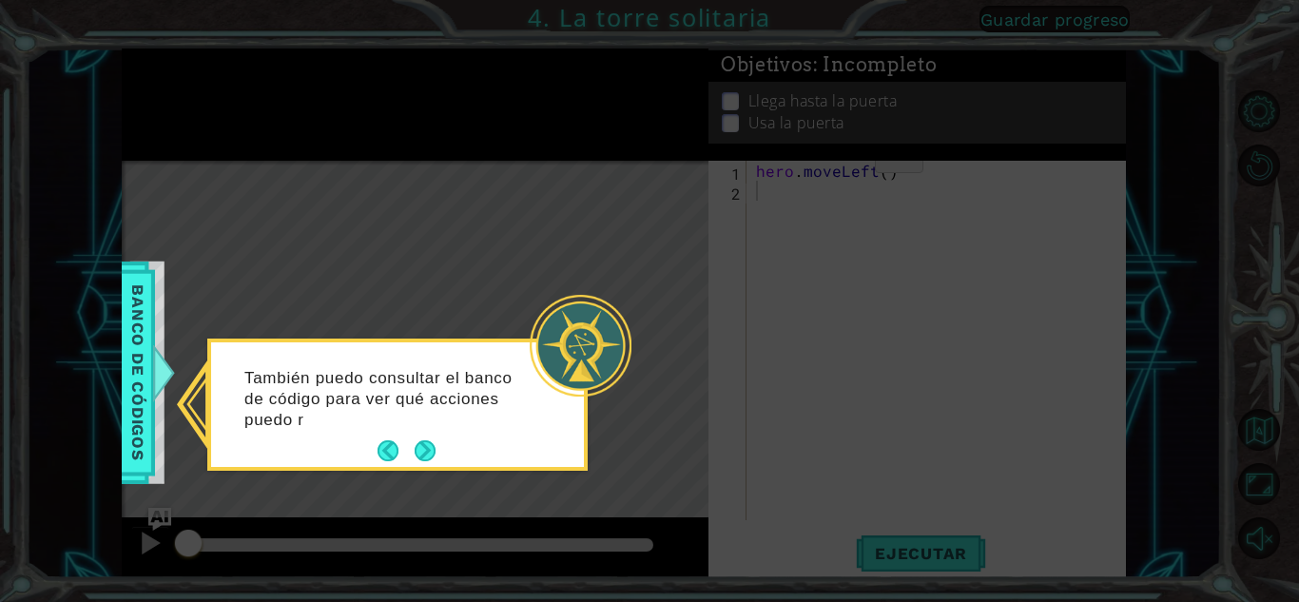
click at [422, 437] on footer at bounding box center [407, 450] width 58 height 29
click at [425, 442] on button "Next" at bounding box center [425, 450] width 21 height 21
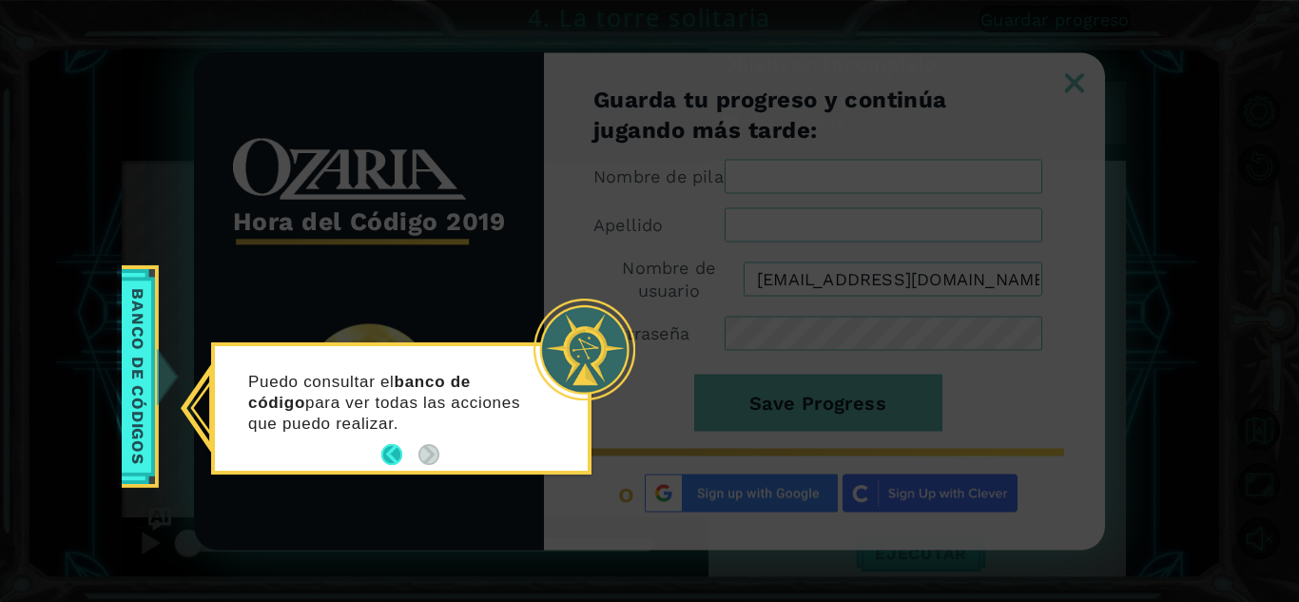
click at [402, 454] on button "Back" at bounding box center [399, 454] width 37 height 21
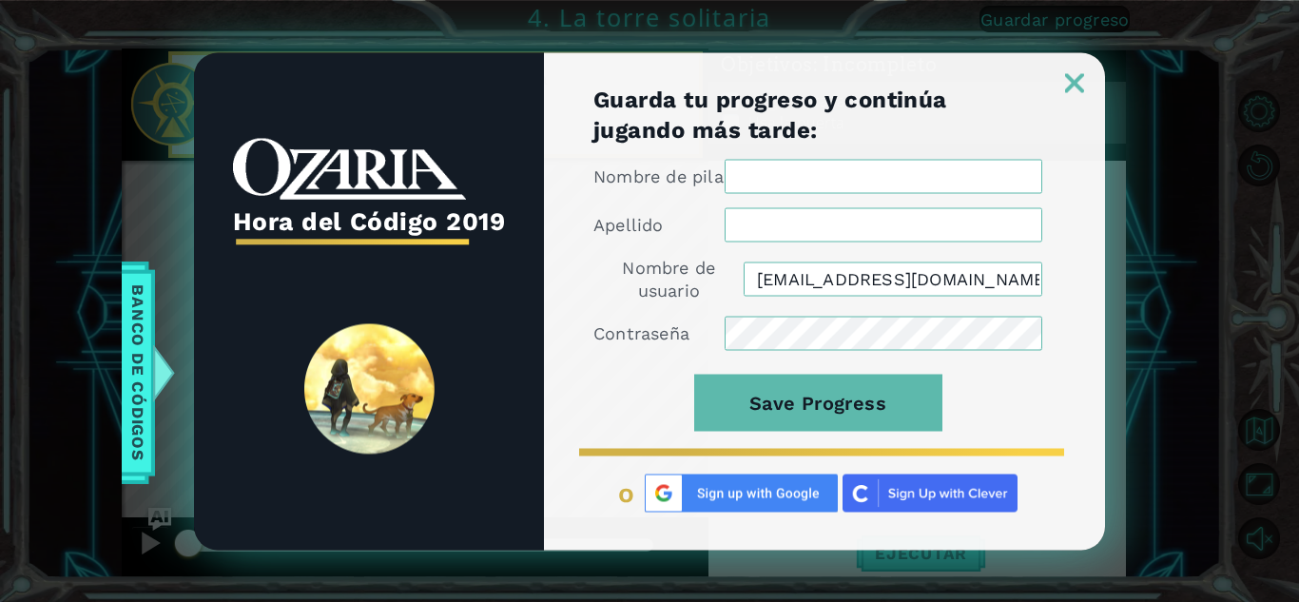
click at [1074, 95] on div "Guarda tu progreso y continúa jugando más tarde: Nombre de pila Apellido Nombre…" at bounding box center [824, 317] width 561 height 466
click at [1075, 83] on img at bounding box center [1074, 82] width 19 height 19
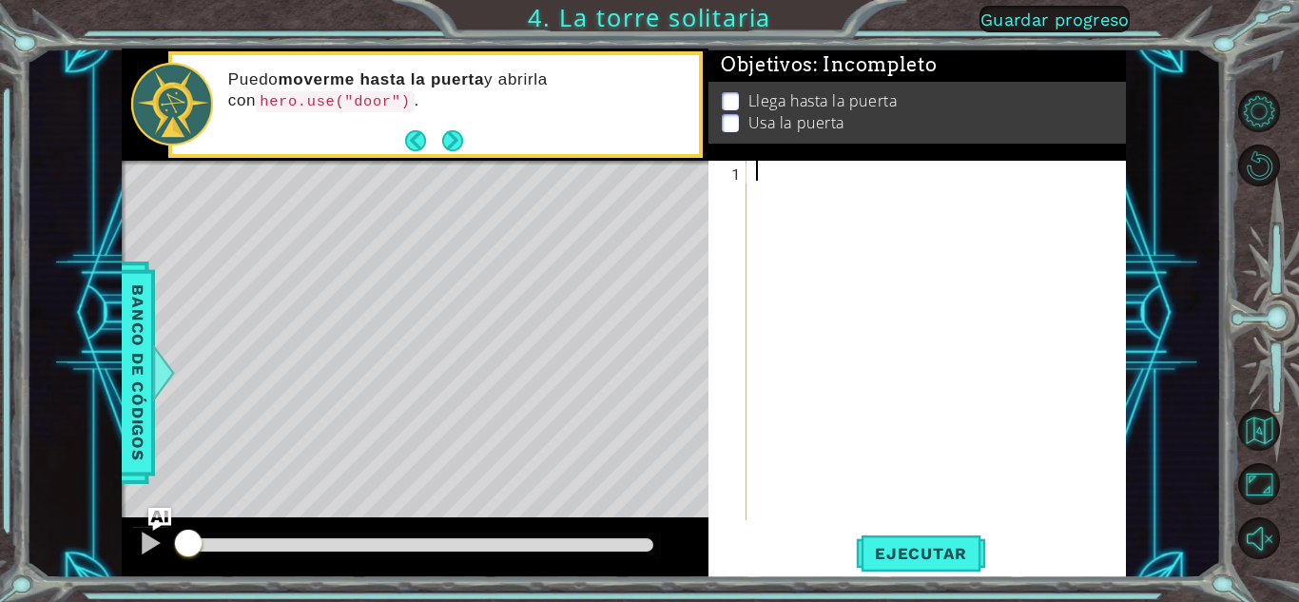
type textarea "h"
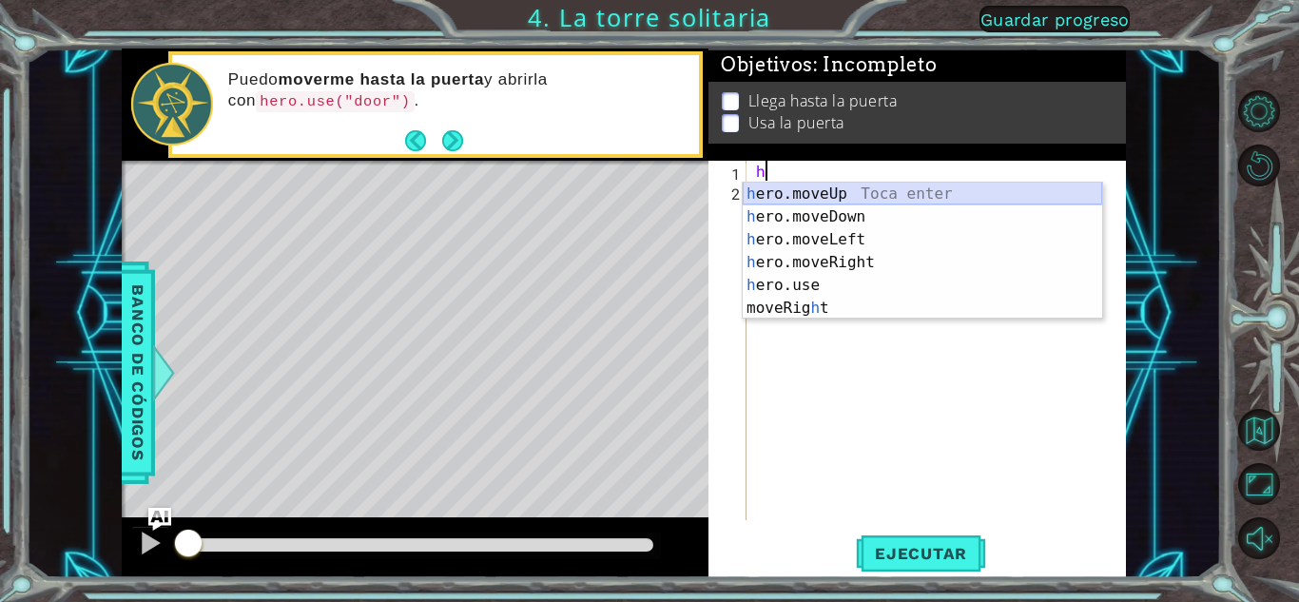
click at [799, 200] on div "h ero.moveUp Toca enter h ero.moveDown Toca enter h ero.moveLeft Toca enter h e…" at bounding box center [922, 274] width 359 height 183
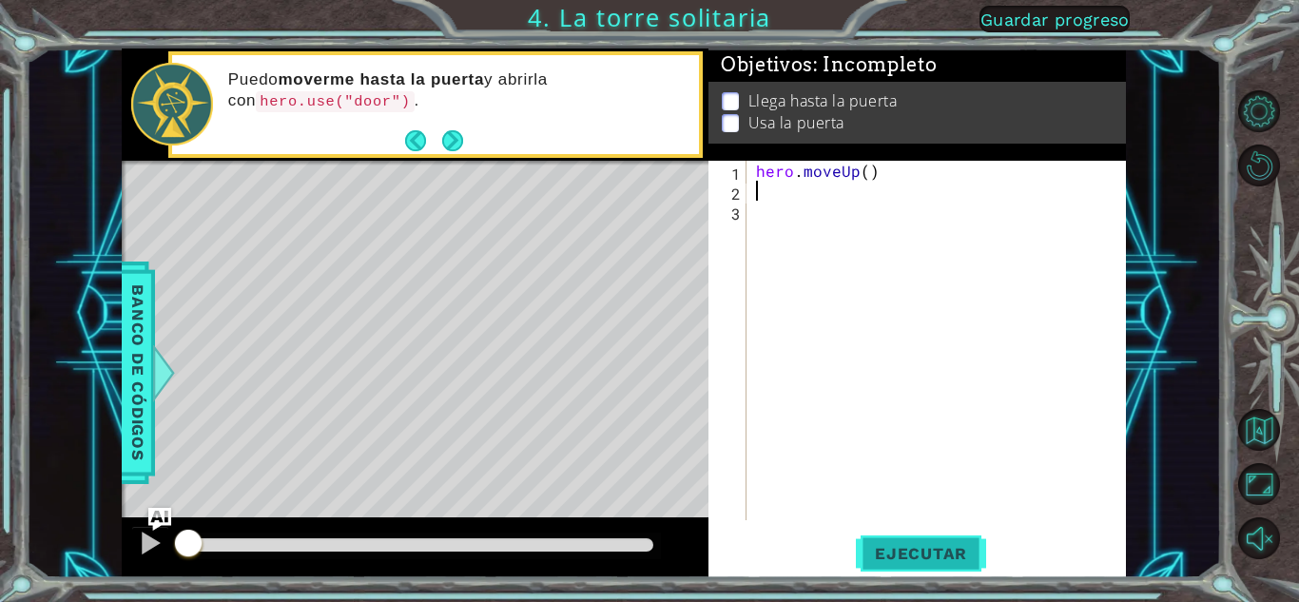
click at [913, 546] on span "Ejecutar" at bounding box center [921, 553] width 130 height 19
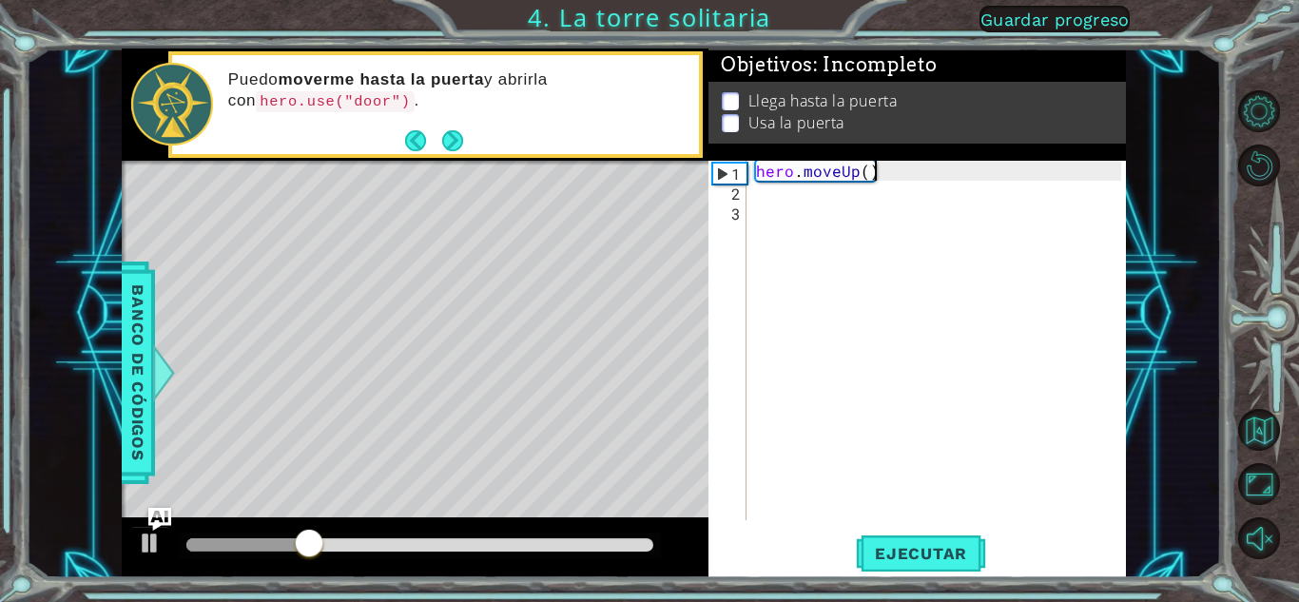
click at [890, 165] on div "hero . moveUp ( )" at bounding box center [941, 360] width 378 height 399
type textarea "hero.moveUp()"
drag, startPoint x: 890, startPoint y: 165, endPoint x: 713, endPoint y: 160, distance: 176.9
click at [713, 160] on div "Objetivos : Incompleto Llega hasta la puerta Usa la puerta hero.moveUp() 1 2 3 …" at bounding box center [916, 313] width 417 height 530
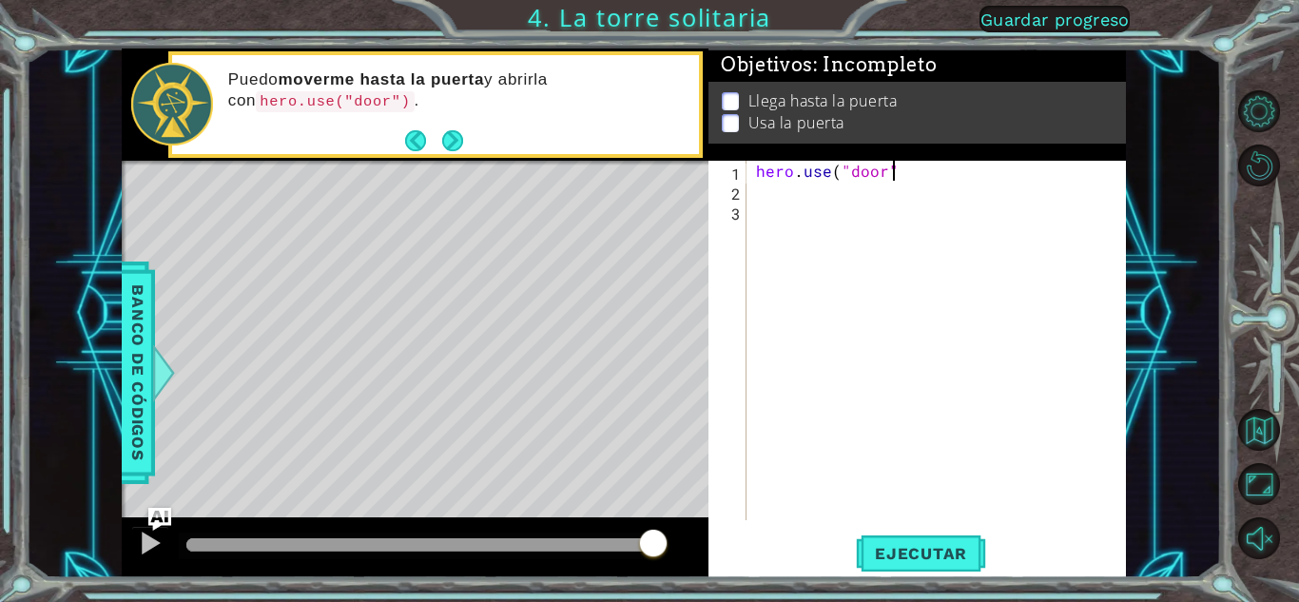
scroll to position [0, 8]
type textarea "hero.use("door")"
click at [754, 189] on div "hero . use ( "door" )" at bounding box center [941, 360] width 378 height 399
click at [774, 210] on div "hero . use ( "door" )" at bounding box center [941, 360] width 378 height 399
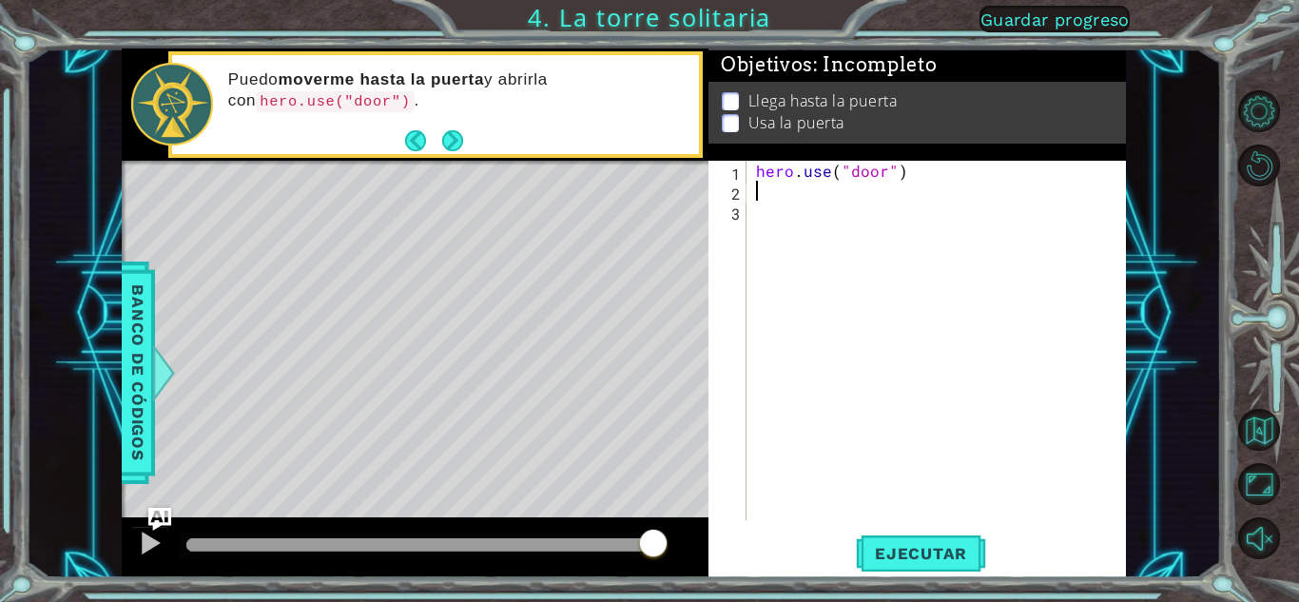
click at [773, 198] on div "hero . use ( "door" )" at bounding box center [941, 360] width 378 height 399
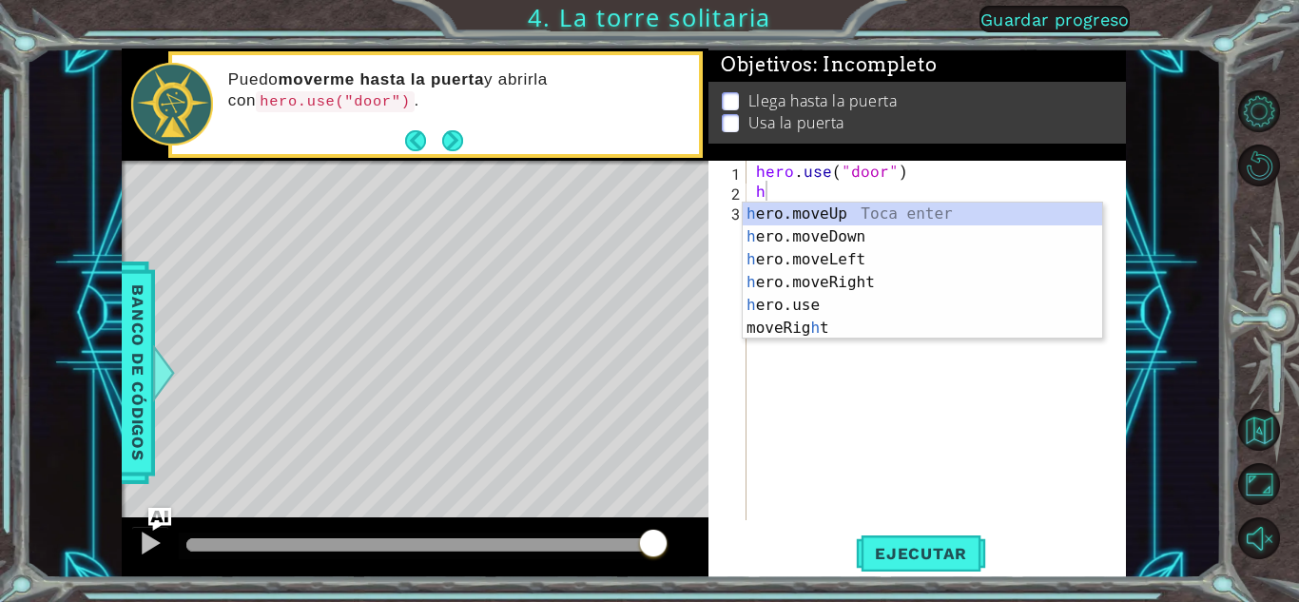
click at [557, 326] on div "Level Map" at bounding box center [561, 441] width 879 height 560
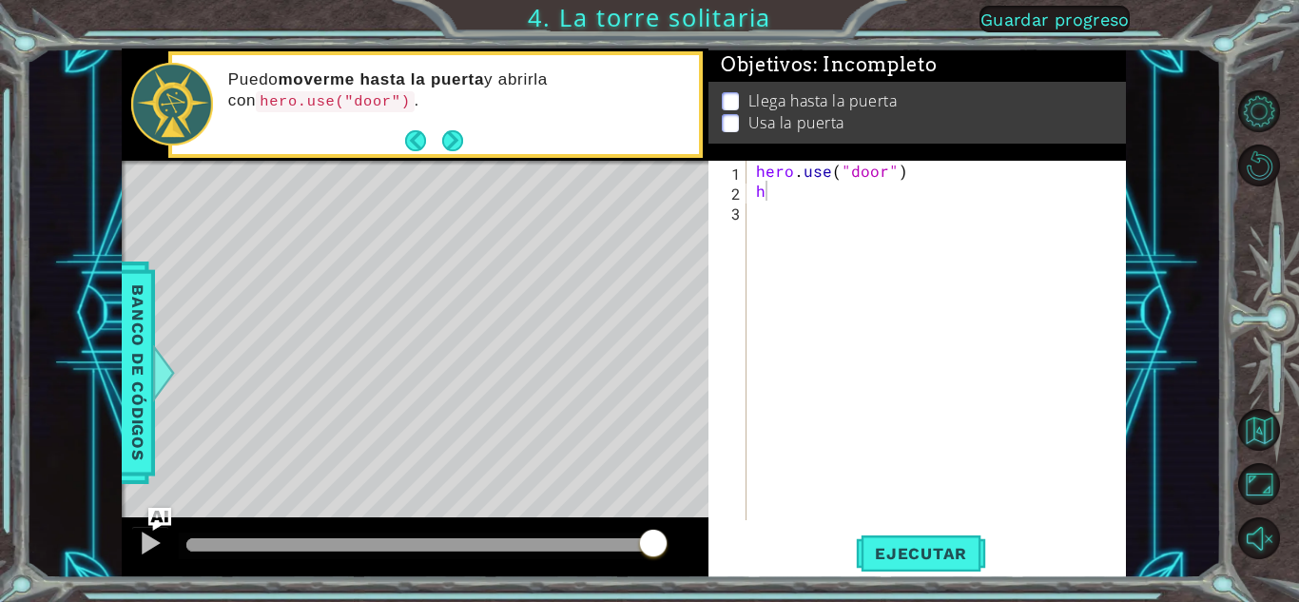
type textarea "hero.use("door")"
click at [899, 173] on div "hero . use ( "door" ) h" at bounding box center [941, 360] width 378 height 399
drag, startPoint x: 899, startPoint y: 173, endPoint x: 771, endPoint y: 150, distance: 129.5
click at [771, 150] on div "Objetivos : Incompleto Llega hasta la puerta Usa la puerta hero.use("door") 1 2…" at bounding box center [916, 313] width 417 height 530
click at [752, 206] on div "h" at bounding box center [936, 340] width 369 height 359
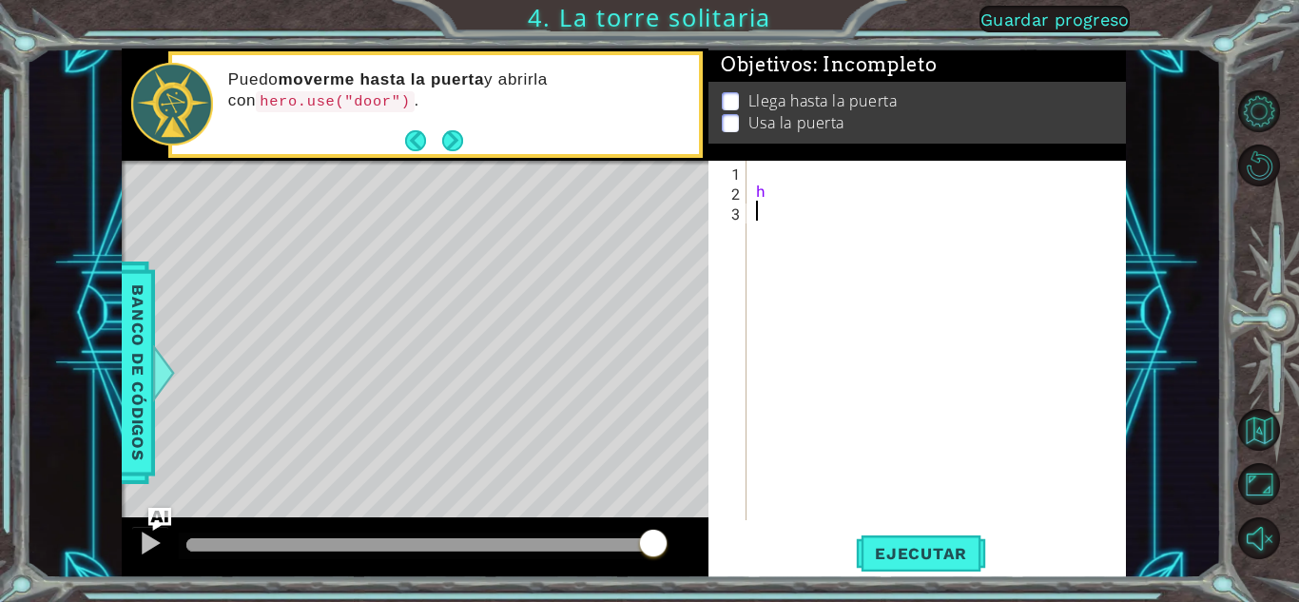
click at [774, 180] on div "h" at bounding box center [941, 360] width 378 height 399
click at [766, 187] on div "h" at bounding box center [941, 360] width 378 height 399
type textarea "h"
click at [761, 177] on div at bounding box center [941, 360] width 378 height 399
type textarea "h"
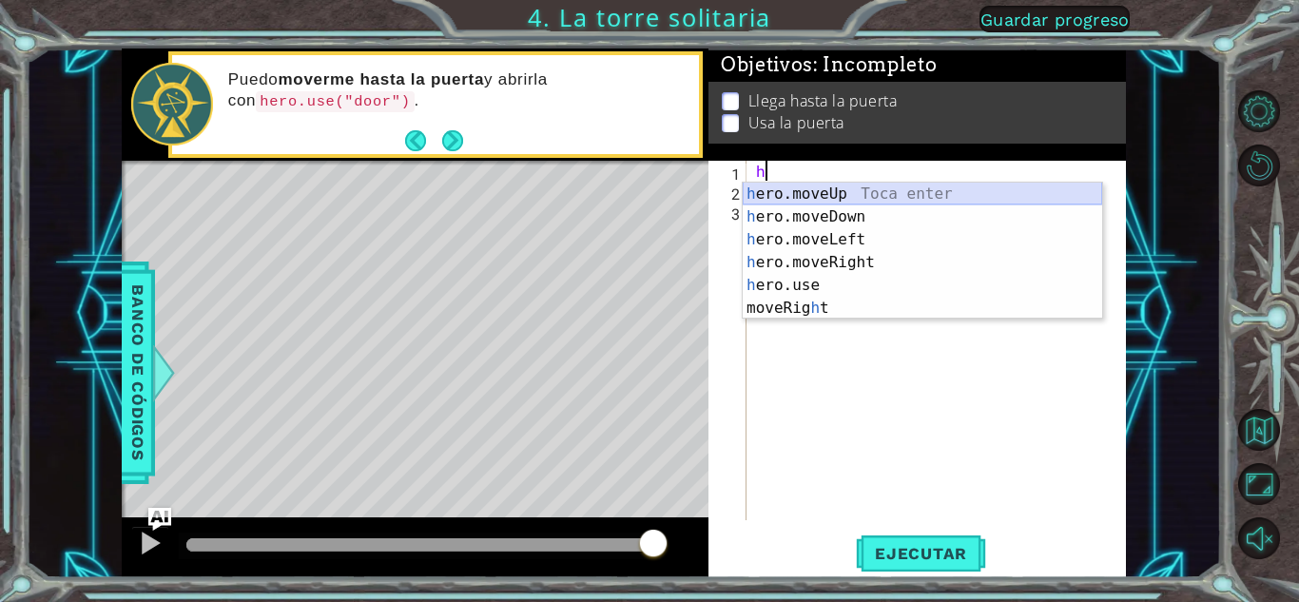
click at [824, 194] on div "h ero.moveUp Toca enter h ero.moveDown Toca enter h ero.moveLeft Toca enter h e…" at bounding box center [922, 274] width 359 height 183
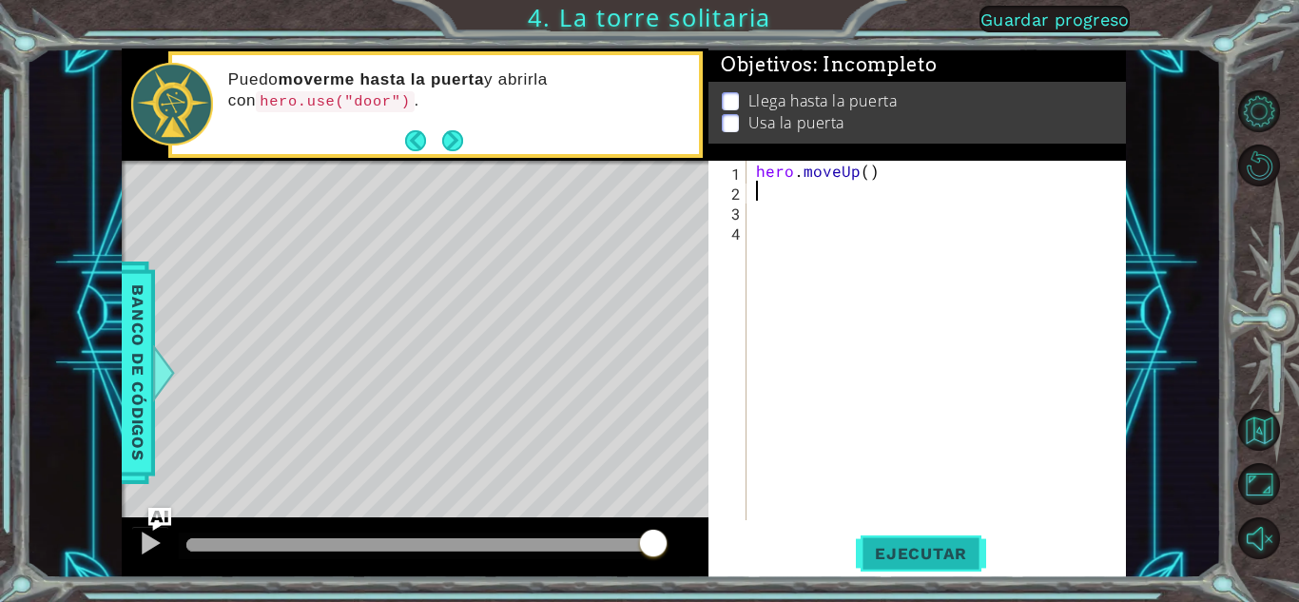
click at [899, 552] on span "Ejecutar" at bounding box center [921, 553] width 130 height 19
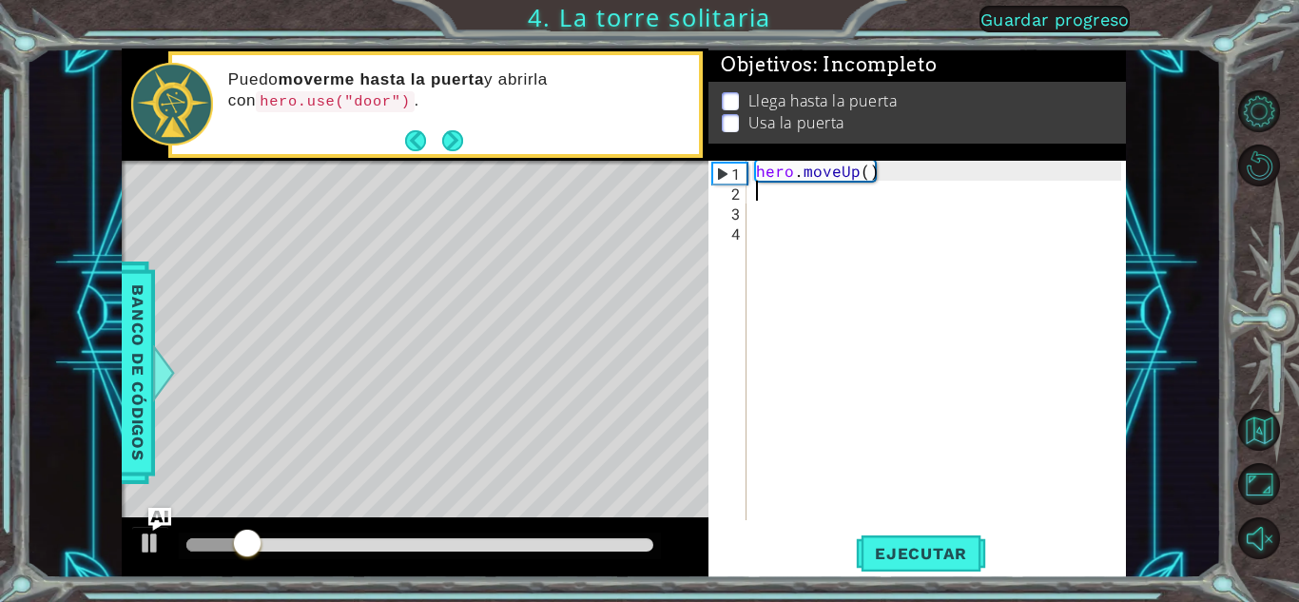
click at [897, 168] on div "hero . moveUp ( )" at bounding box center [941, 360] width 378 height 399
type textarea "hero.moveUp()"
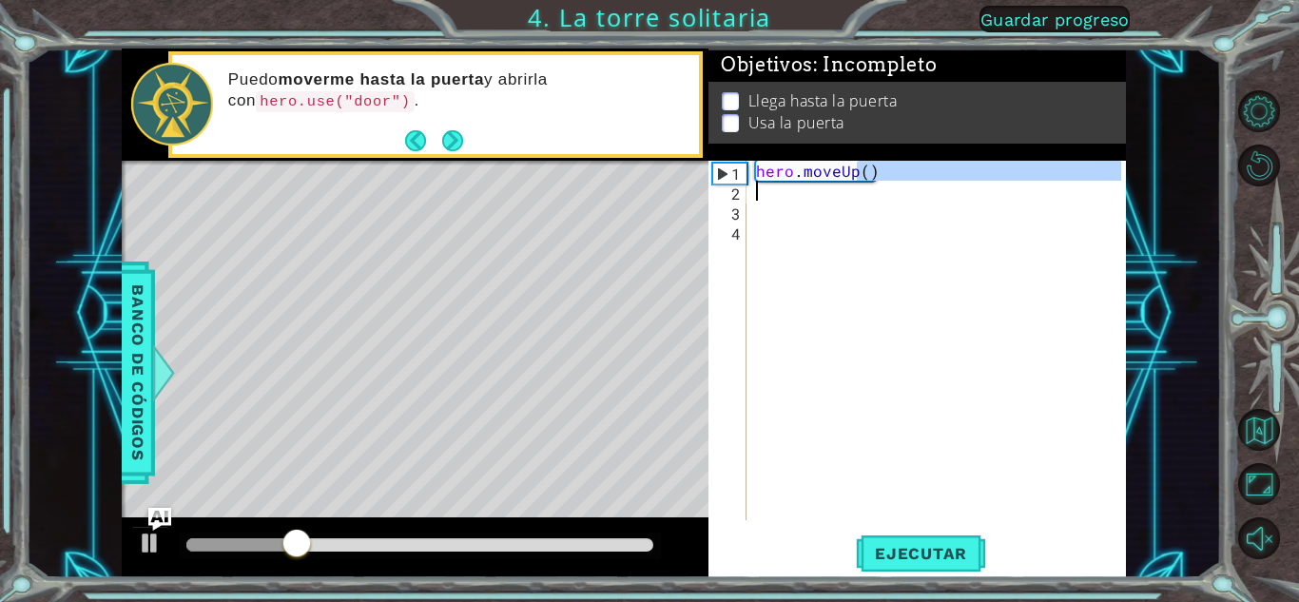
drag, startPoint x: 894, startPoint y: 172, endPoint x: 698, endPoint y: 202, distance: 198.1
click at [698, 202] on div "1 ההההההההההההההההההההההההההההההההההההההההההההההההההההההההההההההההההההההההההההה…" at bounding box center [624, 313] width 1004 height 530
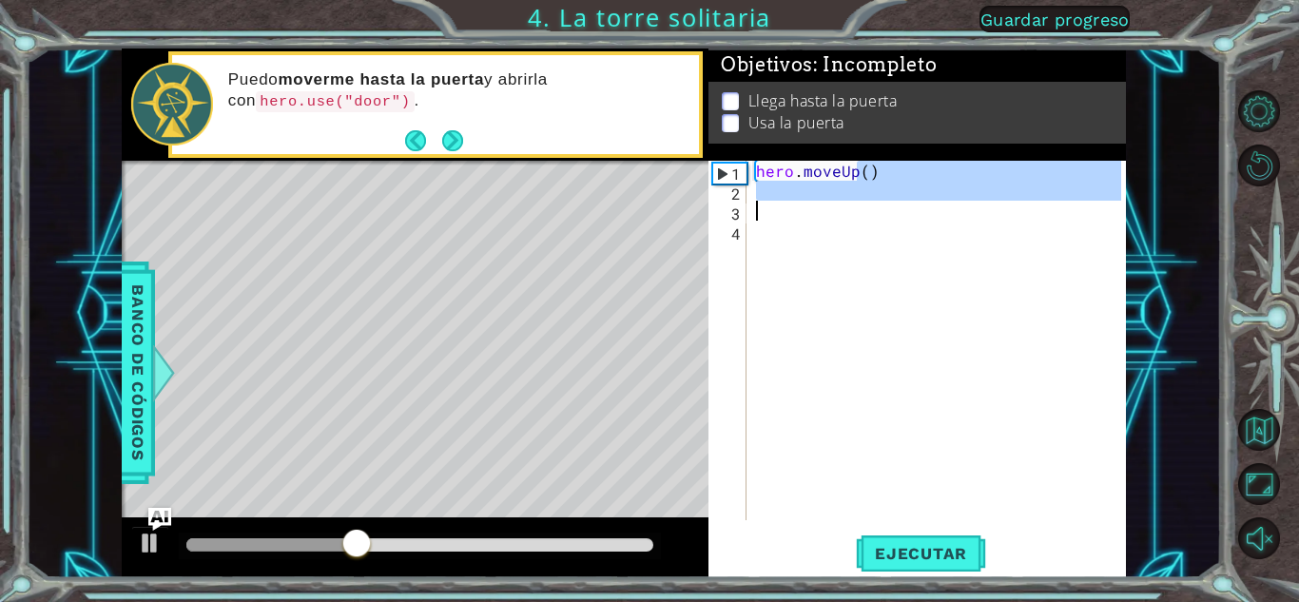
click at [881, 172] on div "hero . moveUp ( )" at bounding box center [936, 340] width 369 height 359
type textarea "hero.moveUp()"
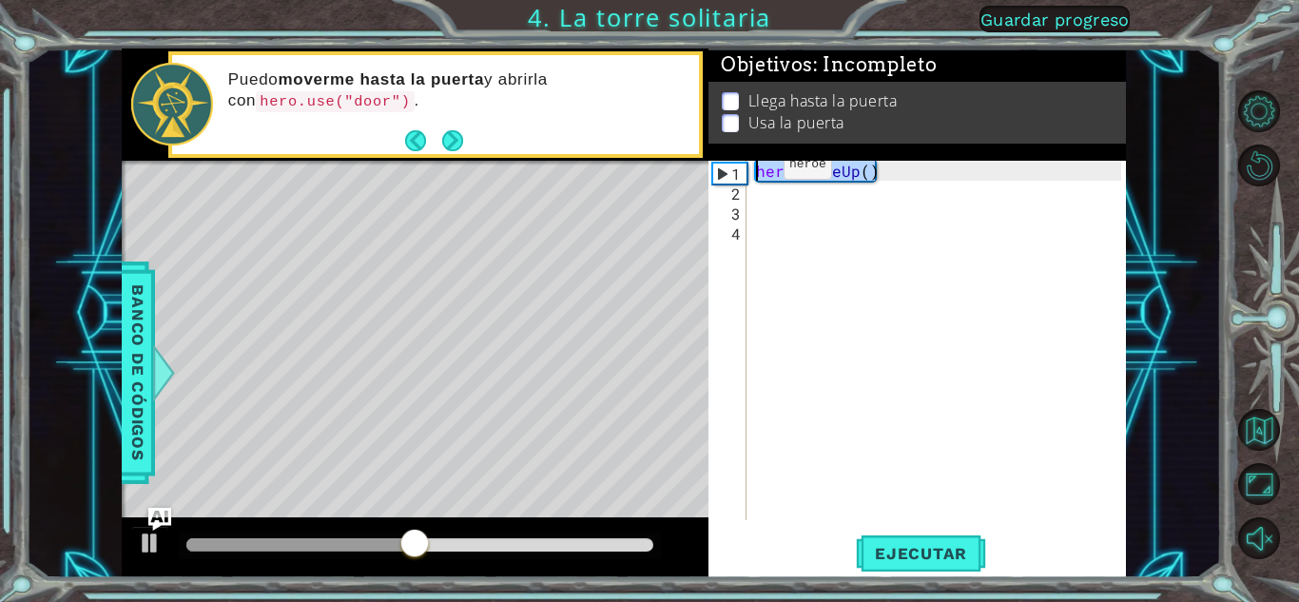
drag, startPoint x: 878, startPoint y: 172, endPoint x: 750, endPoint y: 169, distance: 127.5
click at [750, 169] on div "hero.moveUp() 1 2 3 4 hero . moveUp ( ) ההההההההההההההההההההההההההההההההההההההה…" at bounding box center [914, 340] width 413 height 359
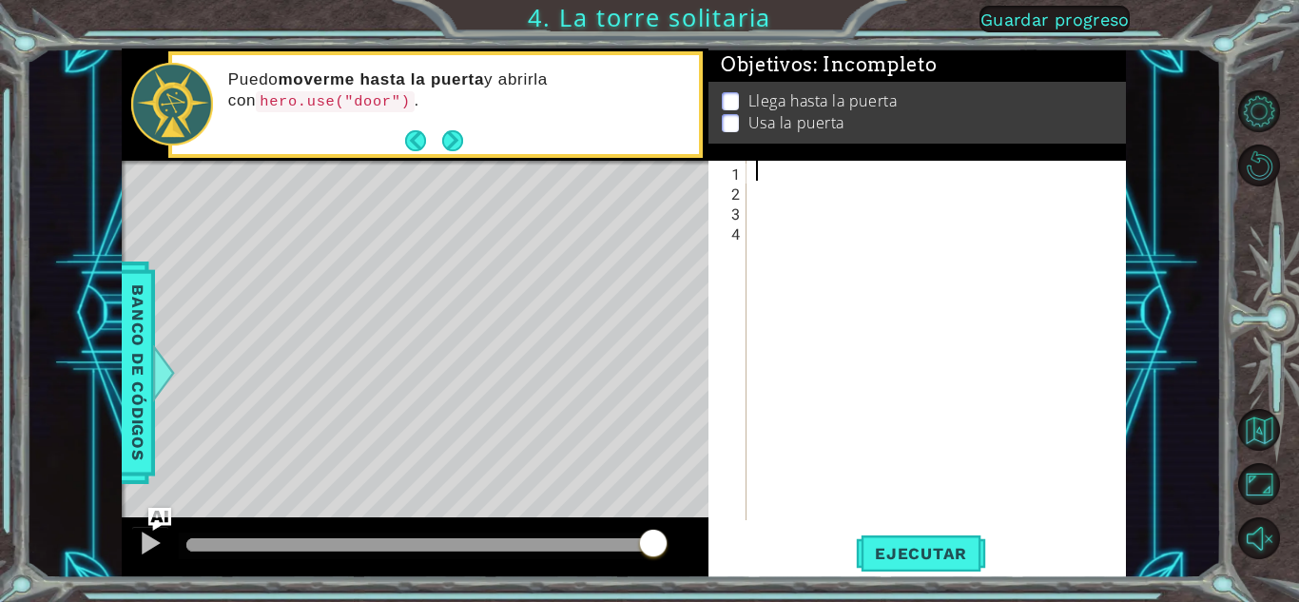
type textarea "h"
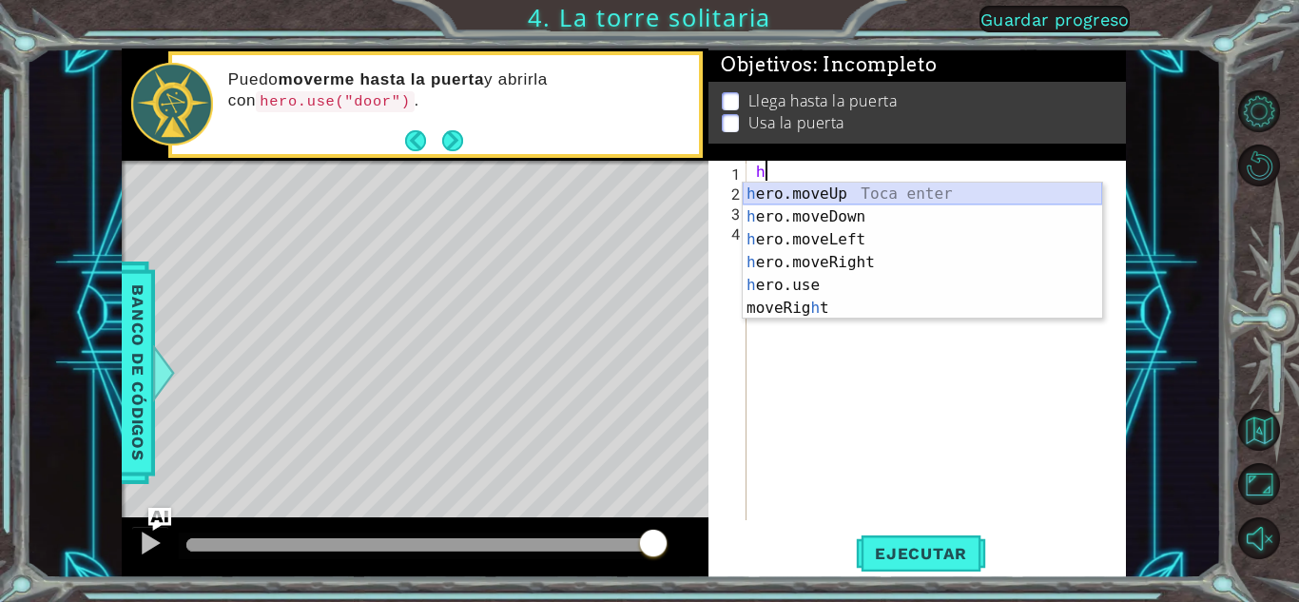
click at [785, 196] on div "h ero.moveUp Toca enter h ero.moveDown Toca enter h ero.moveLeft Toca enter h e…" at bounding box center [922, 274] width 359 height 183
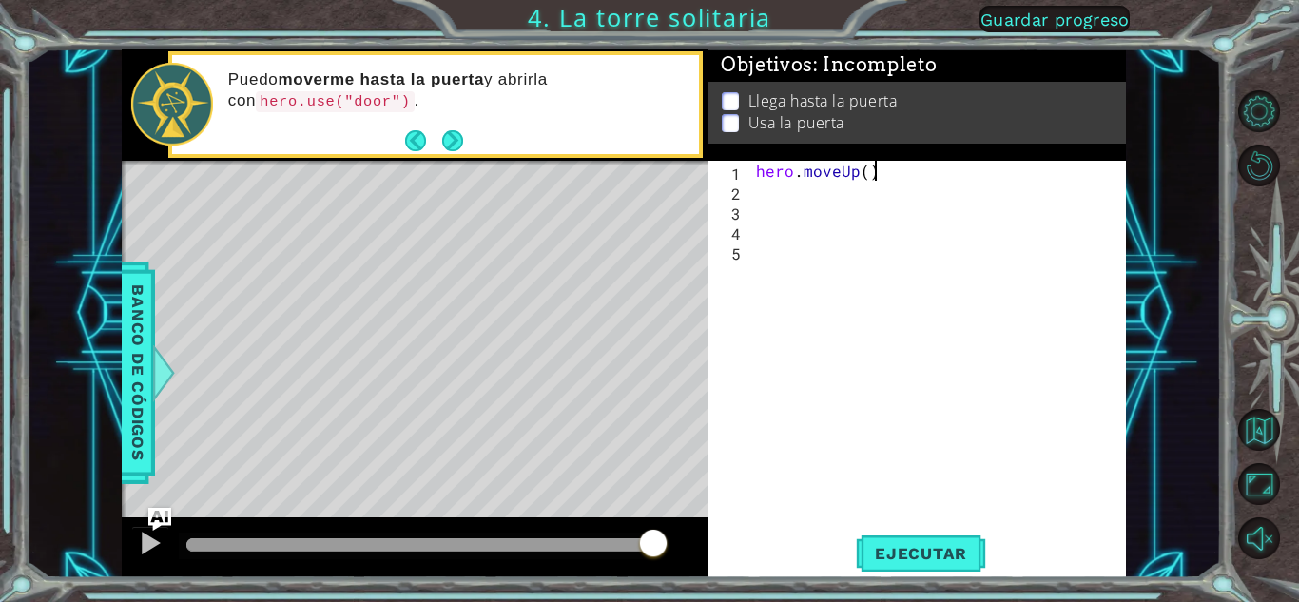
click at [872, 173] on div "hero . moveUp ( )" at bounding box center [941, 360] width 378 height 399
type textarea "hero.moveUp()"
drag, startPoint x: 872, startPoint y: 173, endPoint x: 746, endPoint y: 173, distance: 125.5
click at [746, 173] on div "hero.moveUp() 1 2 3 4 5 hero . moveUp ( ) ההההההההההההההההההההההההההההההההההההה…" at bounding box center [914, 340] width 413 height 359
type textarea "h"
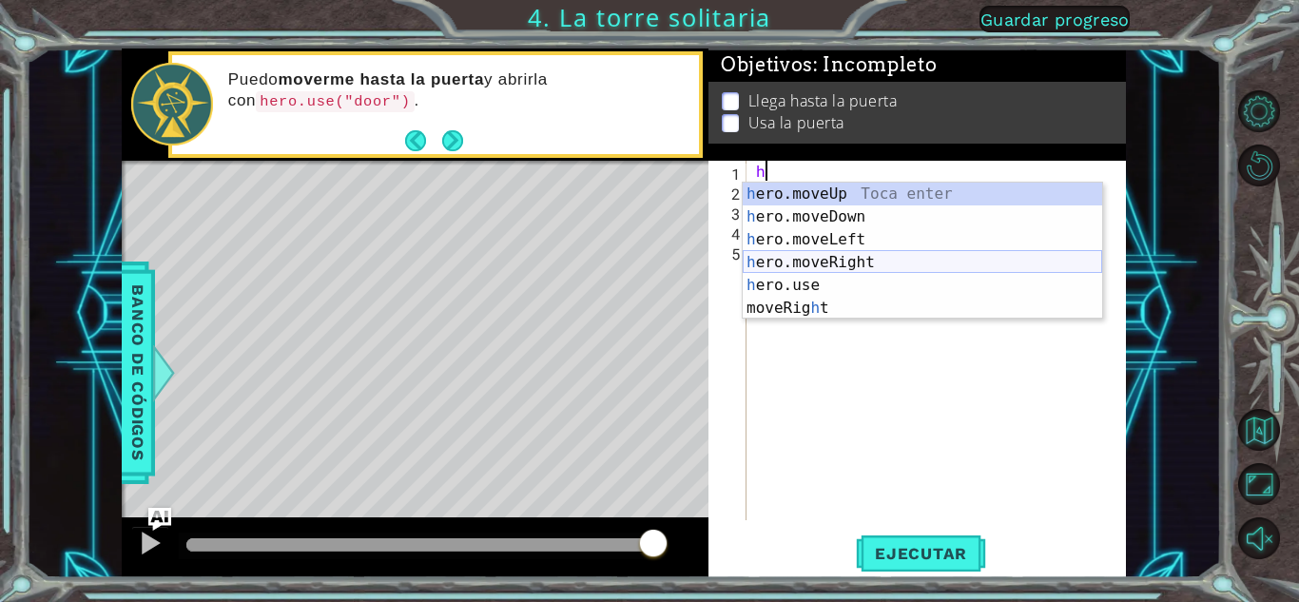
click at [860, 264] on div "h ero.moveUp Toca enter h ero.moveDown Toca enter h ero.moveLeft Toca enter h e…" at bounding box center [922, 274] width 359 height 183
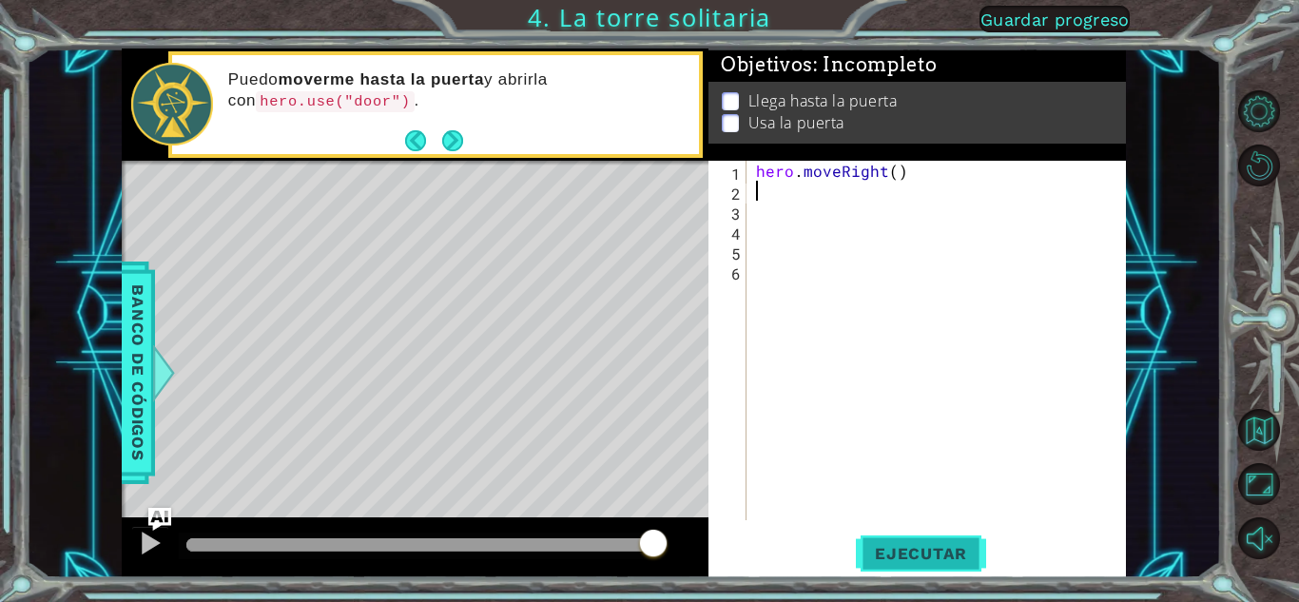
click at [919, 544] on span "Ejecutar" at bounding box center [921, 553] width 130 height 19
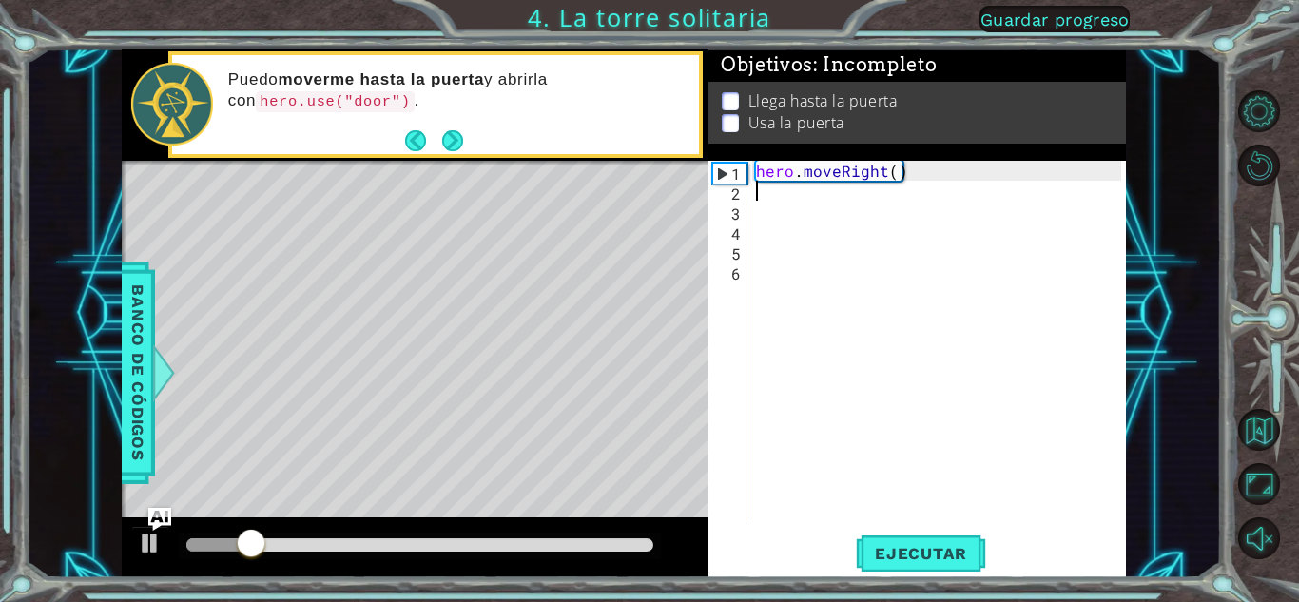
type textarea "h"
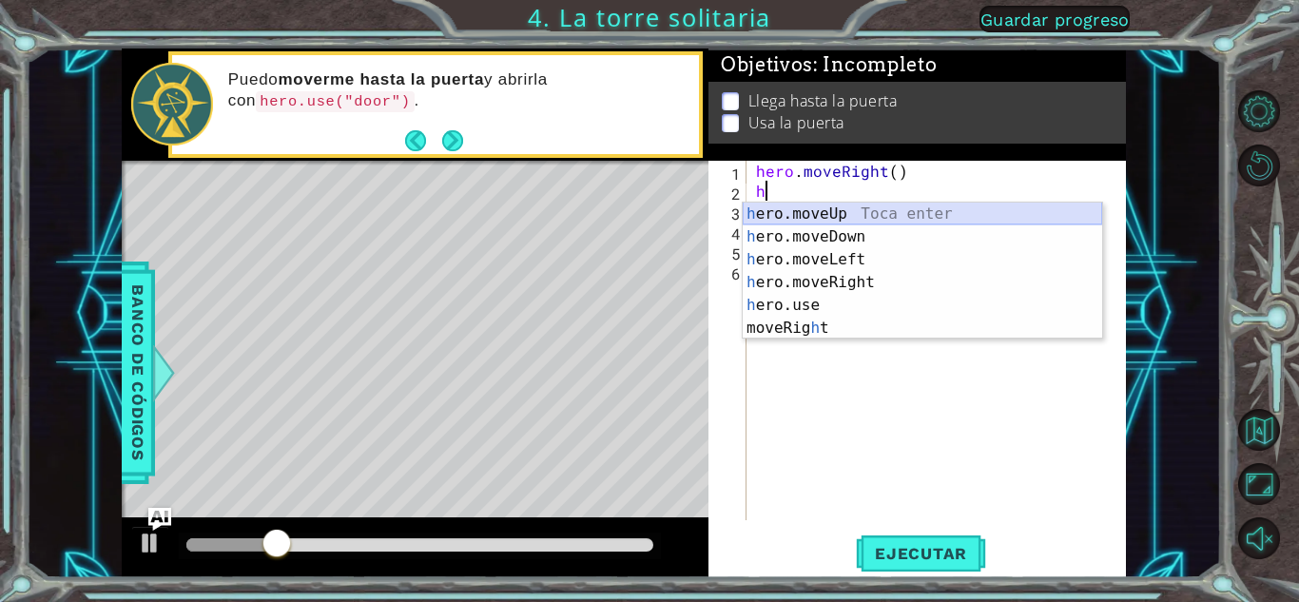
click at [843, 217] on div "h ero.moveUp Toca enter h ero.moveDown Toca enter h ero.moveLeft Toca enter h e…" at bounding box center [922, 294] width 359 height 183
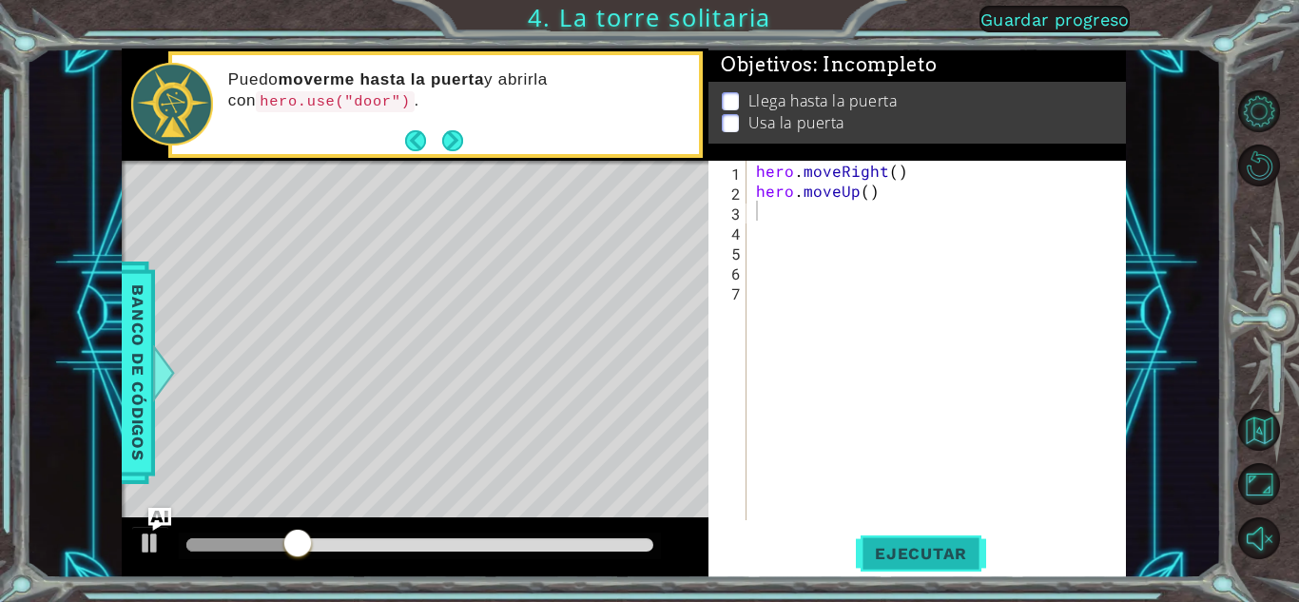
click at [982, 562] on button "Ejecutar" at bounding box center [921, 554] width 130 height 42
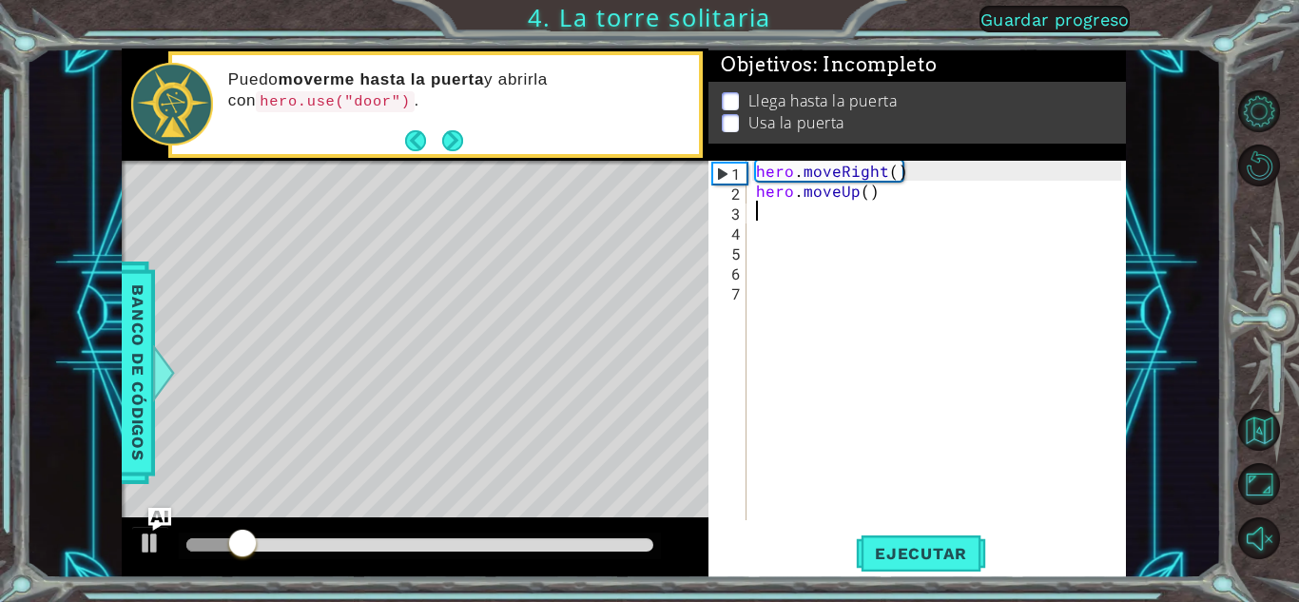
click at [896, 192] on div "hero . moveRight ( ) hero . moveUp ( )" at bounding box center [941, 360] width 378 height 399
drag, startPoint x: 896, startPoint y: 192, endPoint x: 817, endPoint y: 191, distance: 78.9
click at [817, 191] on div "hero . moveRight ( ) hero . moveUp ( )" at bounding box center [941, 360] width 378 height 399
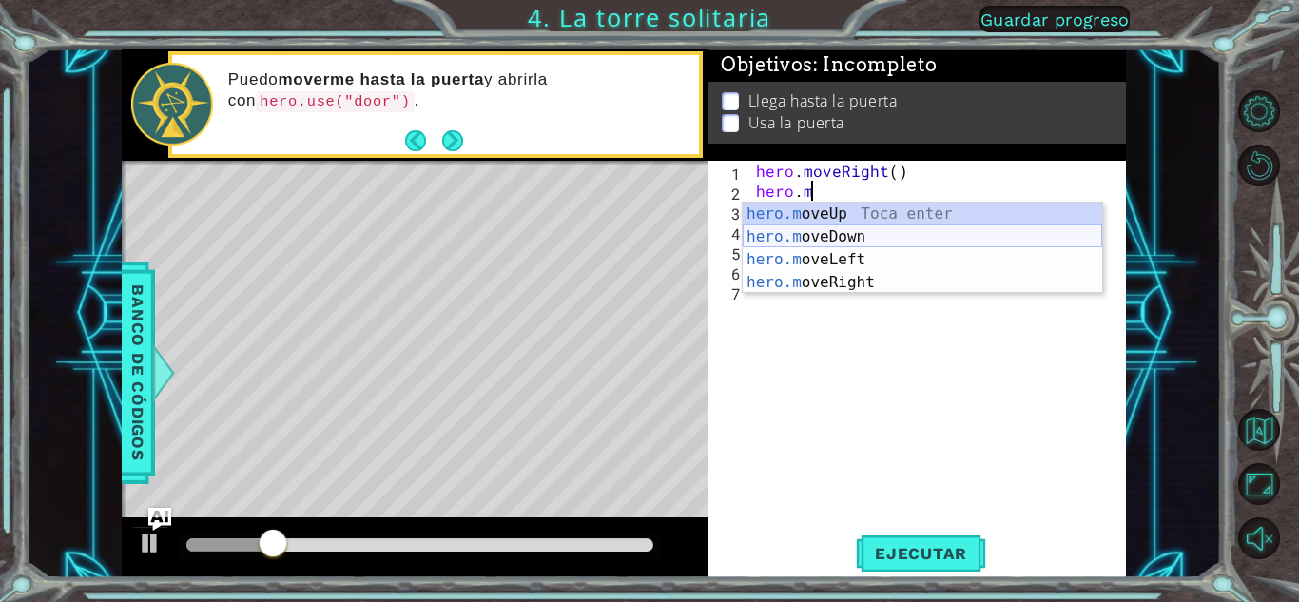
type textarea "hero."
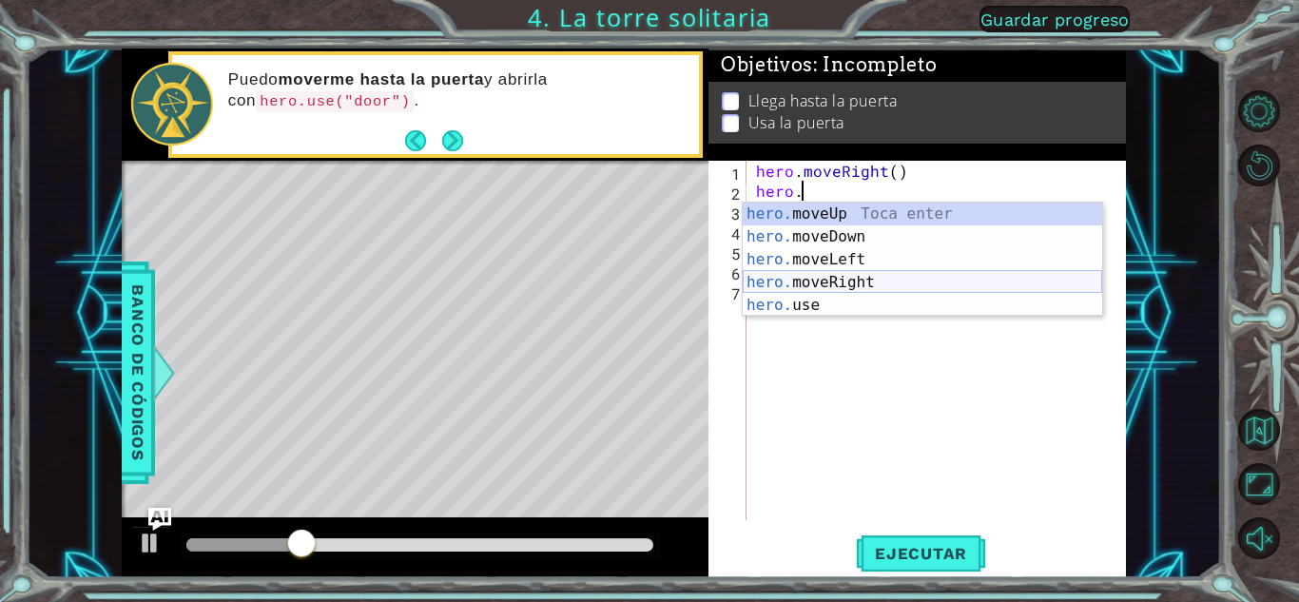
click at [821, 273] on div "hero. moveUp Toca enter hero. moveDown Toca enter hero. moveLeft Toca enter her…" at bounding box center [922, 283] width 359 height 160
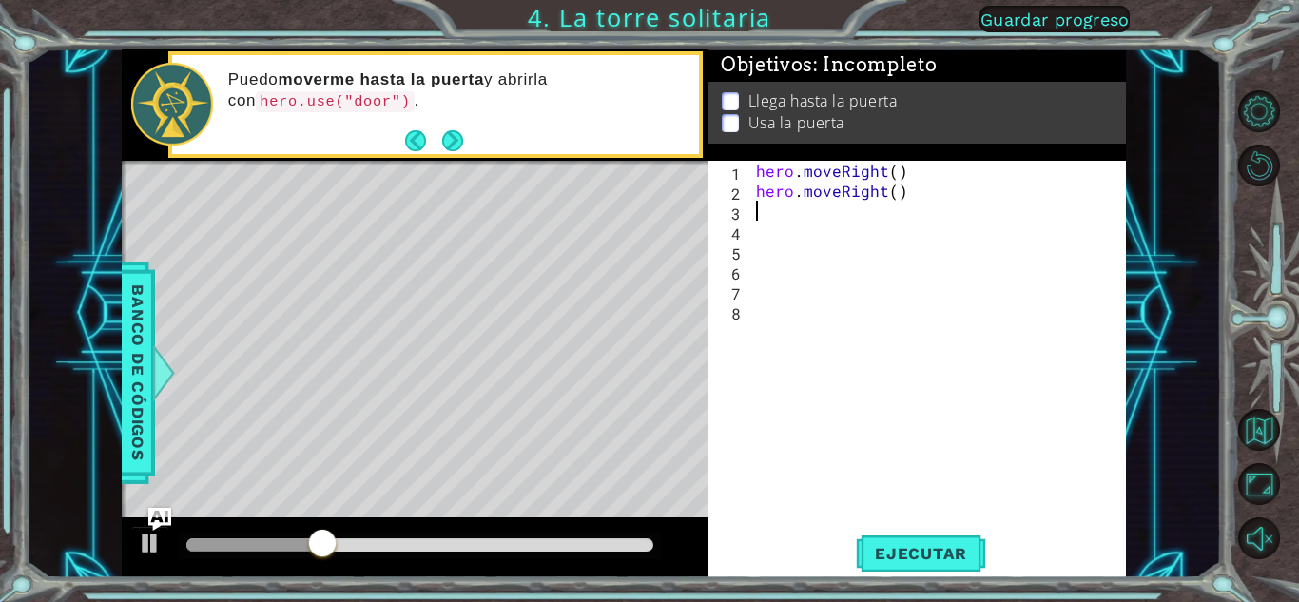
click at [915, 531] on div "1 2 3 4 5 6 7 8 hero . moveRight ( ) hero . moveRight ( ) ההההההההההההההההההההה…" at bounding box center [916, 369] width 417 height 417
click at [923, 556] on span "Ejecutar" at bounding box center [921, 553] width 130 height 19
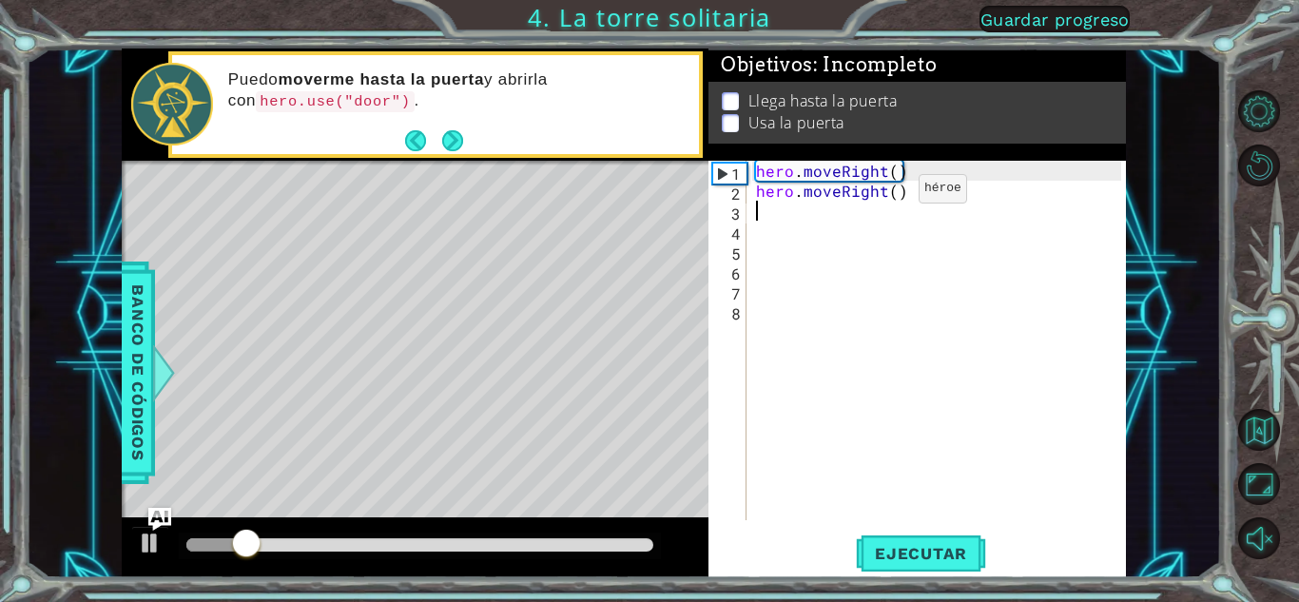
click at [885, 193] on div "hero . moveRight ( ) hero . moveRight ( )" at bounding box center [941, 360] width 378 height 399
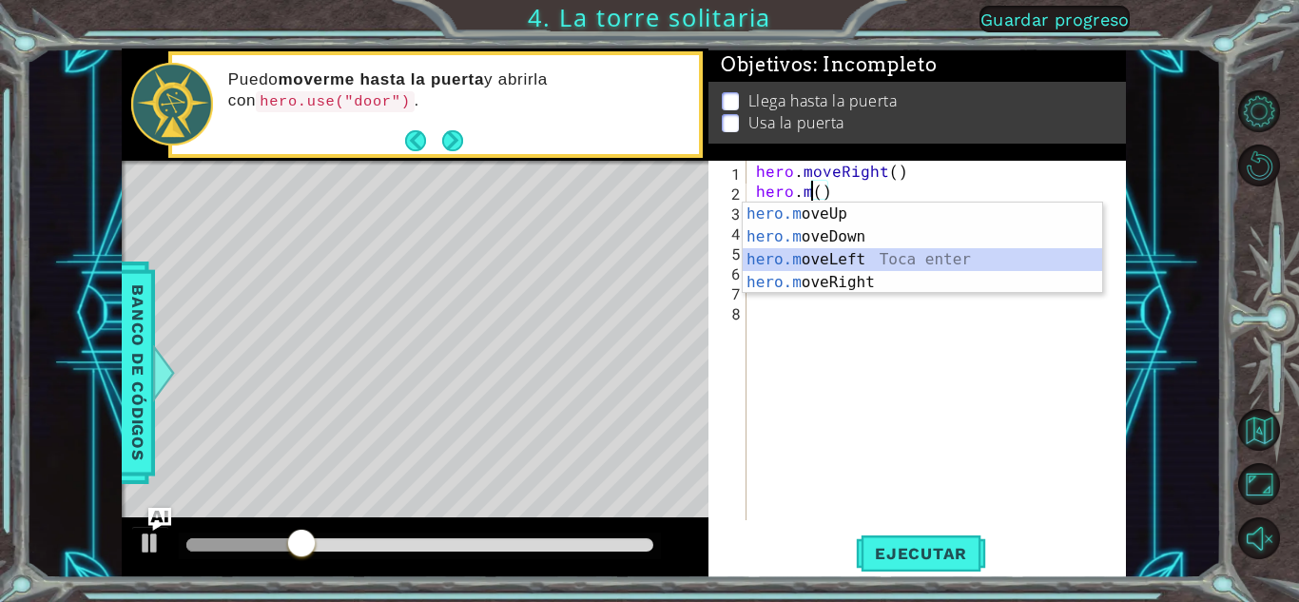
click at [843, 249] on div "hero.m oveUp Toca enter hero.m oveDown Toca enter hero.m oveLeft Toca enter her…" at bounding box center [922, 271] width 359 height 137
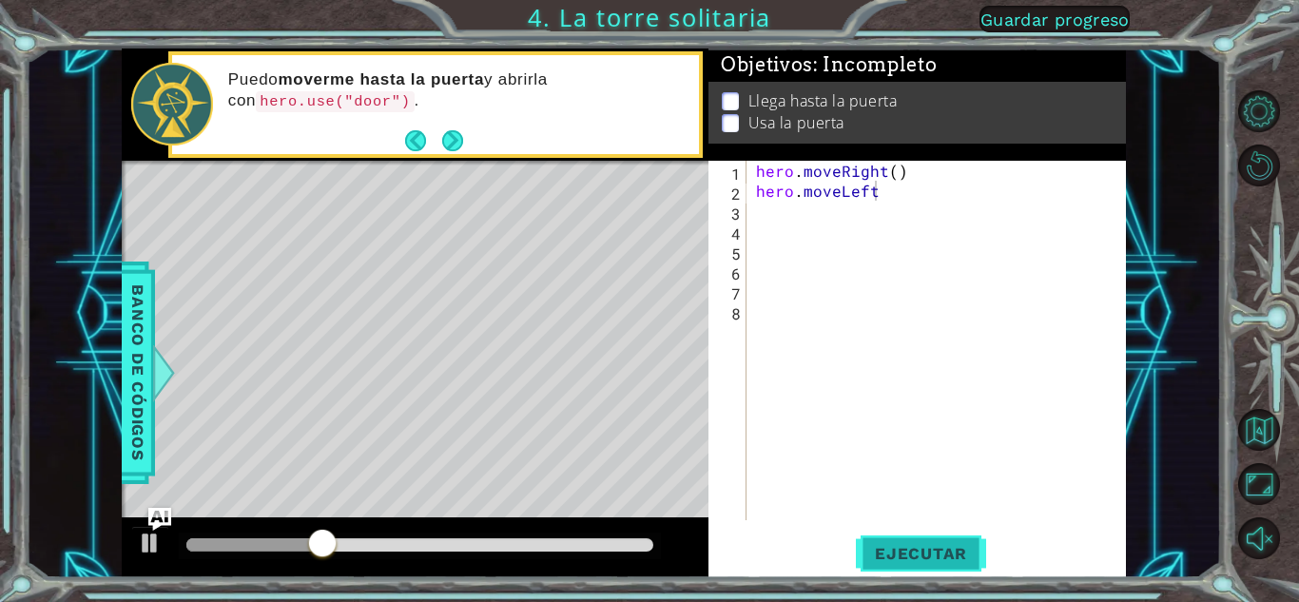
click at [940, 555] on span "Ejecutar" at bounding box center [921, 553] width 130 height 19
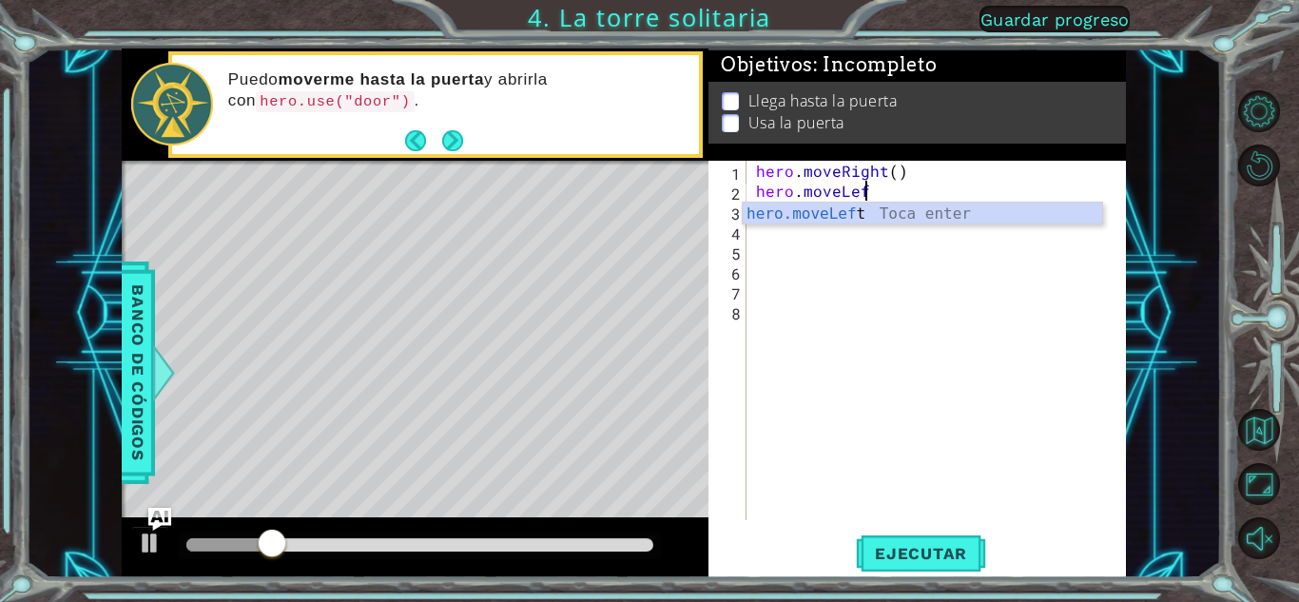
type textarea "hero.moveLe"
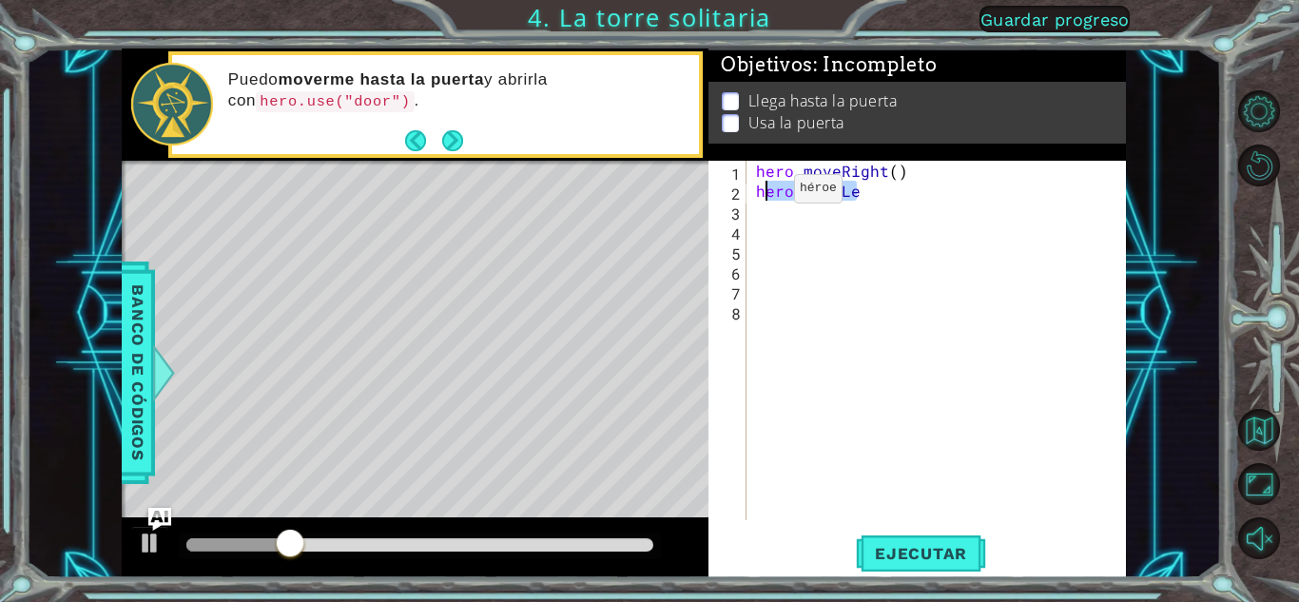
drag, startPoint x: 880, startPoint y: 195, endPoint x: 760, endPoint y: 193, distance: 119.8
click at [760, 193] on div "hero . moveRight ( ) hero . moveLe" at bounding box center [941, 360] width 378 height 399
